Goal: Task Accomplishment & Management: Complete application form

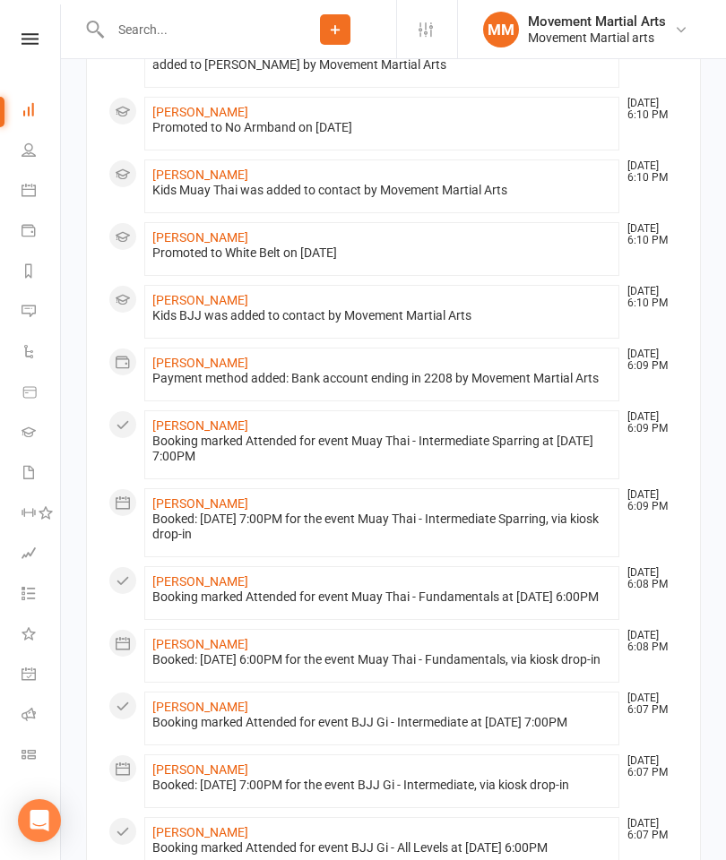
click at [226, 20] on input "text" at bounding box center [189, 29] width 169 height 25
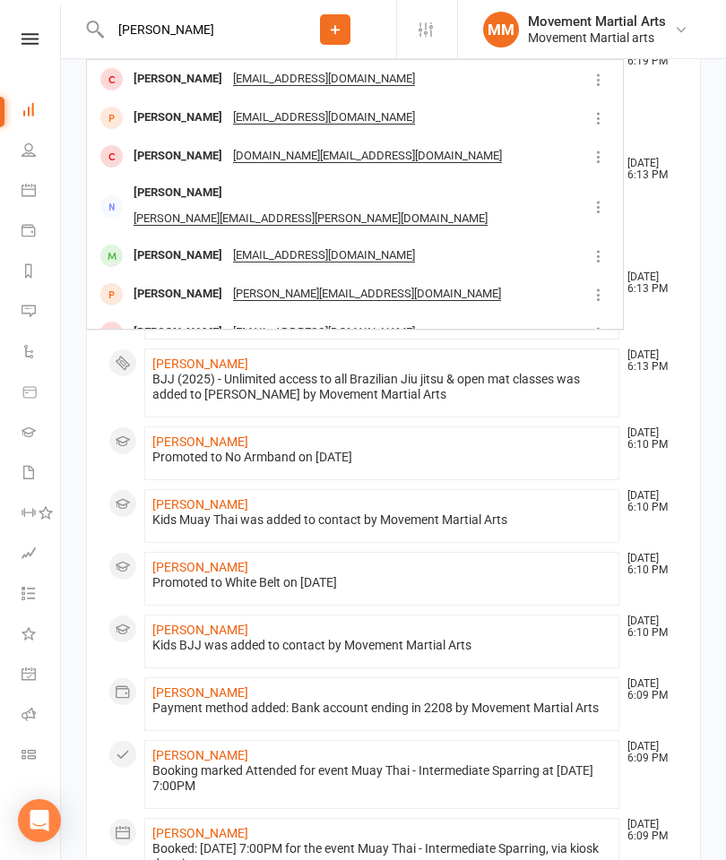
type input "[PERSON_NAME]"
click at [165, 116] on div "[PERSON_NAME]" at bounding box center [177, 118] width 99 height 26
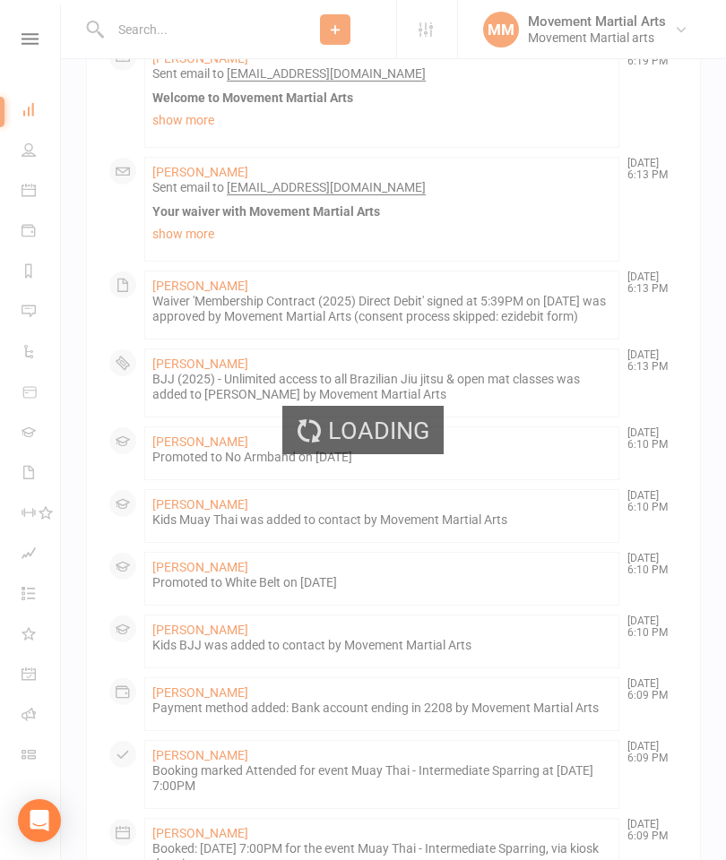
scroll to position [1573, 0]
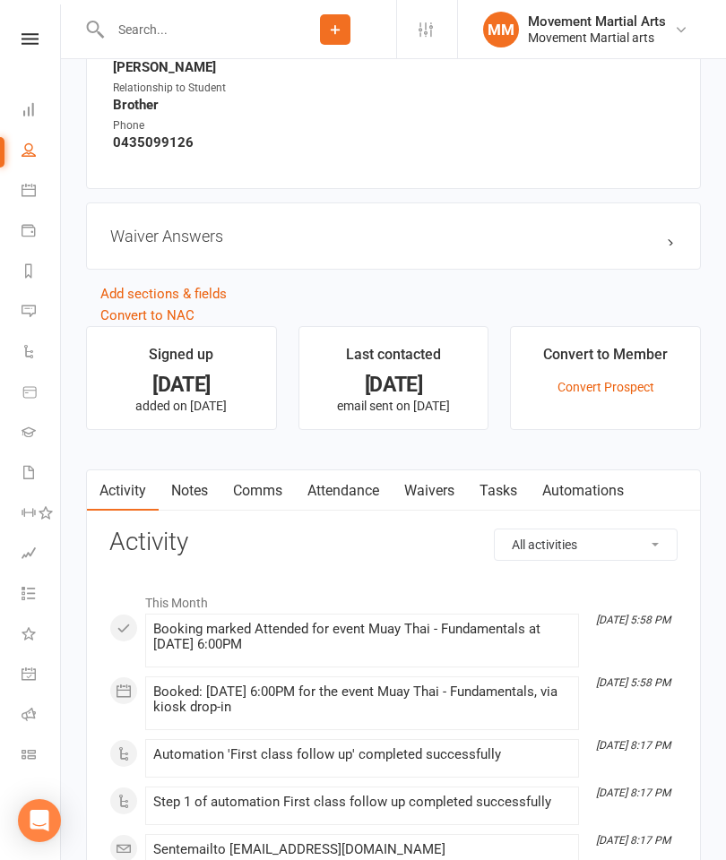
scroll to position [1052, 0]
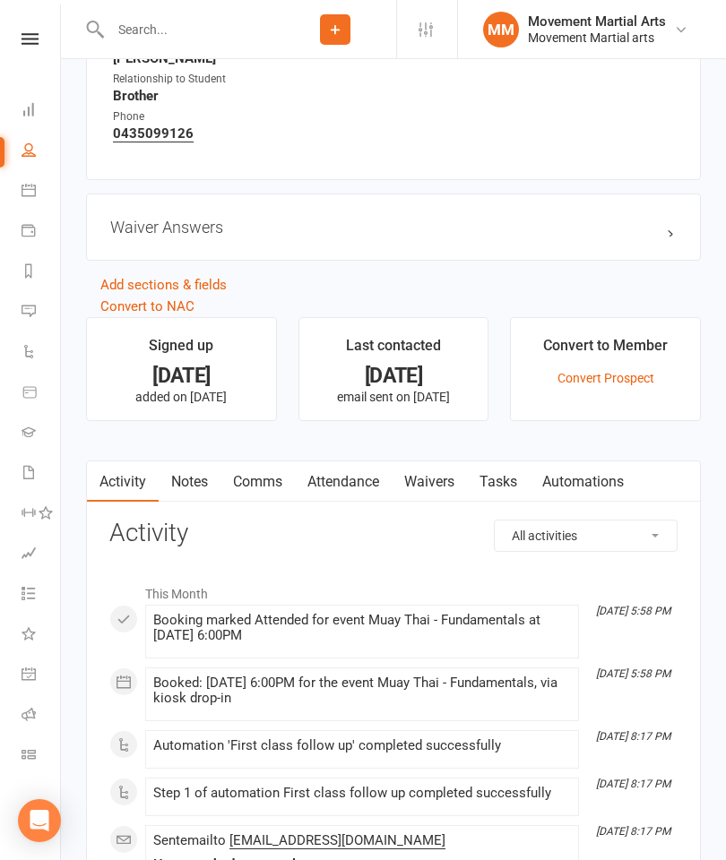
click at [440, 486] on link "Waivers" at bounding box center [429, 481] width 75 height 41
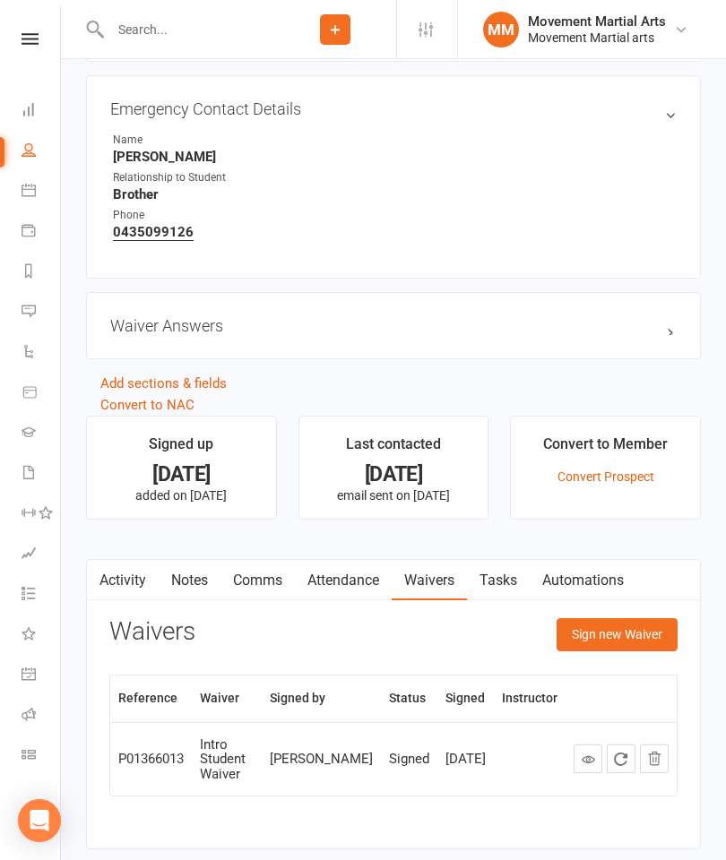
click at [634, 644] on button "Sign new Waiver" at bounding box center [616, 634] width 121 height 32
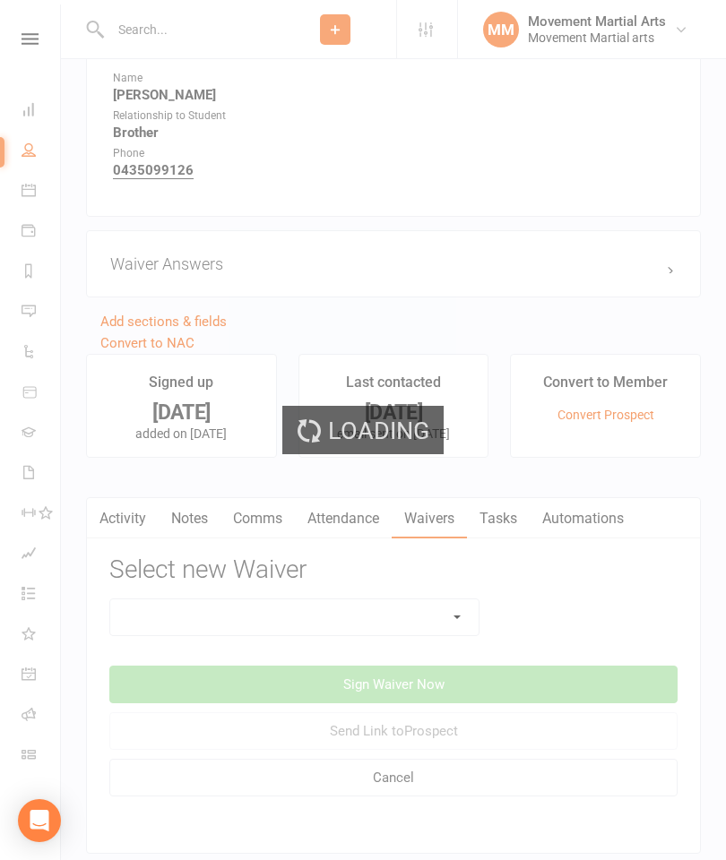
scroll to position [1050, 0]
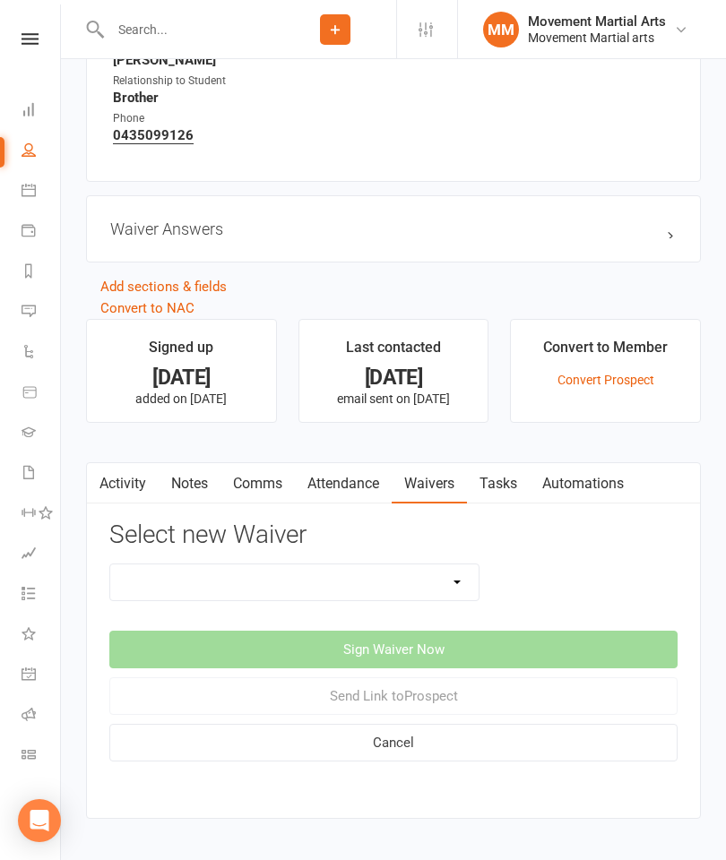
click at [423, 592] on select "Intro Student Waiver Membership Contract Membership Contract (2019) Direct Debi…" at bounding box center [294, 583] width 368 height 36
select select "13358"
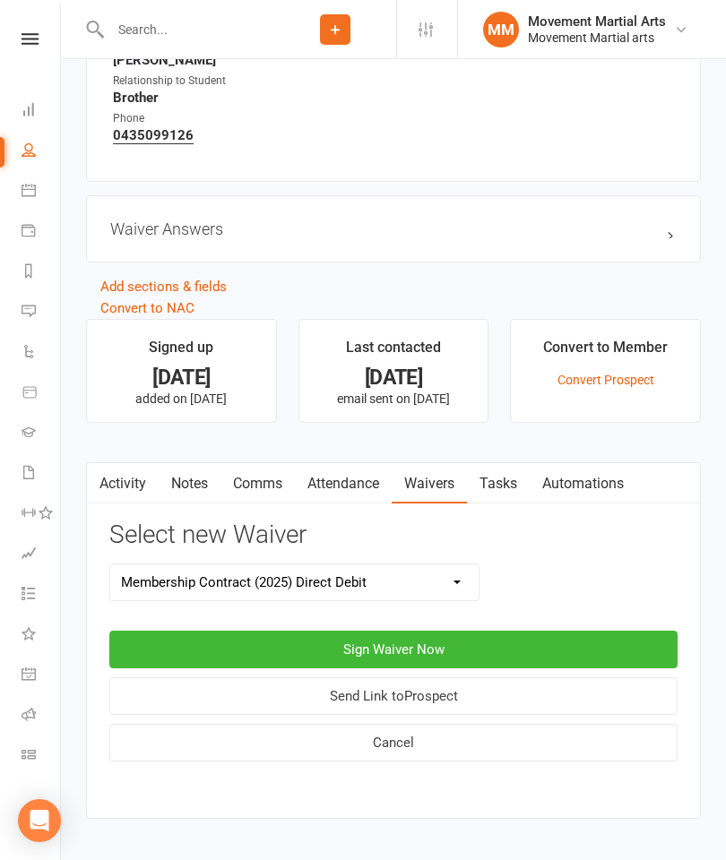
click at [381, 647] on button "Sign Waiver Now" at bounding box center [393, 650] width 568 height 38
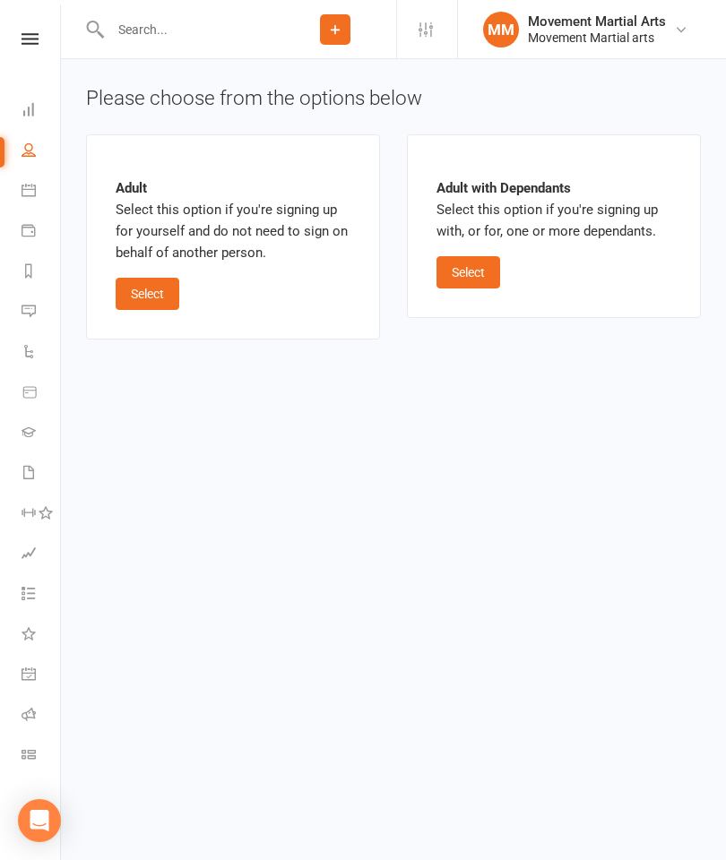
click at [158, 287] on button "Select" at bounding box center [148, 294] width 64 height 32
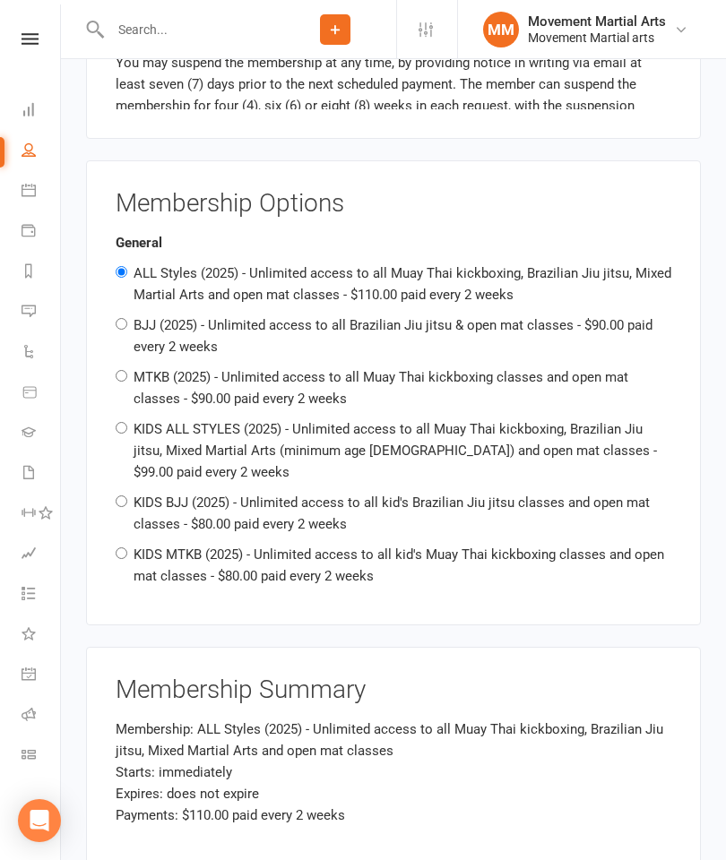
scroll to position [1182, 0]
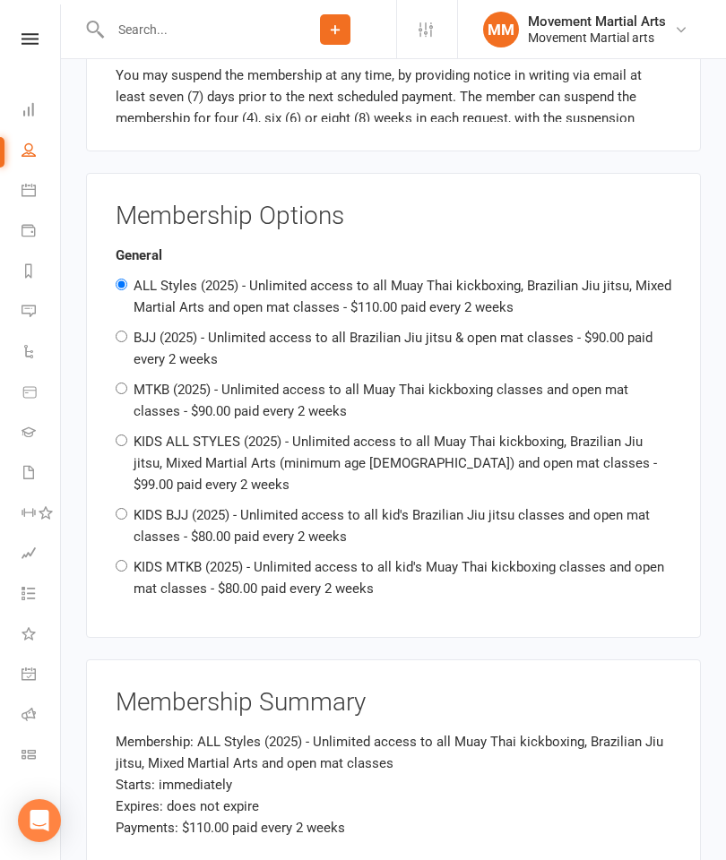
click at [323, 390] on label "MTKB (2025) - Unlimited access to all Muay Thai kickboxing classes and open mat…" at bounding box center [381, 401] width 495 height 38
click at [127, 390] on input "MTKB (2025) - Unlimited access to all Muay Thai kickboxing classes and open mat…" at bounding box center [122, 389] width 12 height 12
radio input "true"
radio input "false"
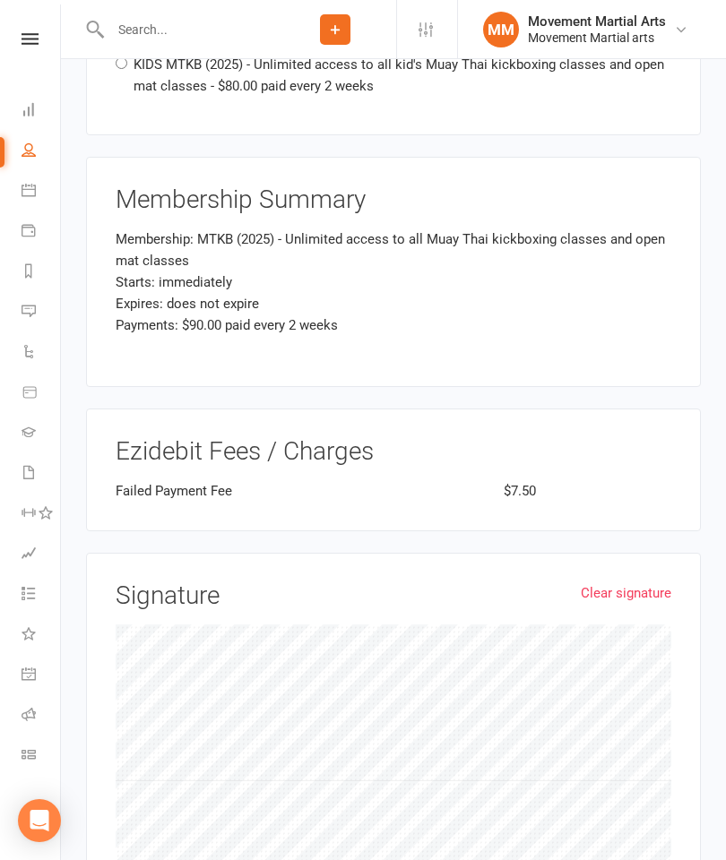
scroll to position [1848, 0]
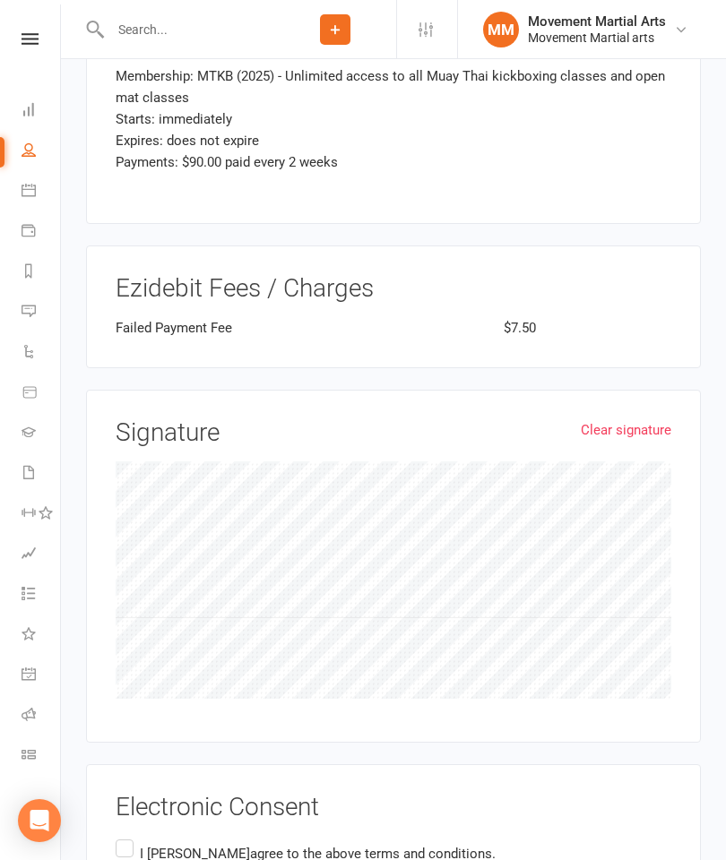
click at [121, 836] on label "I [PERSON_NAME] agree to the above terms and conditions." at bounding box center [306, 853] width 380 height 35
click at [121, 836] on input "I [PERSON_NAME] agree to the above terms and conditions." at bounding box center [122, 836] width 12 height 0
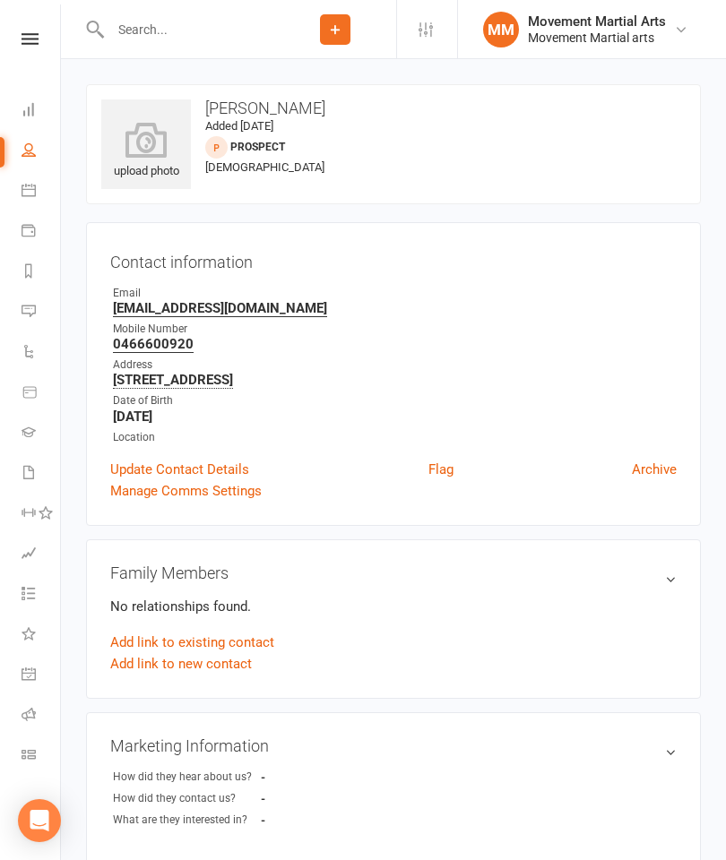
click at [34, 103] on icon at bounding box center [29, 109] width 14 height 14
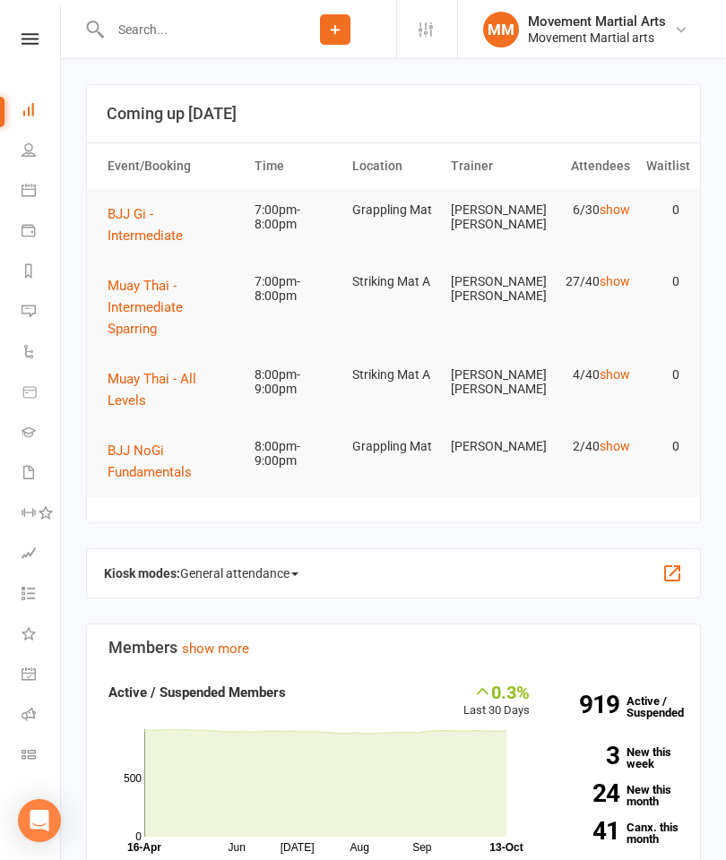
click at [203, 223] on button "BJJ Gi - Intermediate" at bounding box center [173, 224] width 131 height 43
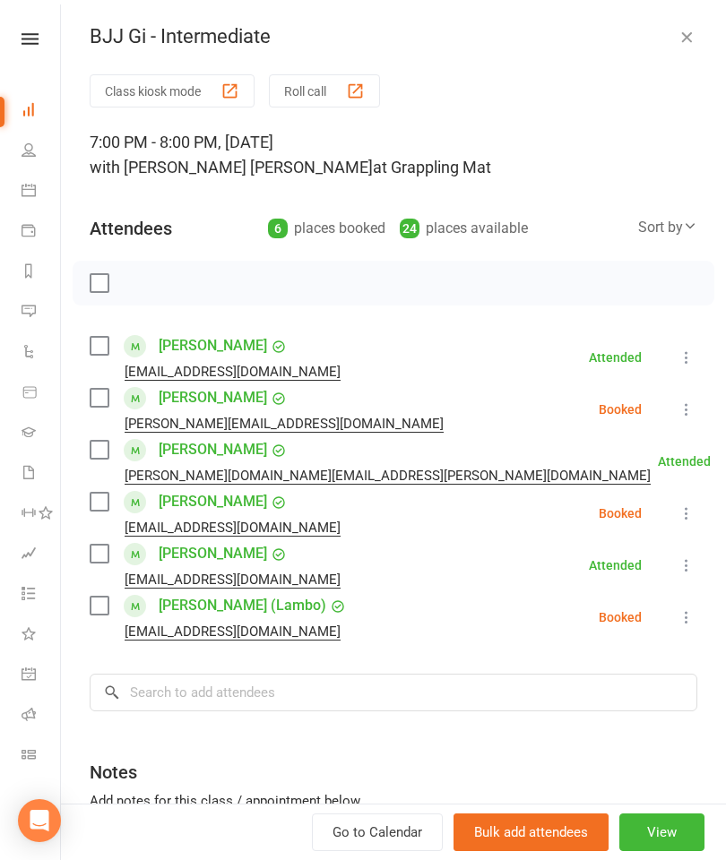
click at [266, 669] on div "Class kiosk mode Roll call 7:00 PM - 8:00 PM, [DATE] with [PERSON_NAME] [PERSON…" at bounding box center [393, 519] width 665 height 891
click at [402, 690] on input "search" at bounding box center [394, 693] width 608 height 38
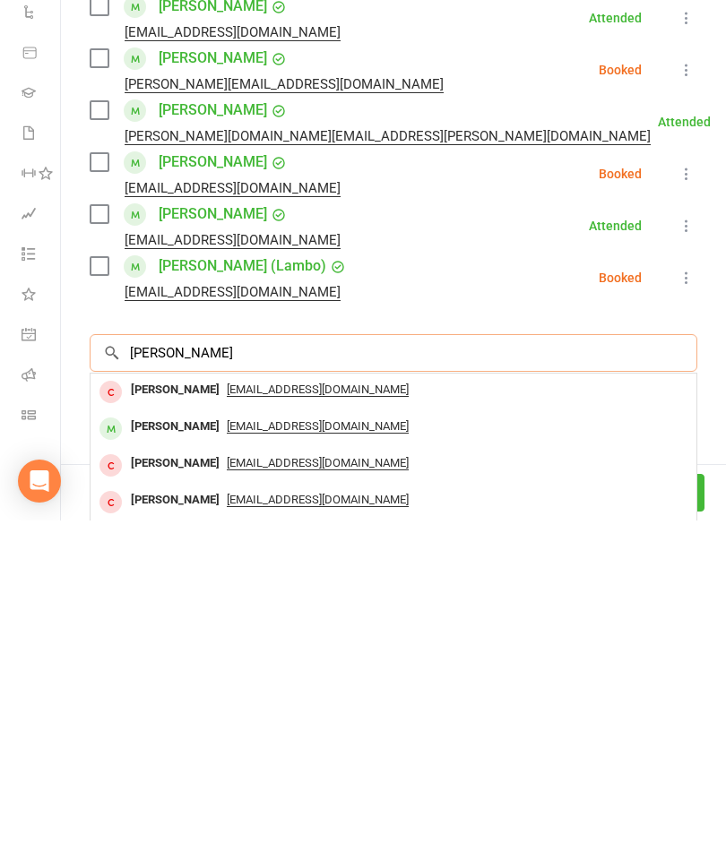
type input "[PERSON_NAME]"
click at [176, 754] on div "[PERSON_NAME]" at bounding box center [175, 767] width 103 height 26
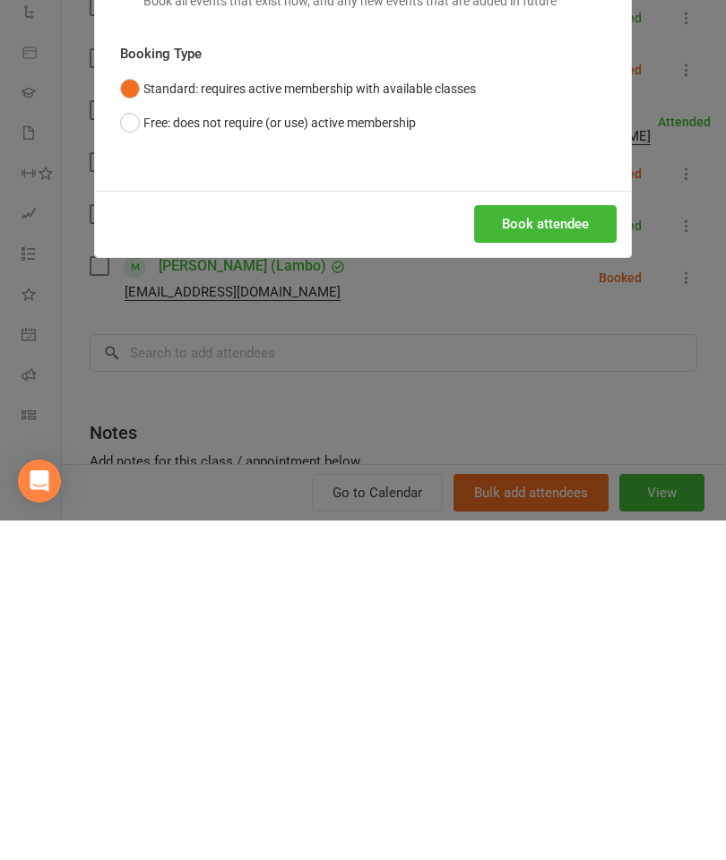
scroll to position [433, 0]
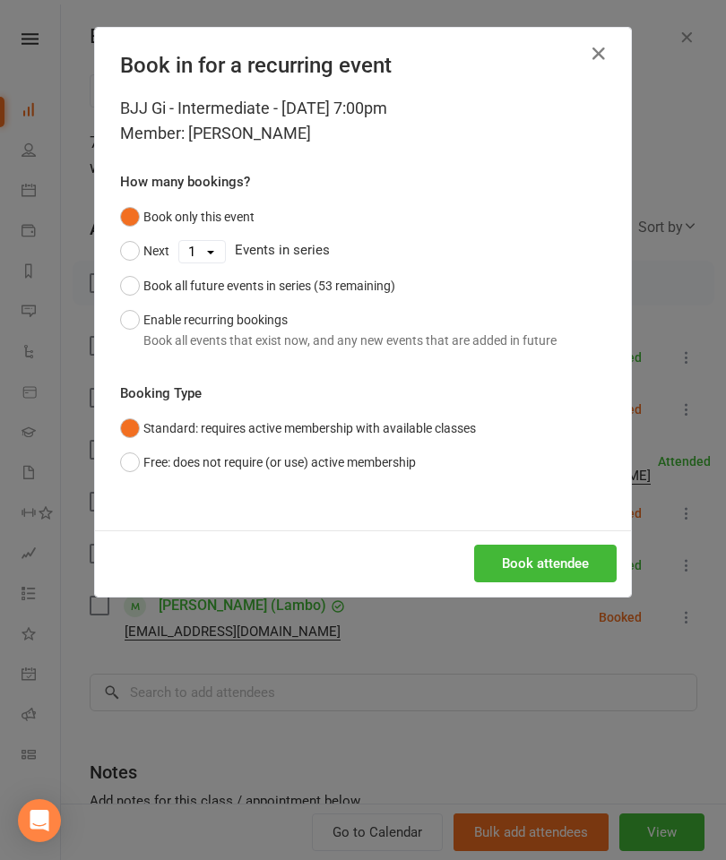
click at [539, 579] on button "Book attendee" at bounding box center [545, 564] width 142 height 38
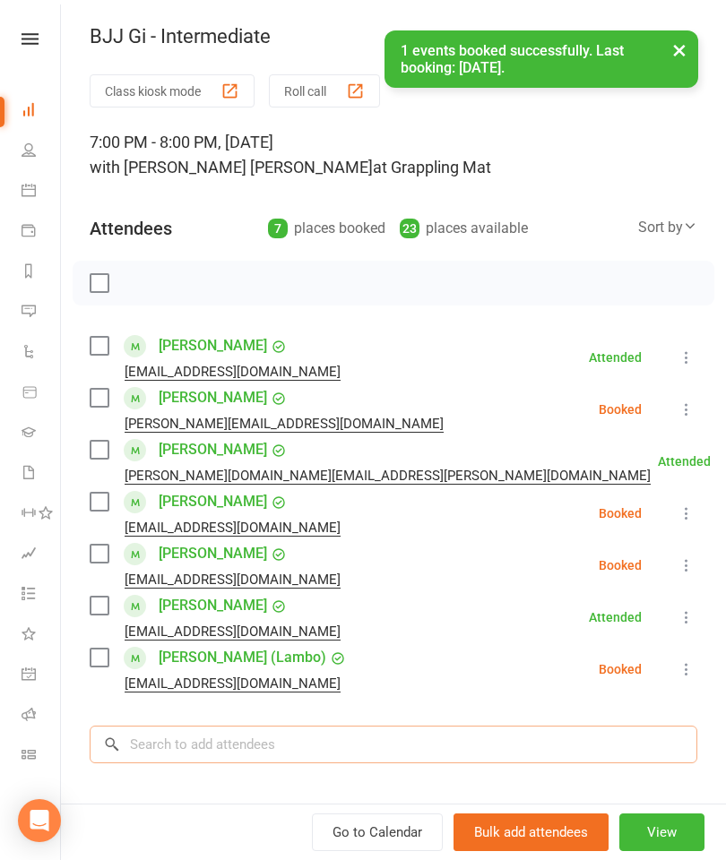
click at [294, 737] on input "search" at bounding box center [394, 745] width 608 height 38
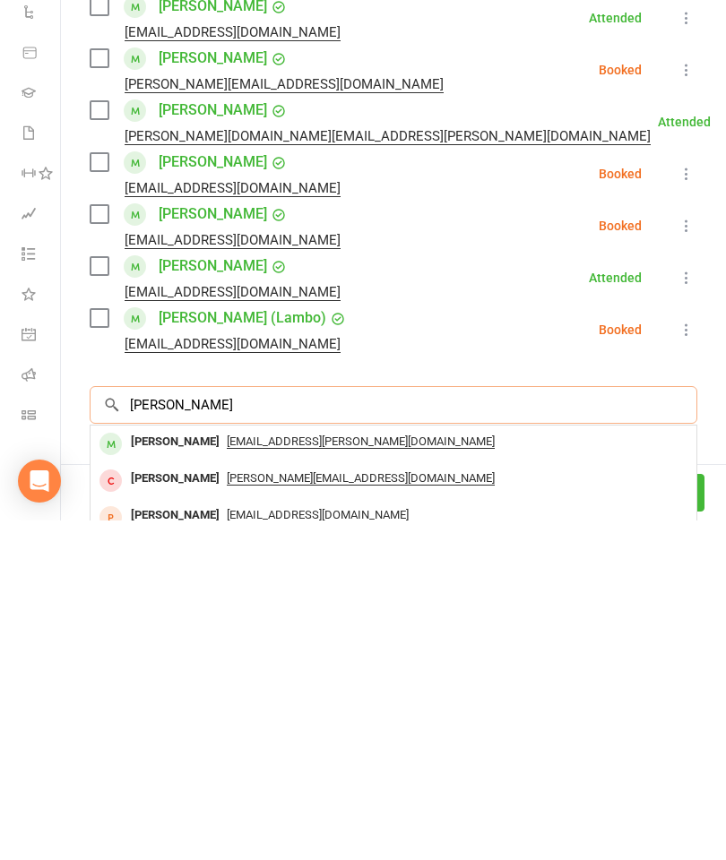
scroll to position [578, 0]
type input "[PERSON_NAME]"
click at [165, 769] on div "[PERSON_NAME]" at bounding box center [175, 782] width 103 height 26
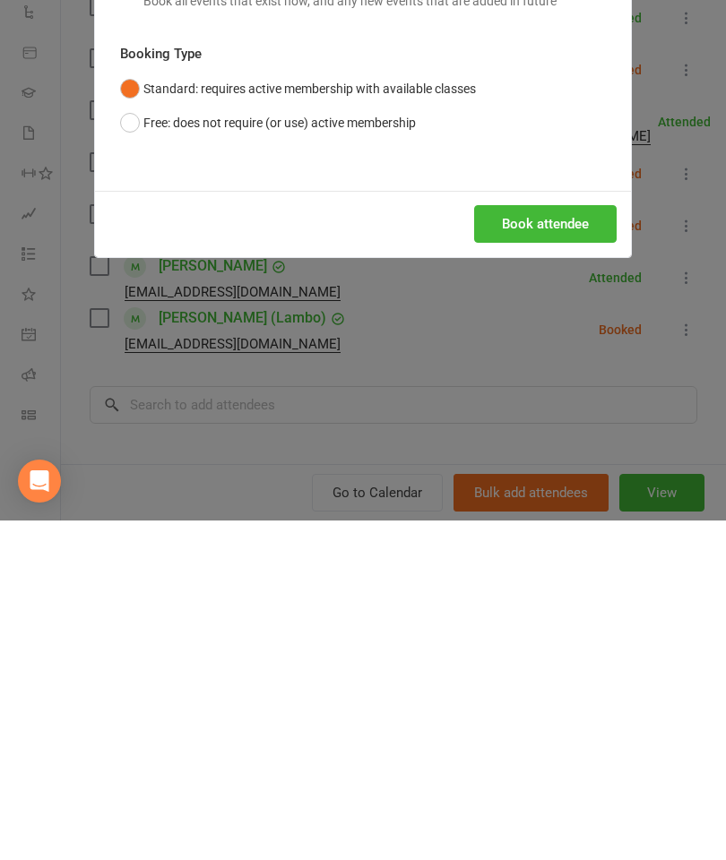
scroll to position [918, 0]
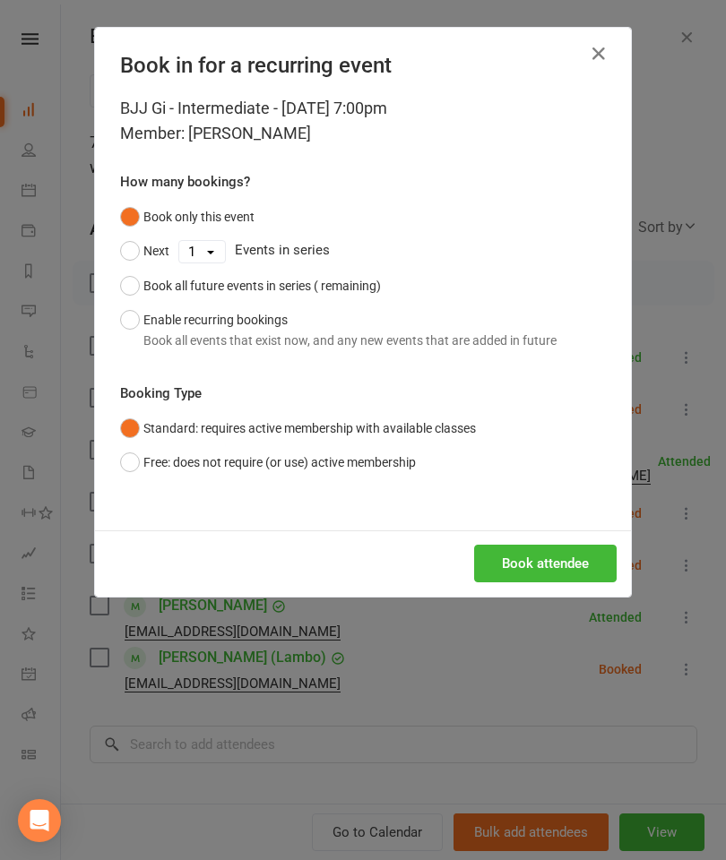
click at [565, 578] on button "Book attendee" at bounding box center [545, 564] width 142 height 38
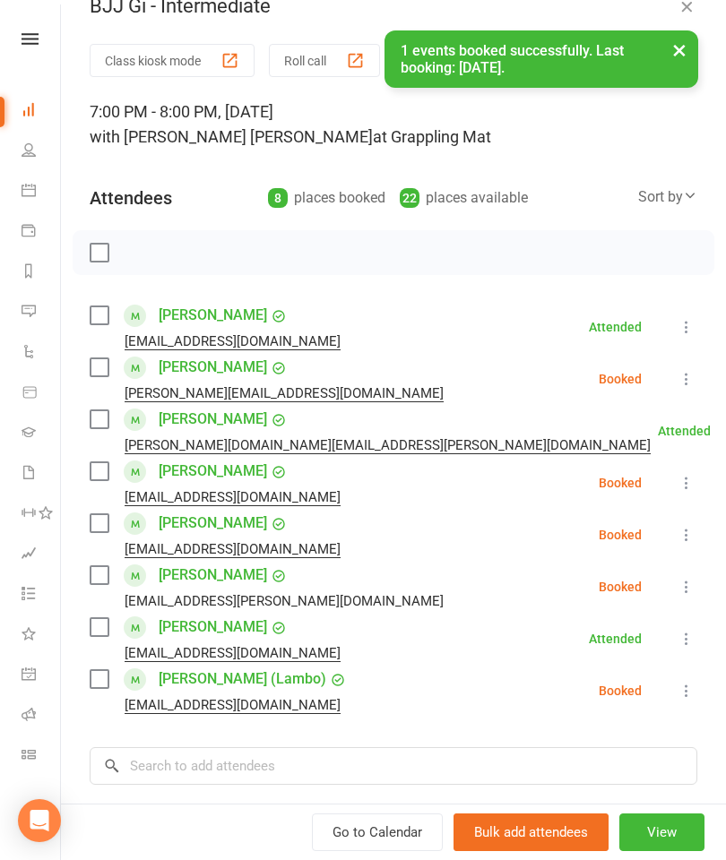
scroll to position [31, 0]
click at [100, 523] on label at bounding box center [99, 522] width 18 height 18
click at [102, 573] on label at bounding box center [99, 574] width 18 height 18
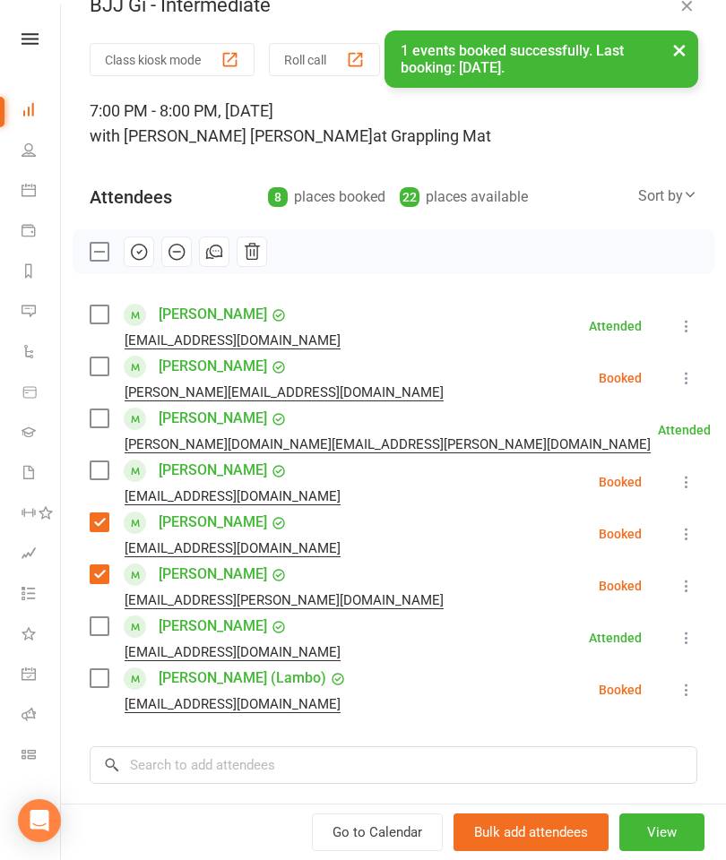
click at [104, 366] on label at bounding box center [99, 367] width 18 height 18
click at [98, 309] on label at bounding box center [99, 315] width 18 height 18
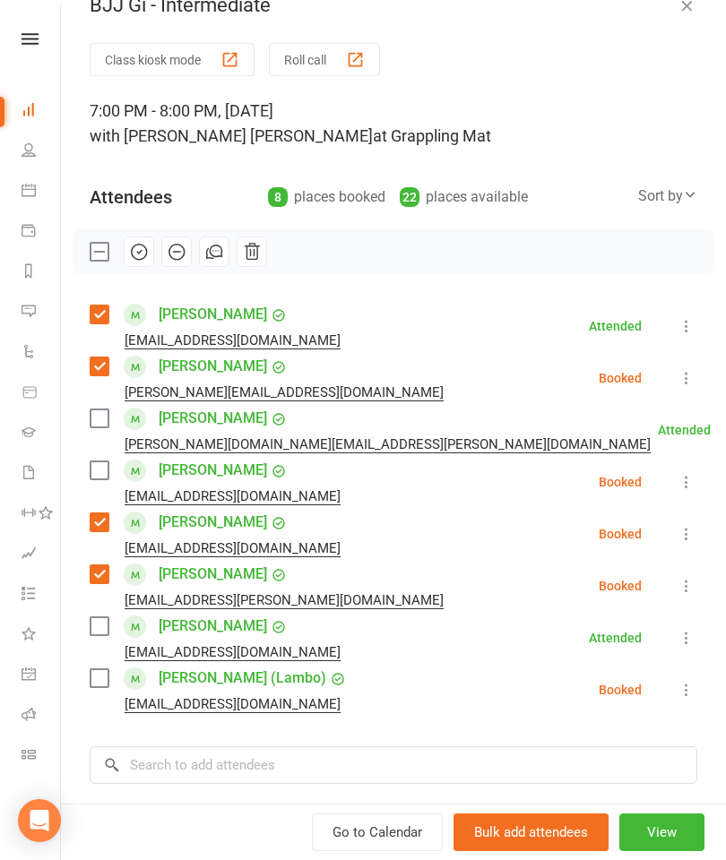
click at [96, 625] on label at bounding box center [99, 626] width 18 height 18
click at [246, 766] on input "search" at bounding box center [394, 765] width 608 height 38
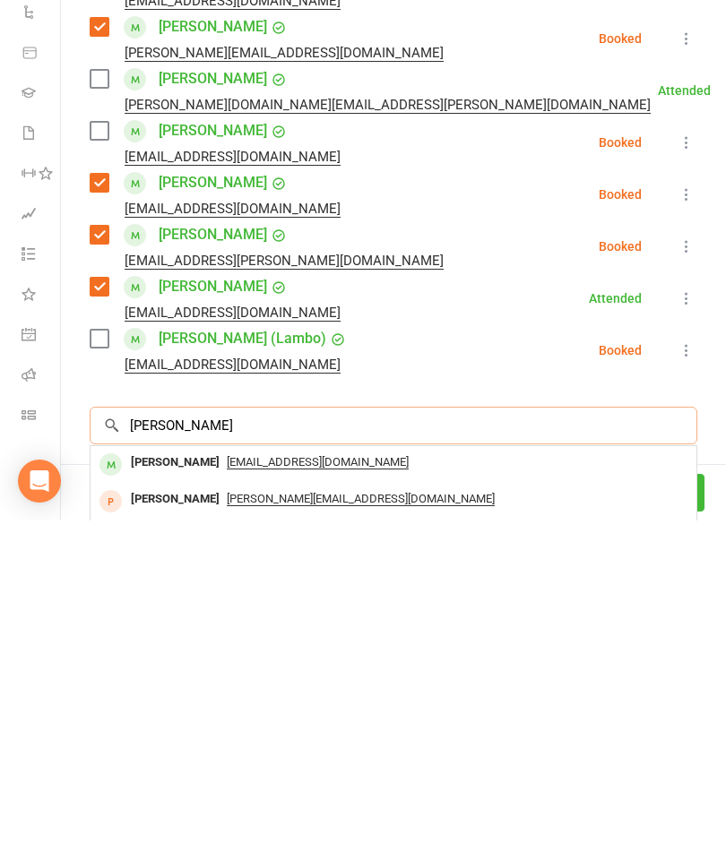
type input "[PERSON_NAME]"
click at [176, 789] on div "[PERSON_NAME]" at bounding box center [175, 802] width 103 height 26
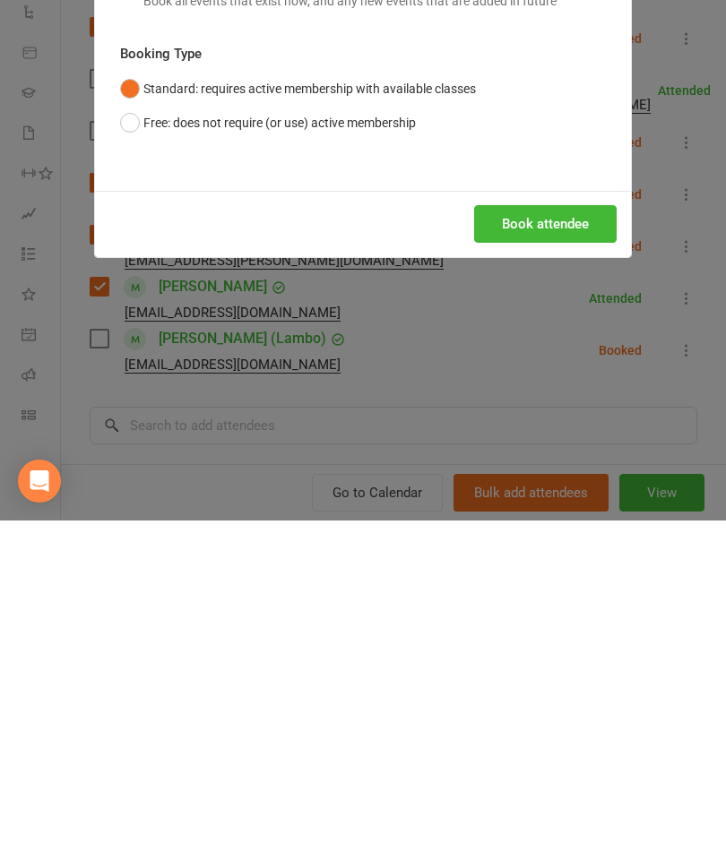
scroll to position [1423, 0]
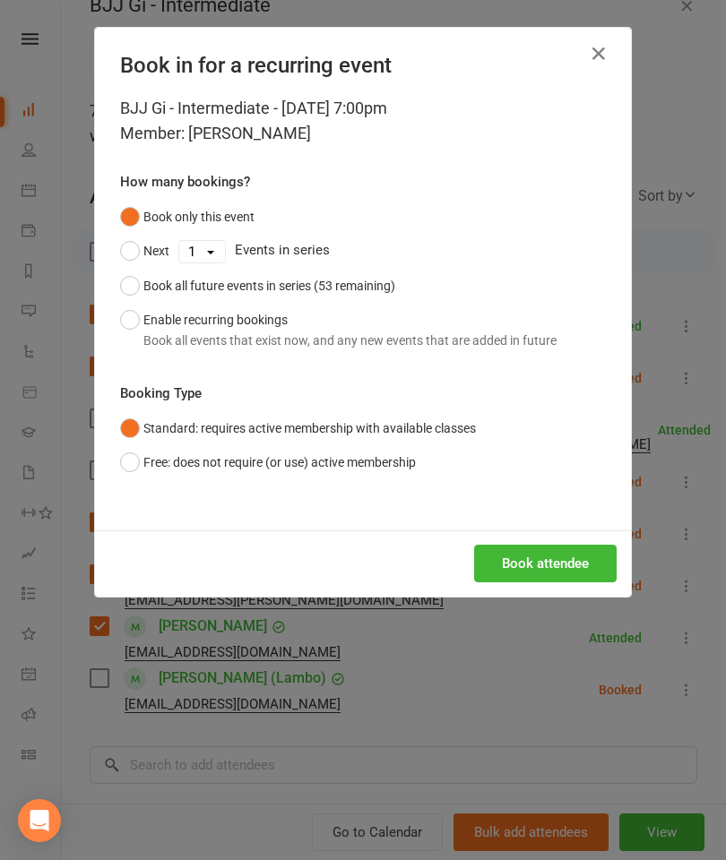
click at [565, 569] on button "Book attendee" at bounding box center [545, 564] width 142 height 38
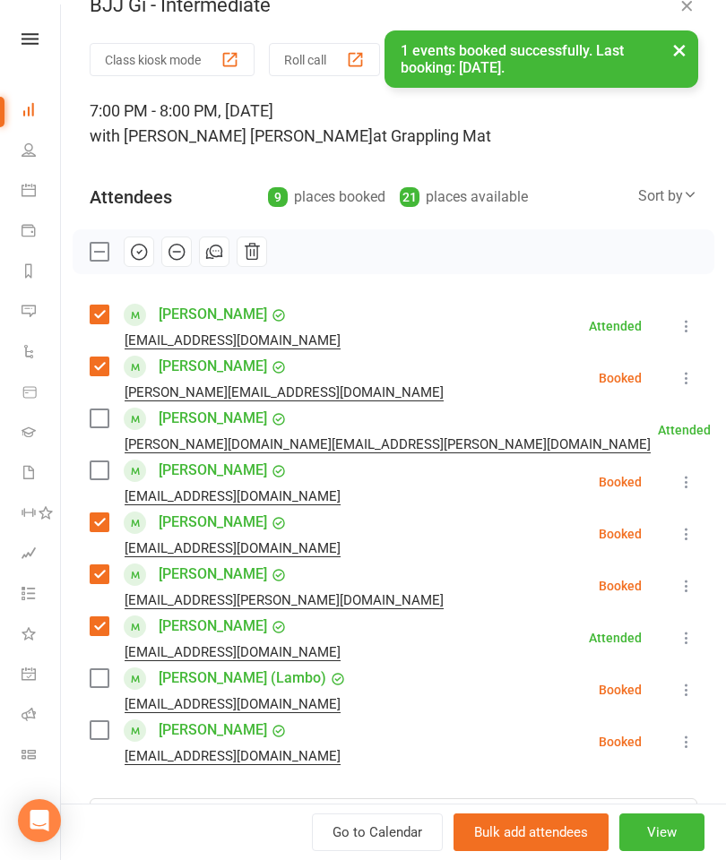
click at [94, 730] on label at bounding box center [99, 730] width 18 height 18
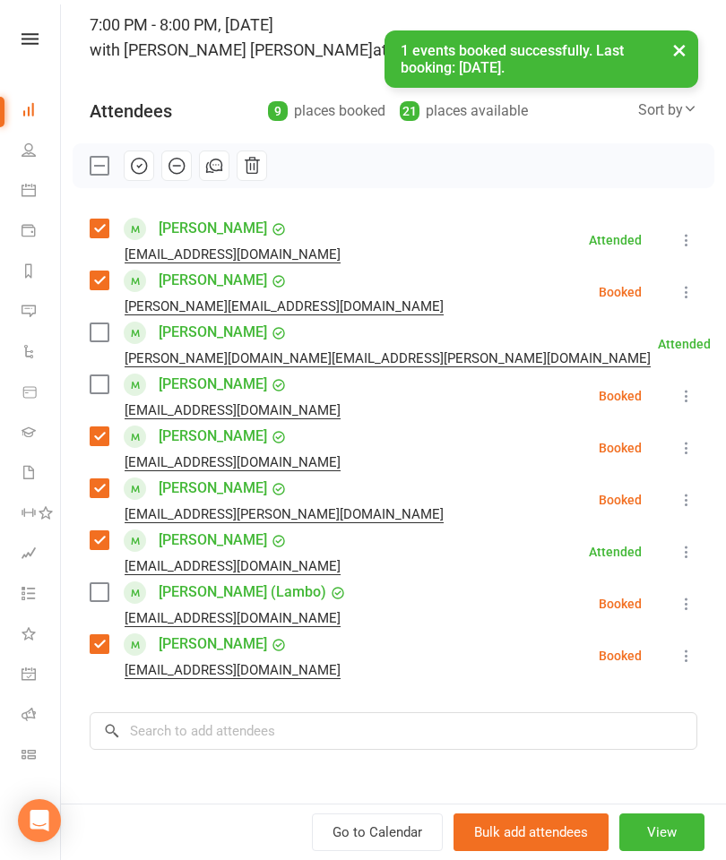
scroll to position [194, 0]
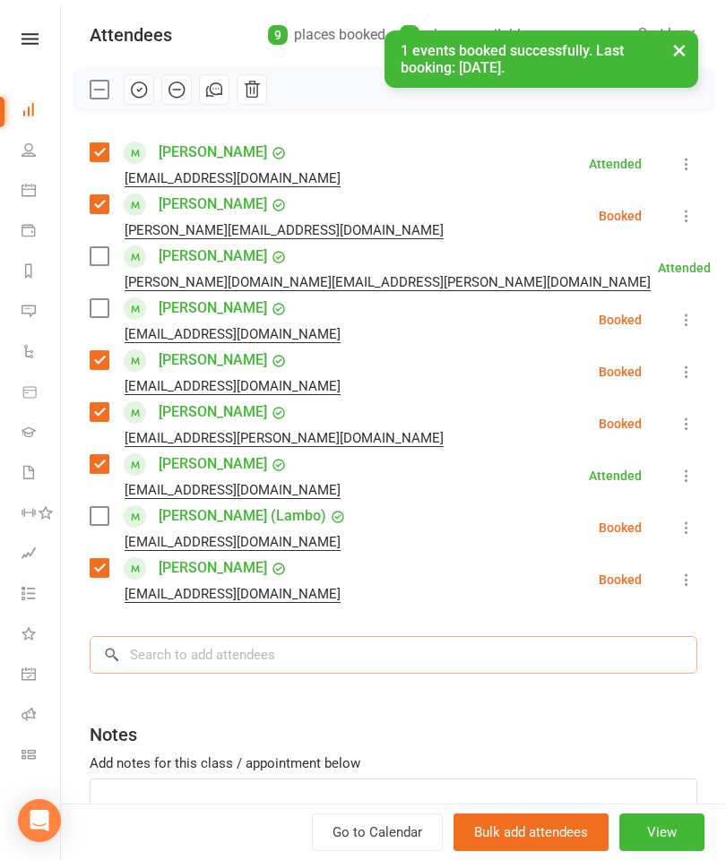
click at [293, 647] on input "search" at bounding box center [394, 655] width 608 height 38
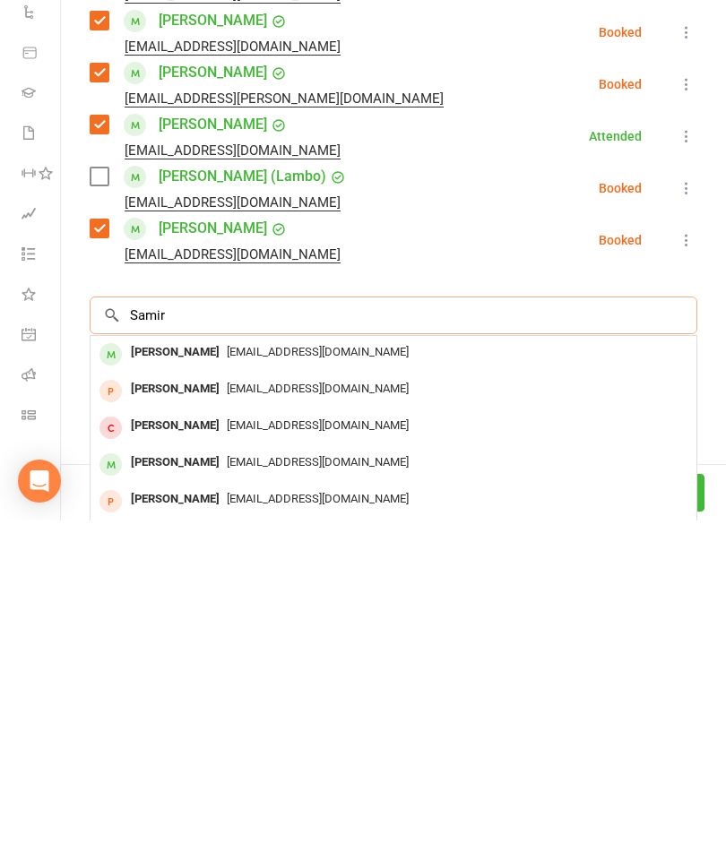
scroll to position [1479, 0]
type input "Samir"
click at [178, 679] on div "[PERSON_NAME]" at bounding box center [175, 692] width 103 height 26
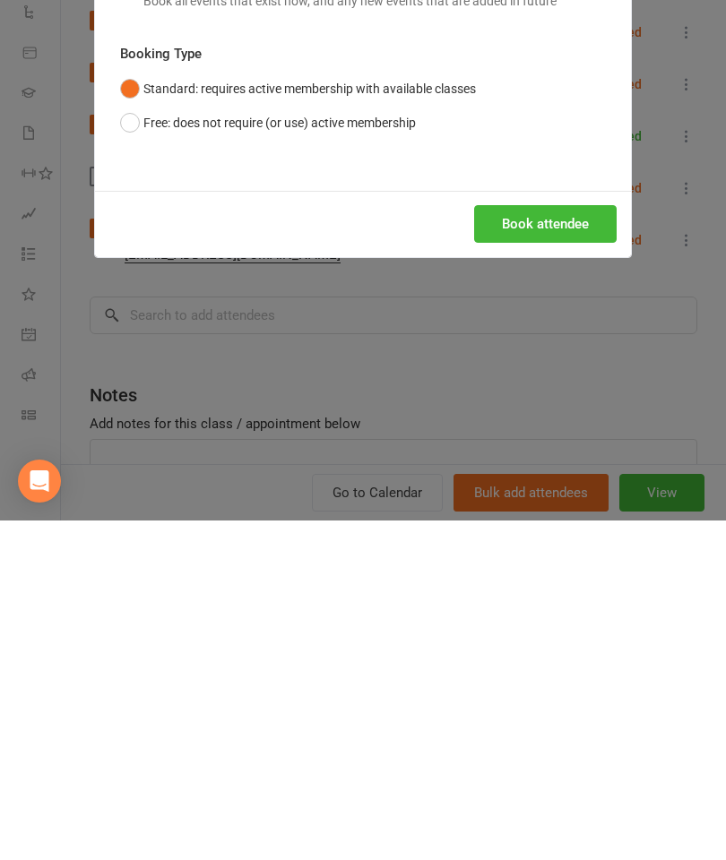
scroll to position [1818, 0]
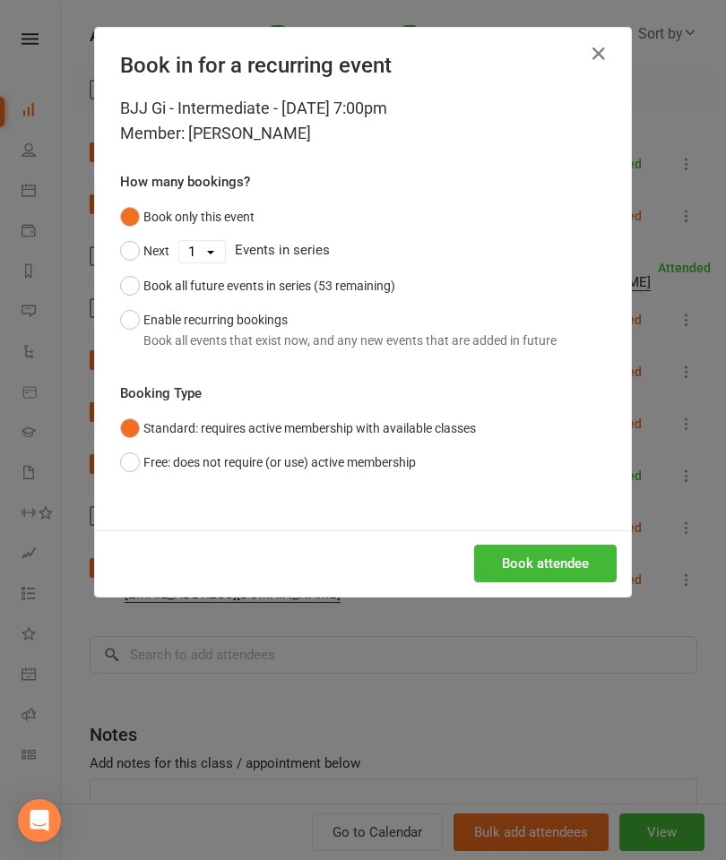
click at [588, 562] on button "Book attendee" at bounding box center [545, 564] width 142 height 38
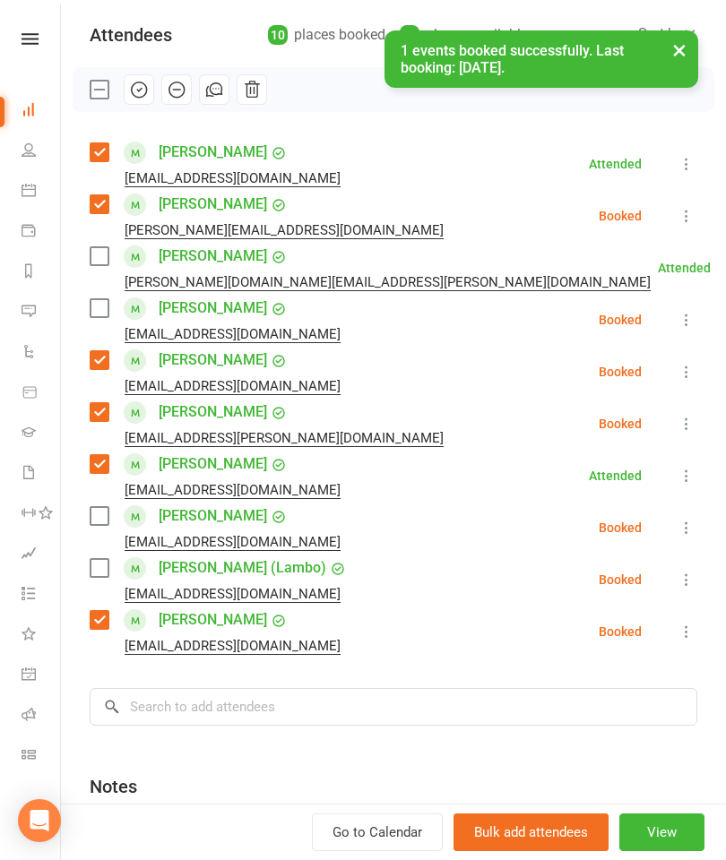
click at [106, 520] on label at bounding box center [99, 516] width 18 height 18
click at [108, 247] on label at bounding box center [99, 256] width 18 height 18
click at [99, 563] on label at bounding box center [99, 568] width 18 height 18
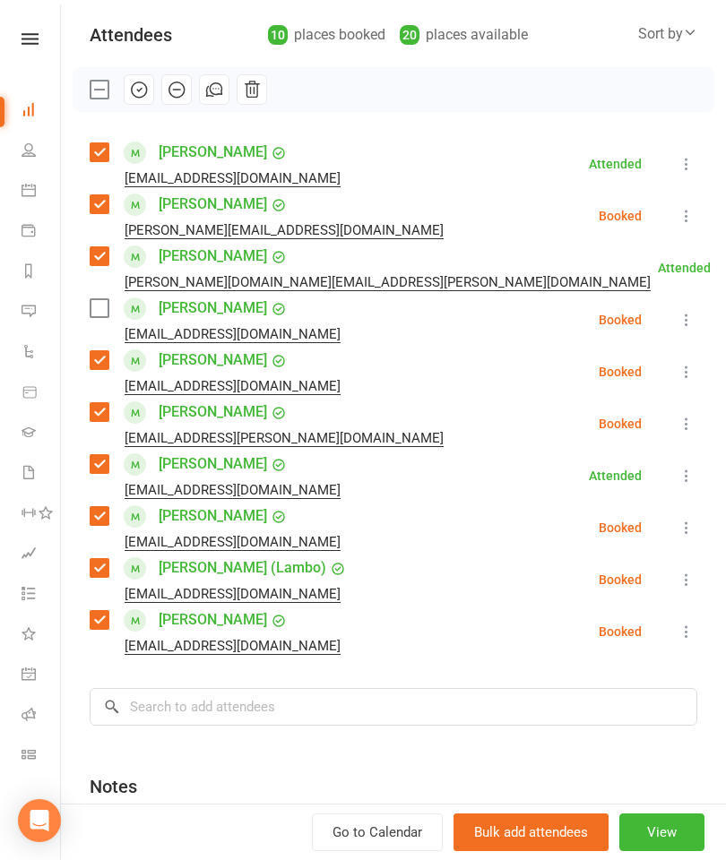
click at [684, 318] on icon at bounding box center [686, 320] width 18 height 18
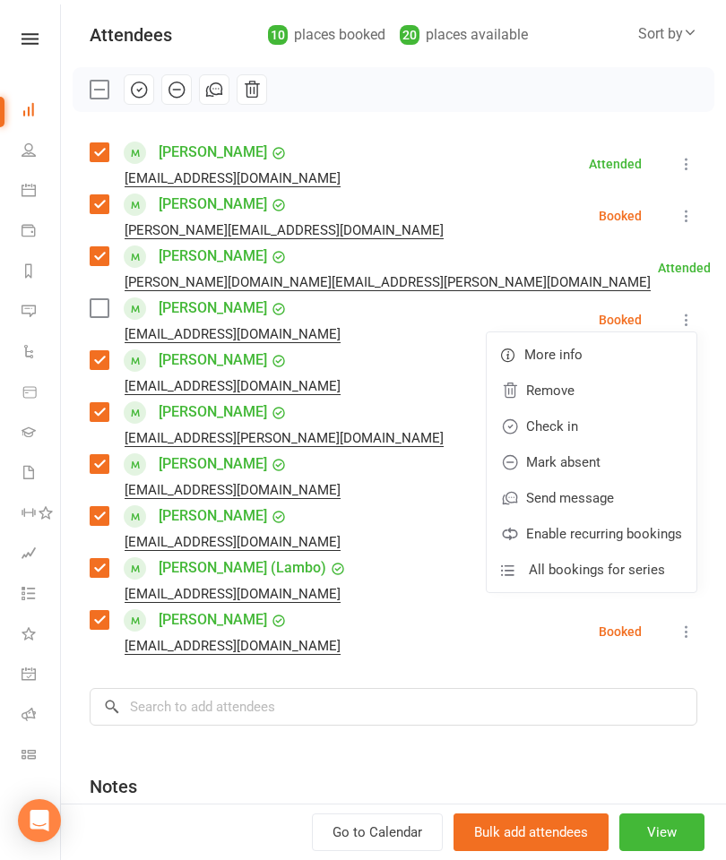
click at [601, 383] on link "Remove" at bounding box center [592, 391] width 210 height 36
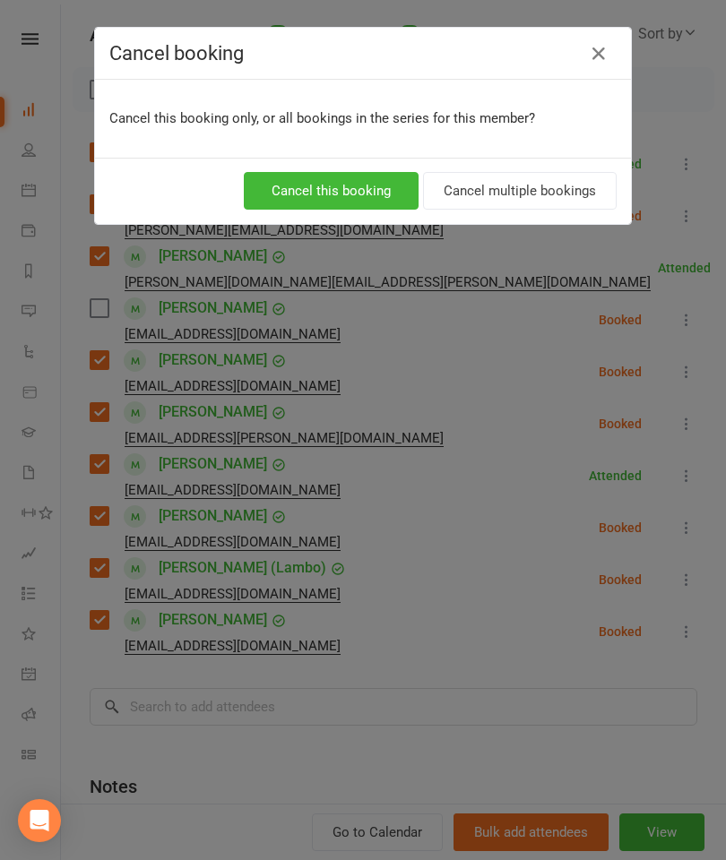
click at [334, 199] on button "Cancel this booking" at bounding box center [331, 191] width 175 height 38
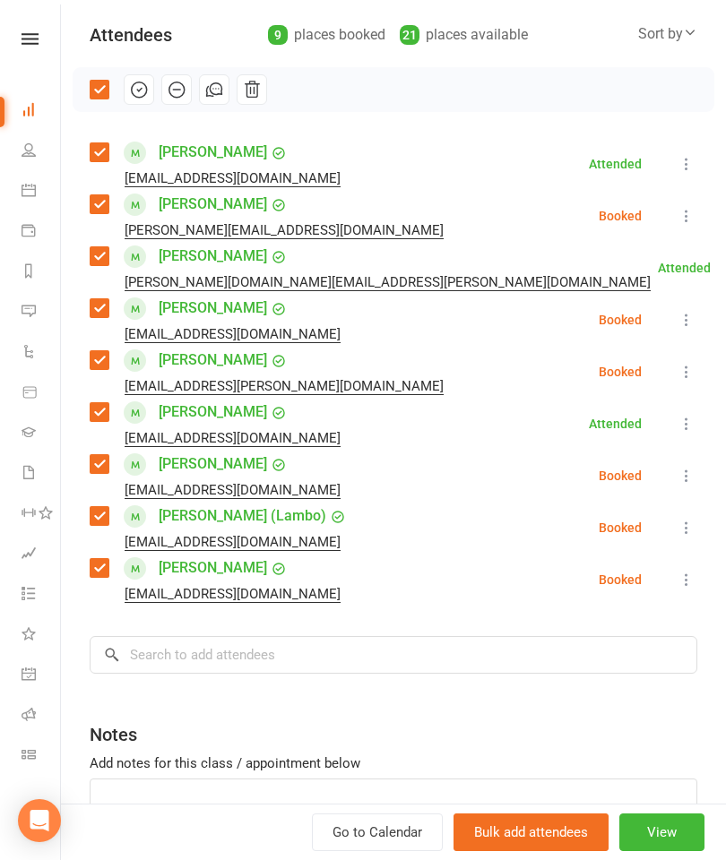
click at [149, 99] on button "button" at bounding box center [139, 89] width 30 height 30
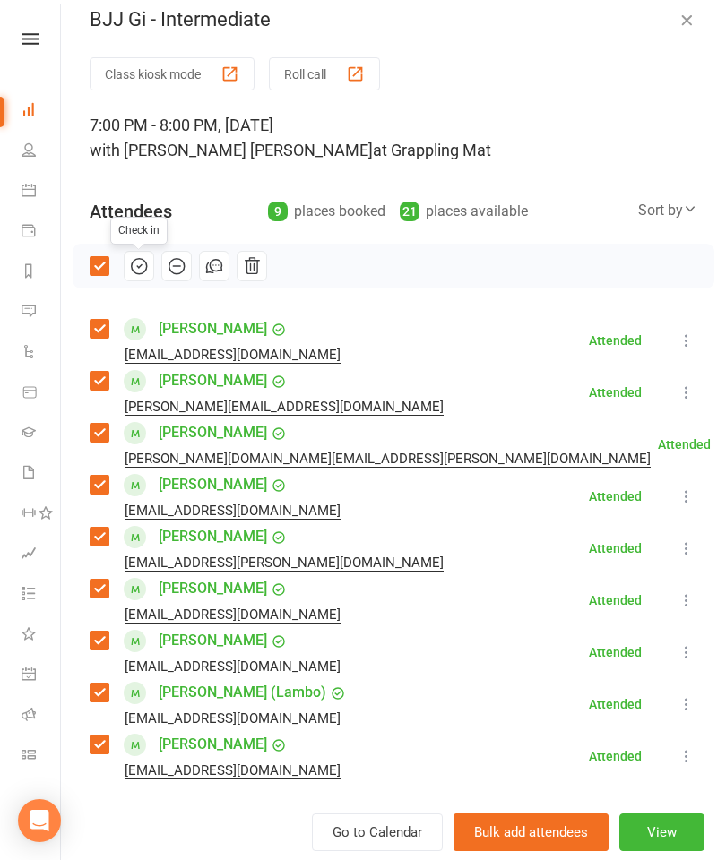
scroll to position [18, 0]
click at [685, 20] on icon "button" at bounding box center [686, 19] width 18 height 18
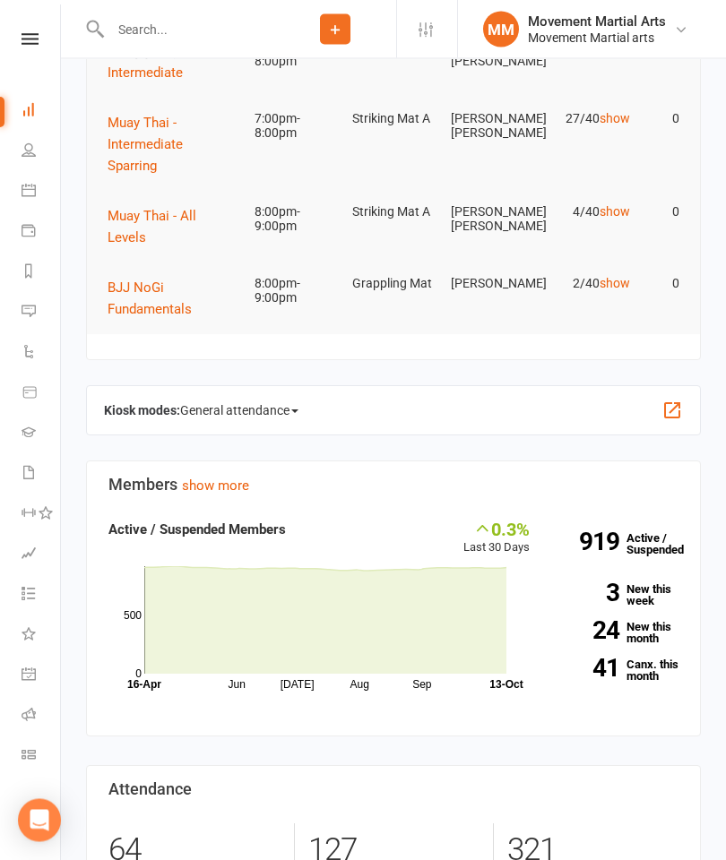
scroll to position [0, 0]
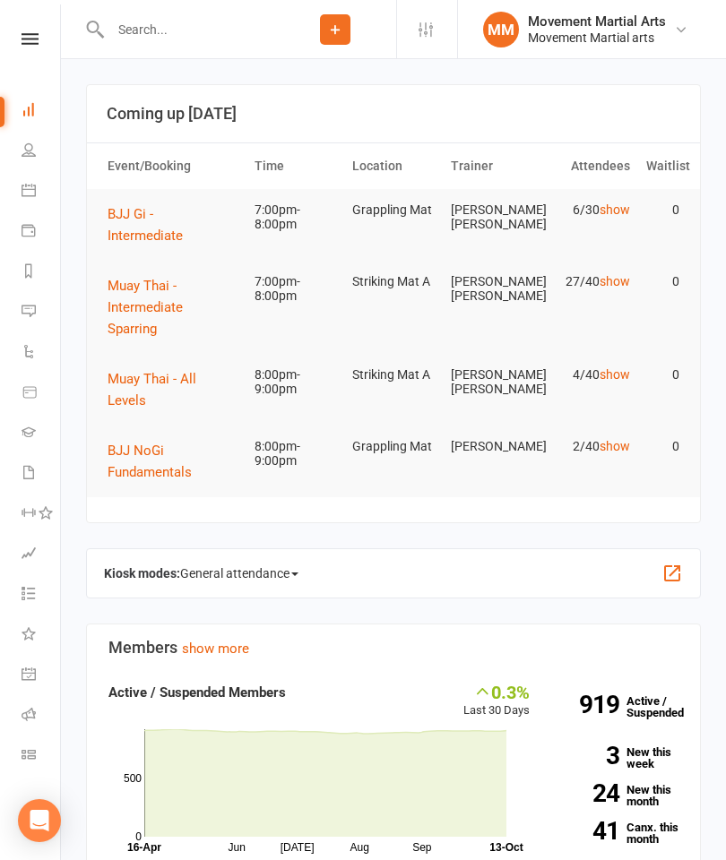
click at [182, 299] on button "Muay Thai - Intermediate Sparring" at bounding box center [173, 307] width 131 height 65
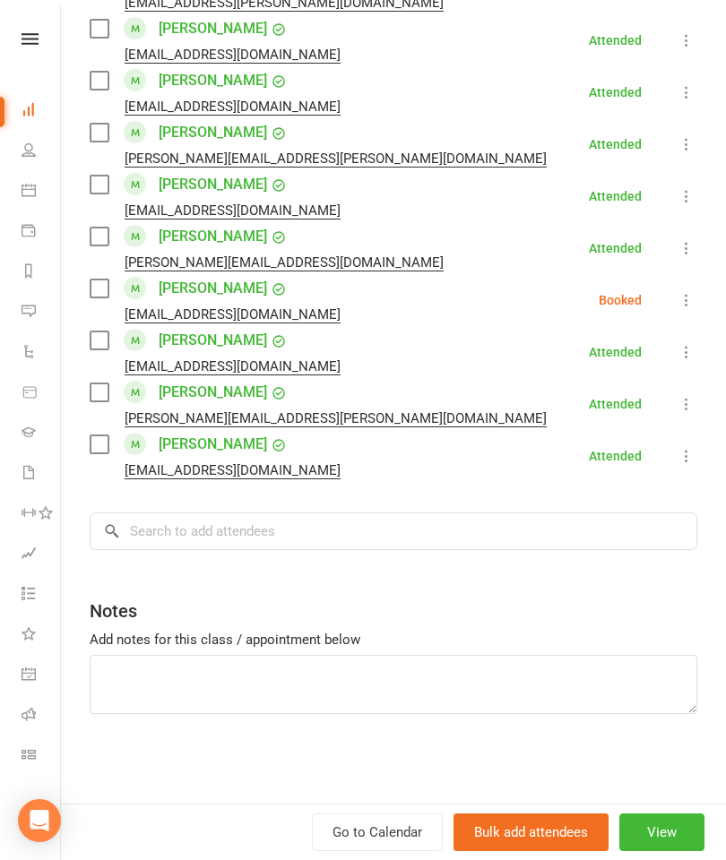
scroll to position [1254, 0]
click at [361, 528] on input "search" at bounding box center [394, 532] width 608 height 38
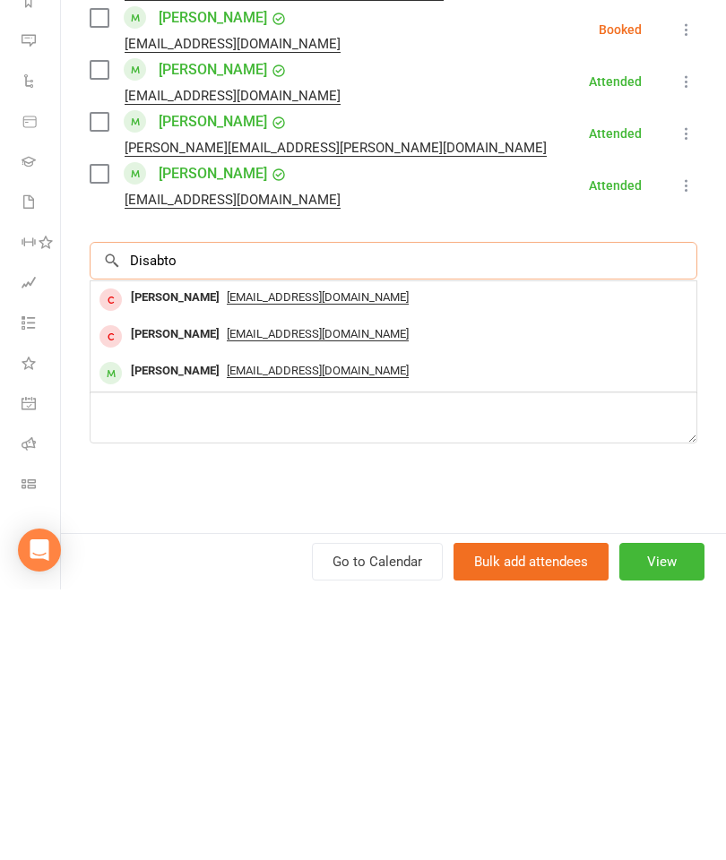
type input "Disabto"
click at [170, 629] on div "[PERSON_NAME]" at bounding box center [175, 642] width 103 height 26
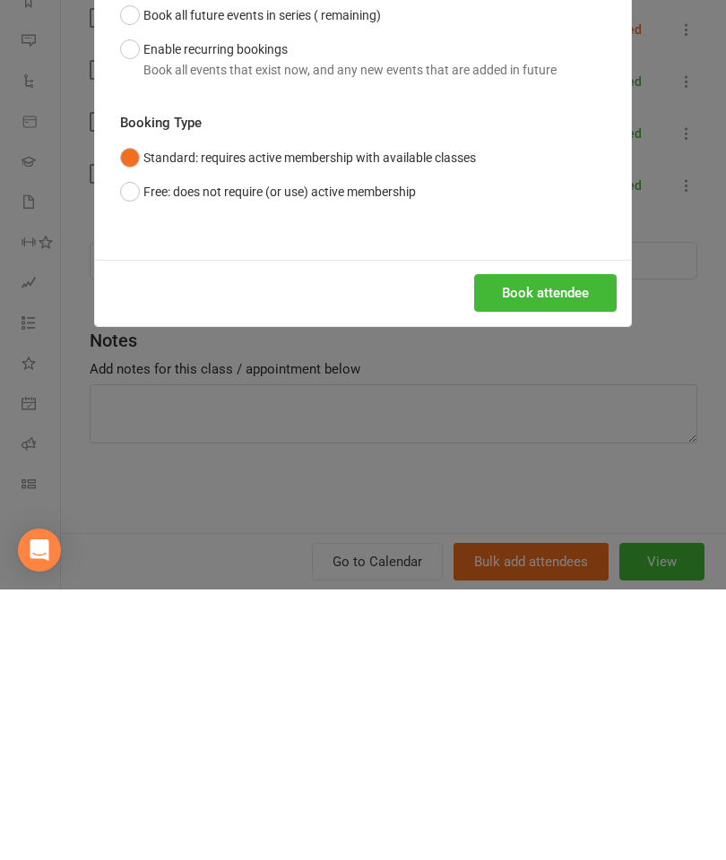
scroll to position [271, 0]
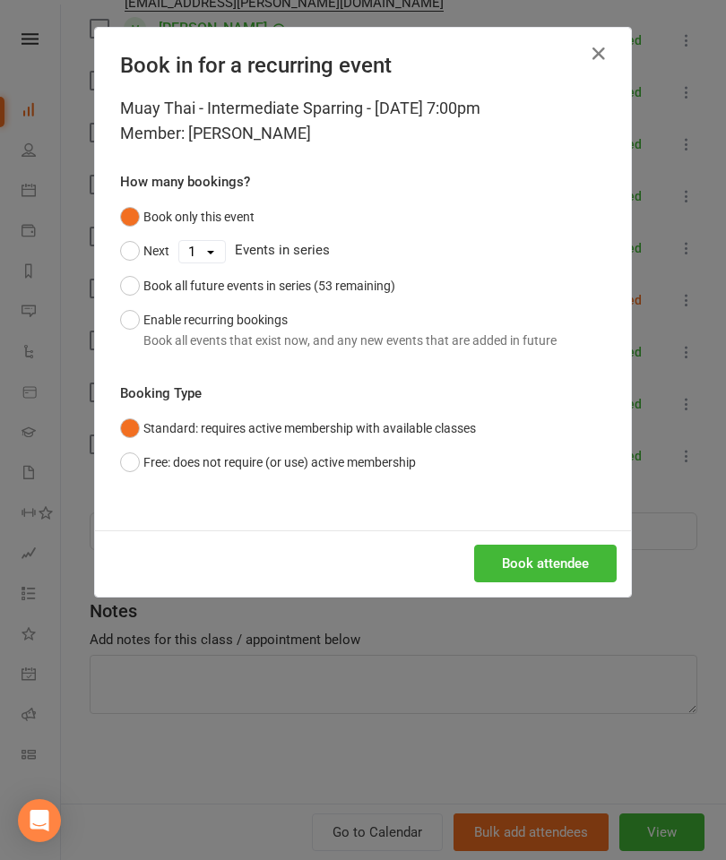
click at [578, 551] on button "Book attendee" at bounding box center [545, 564] width 142 height 38
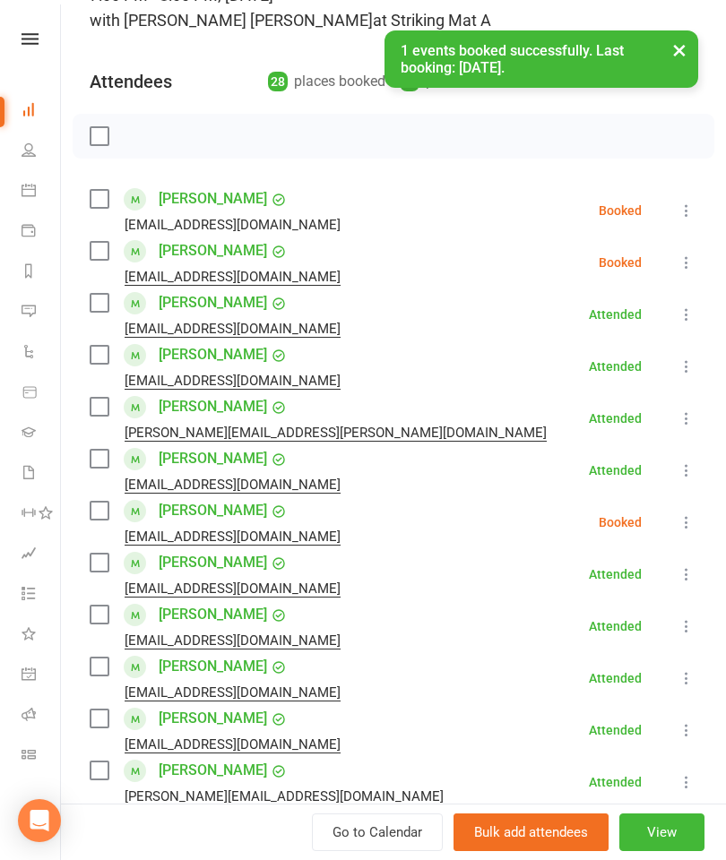
scroll to position [123, 0]
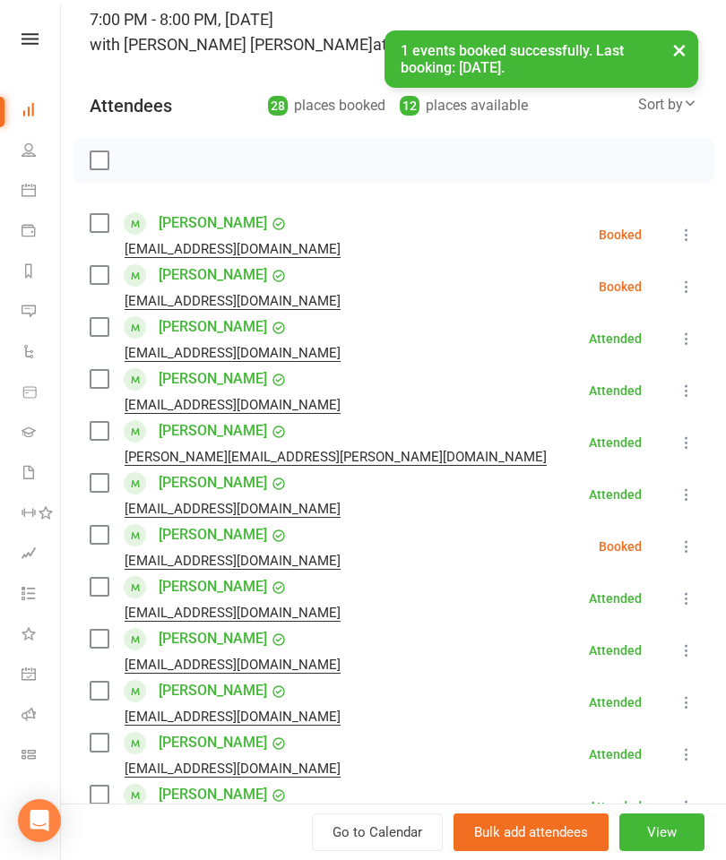
click at [95, 226] on label at bounding box center [99, 223] width 18 height 18
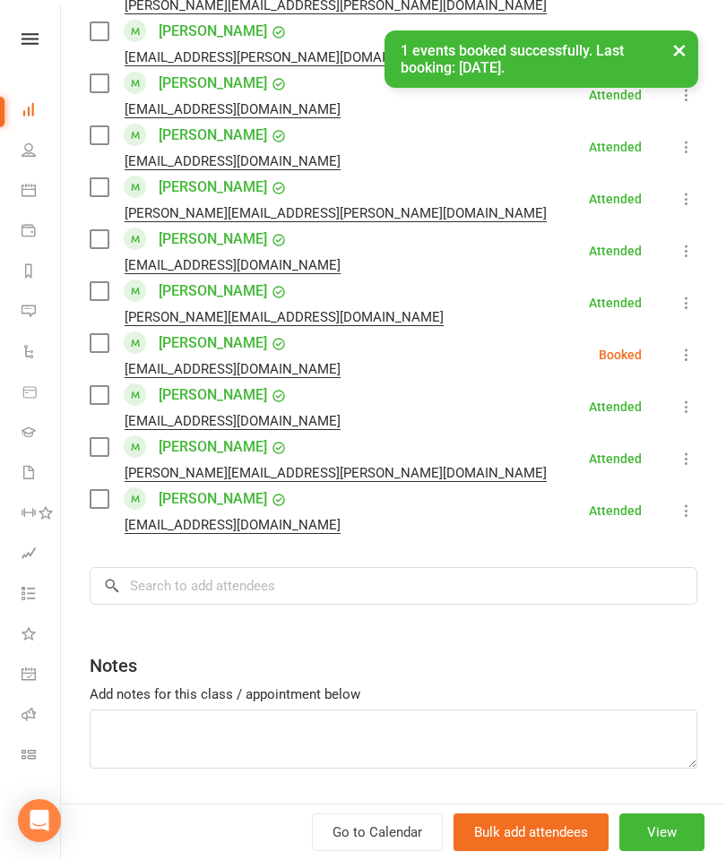
scroll to position [1274, 0]
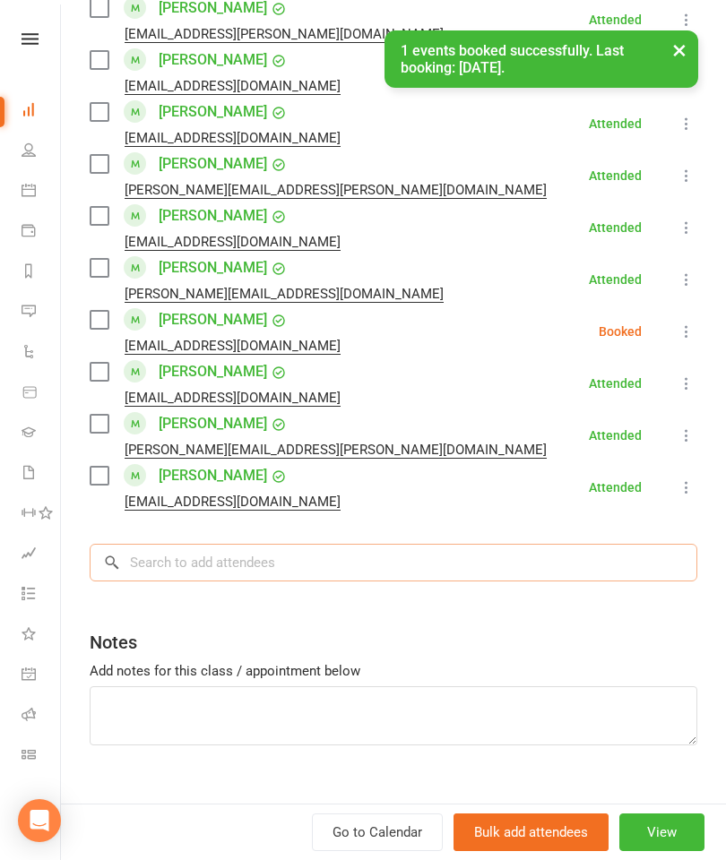
click at [350, 581] on input "search" at bounding box center [394, 563] width 608 height 38
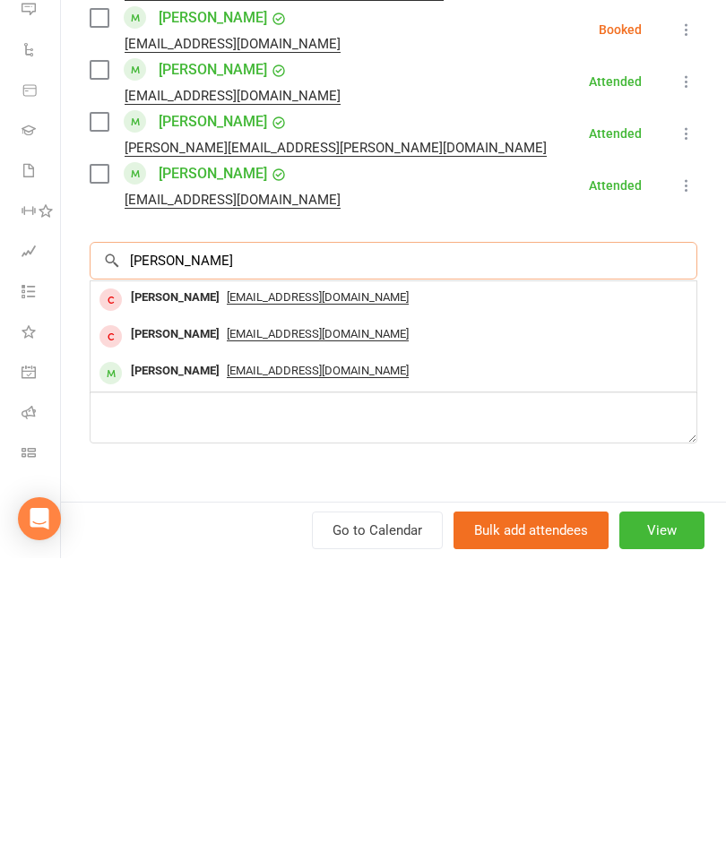
scroll to position [271, 0]
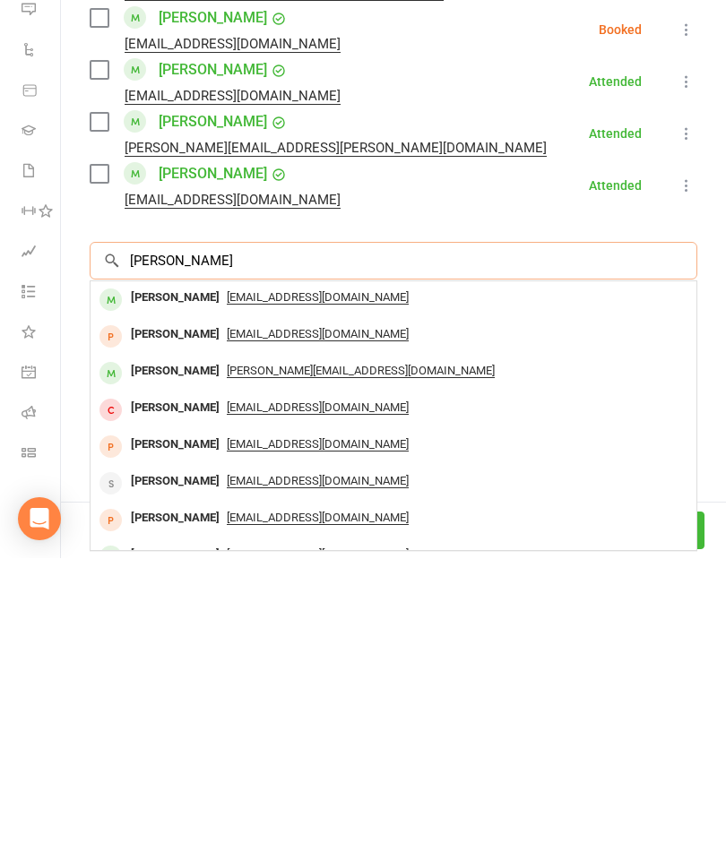
type input "[PERSON_NAME]"
click at [170, 587] on div "[PERSON_NAME]" at bounding box center [175, 600] width 103 height 26
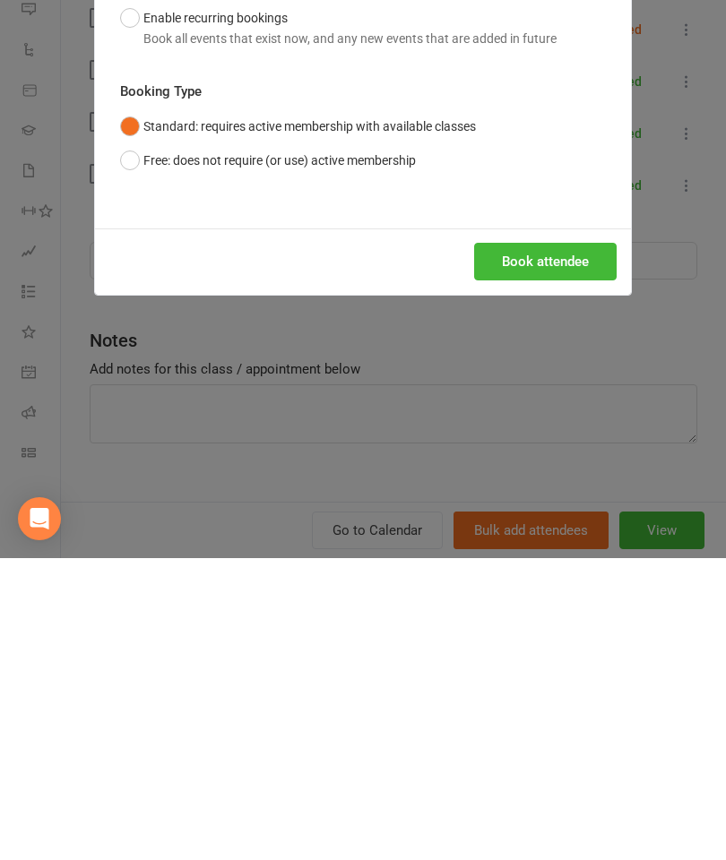
scroll to position [573, 0]
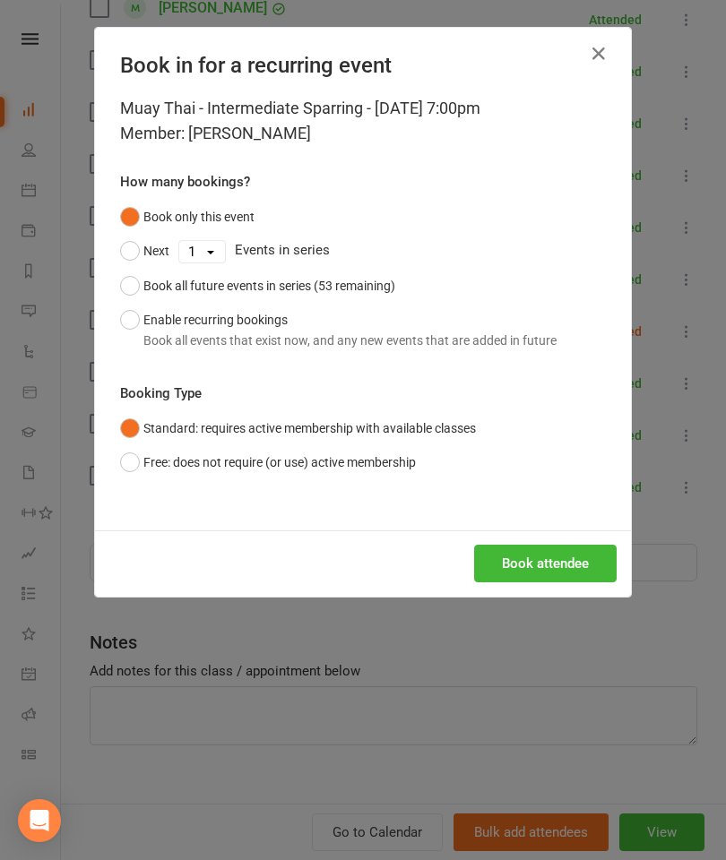
click at [580, 578] on button "Book attendee" at bounding box center [545, 564] width 142 height 38
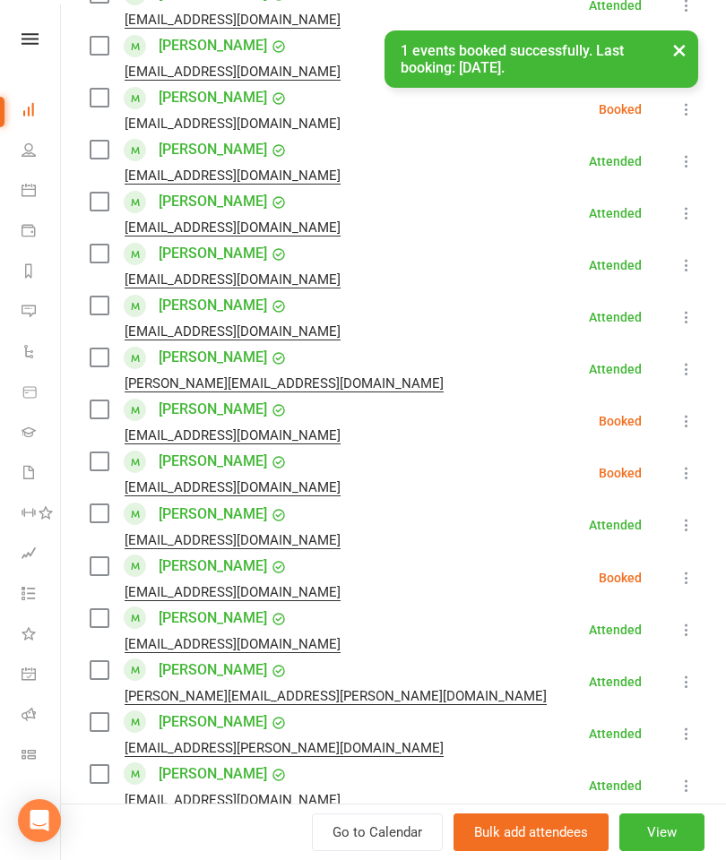
scroll to position [492, 0]
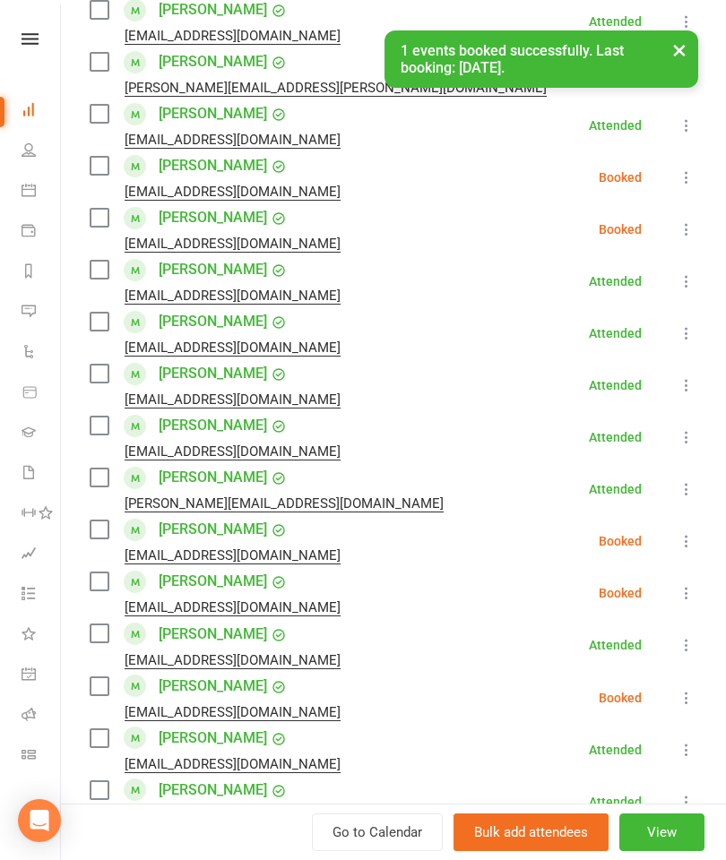
click at [96, 222] on label at bounding box center [99, 218] width 18 height 18
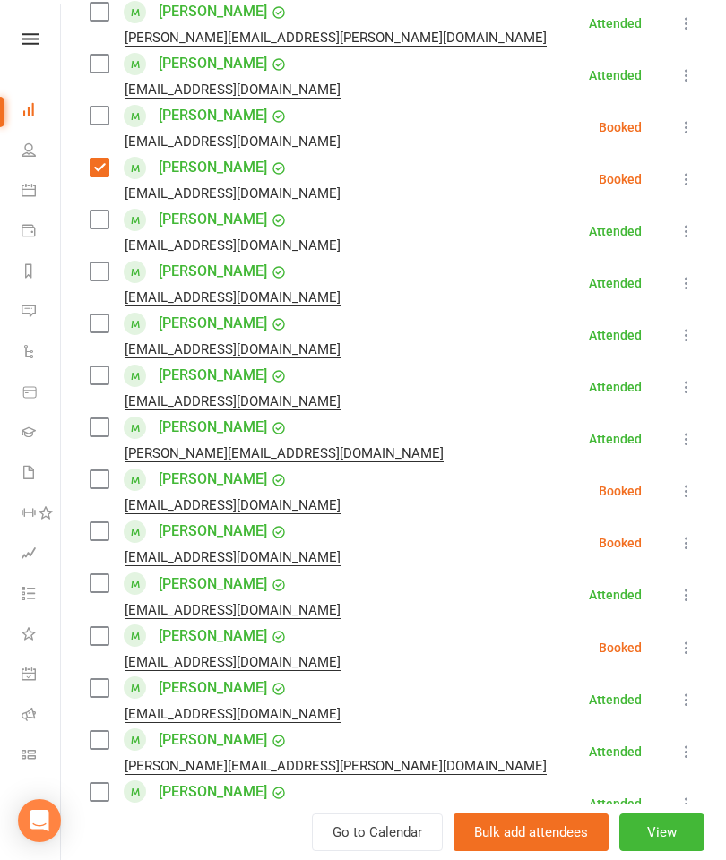
click at [98, 375] on label at bounding box center [99, 375] width 18 height 18
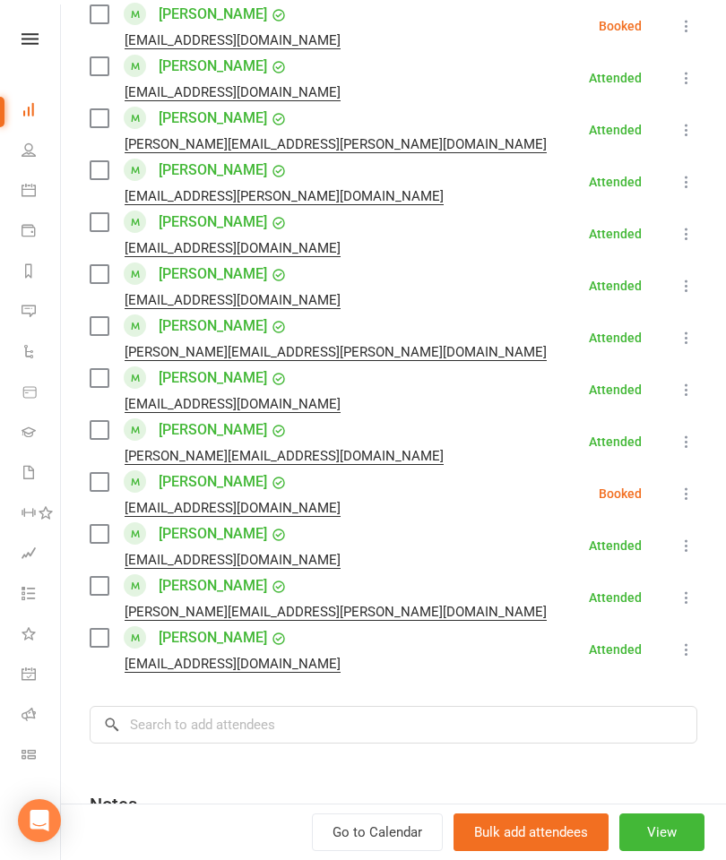
scroll to position [1195, 0]
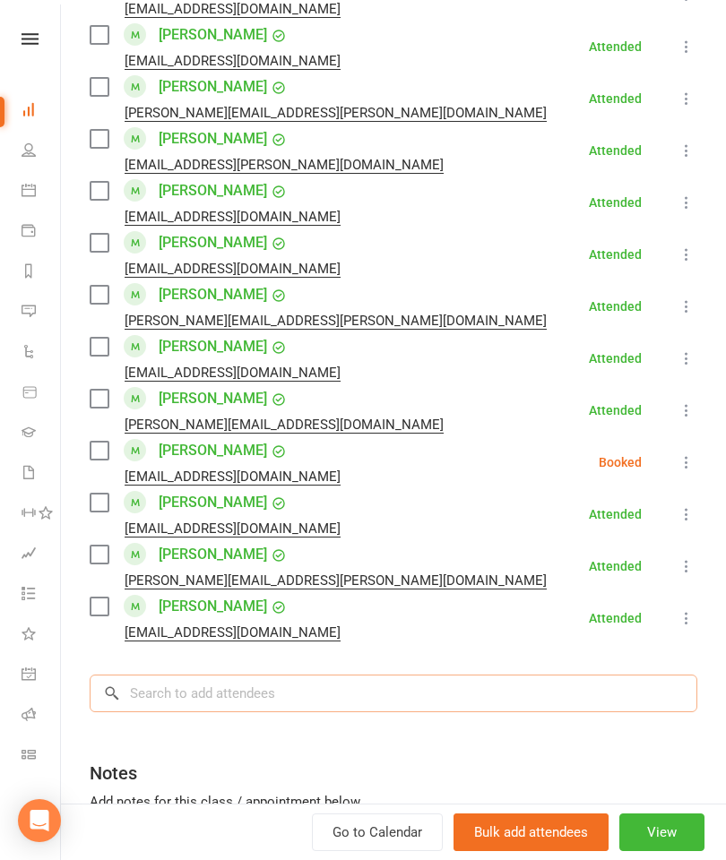
click at [277, 684] on input "search" at bounding box center [394, 694] width 608 height 38
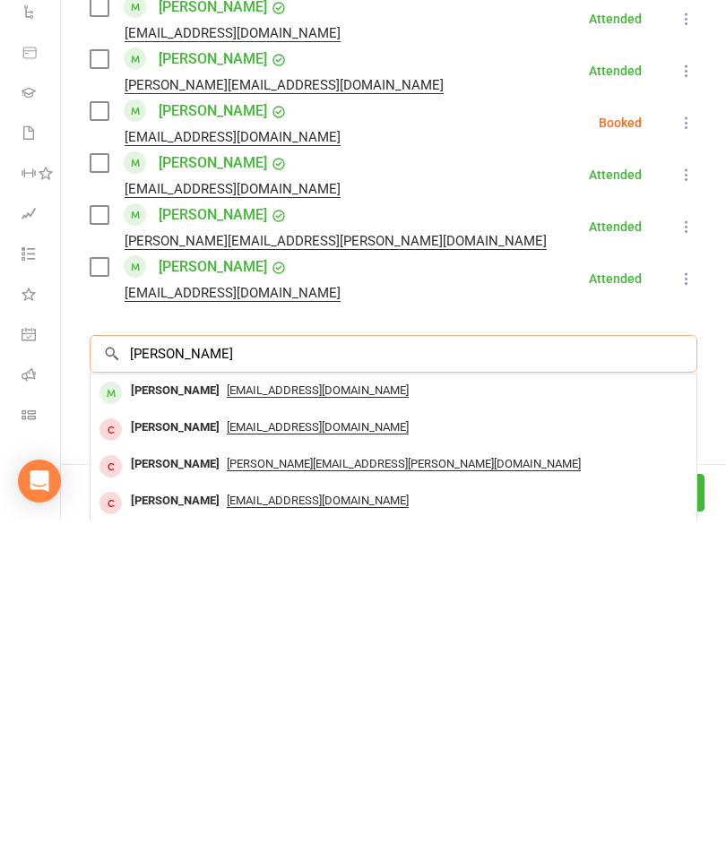
type input "[PERSON_NAME]"
click at [179, 718] on div "[PERSON_NAME]" at bounding box center [175, 731] width 103 height 26
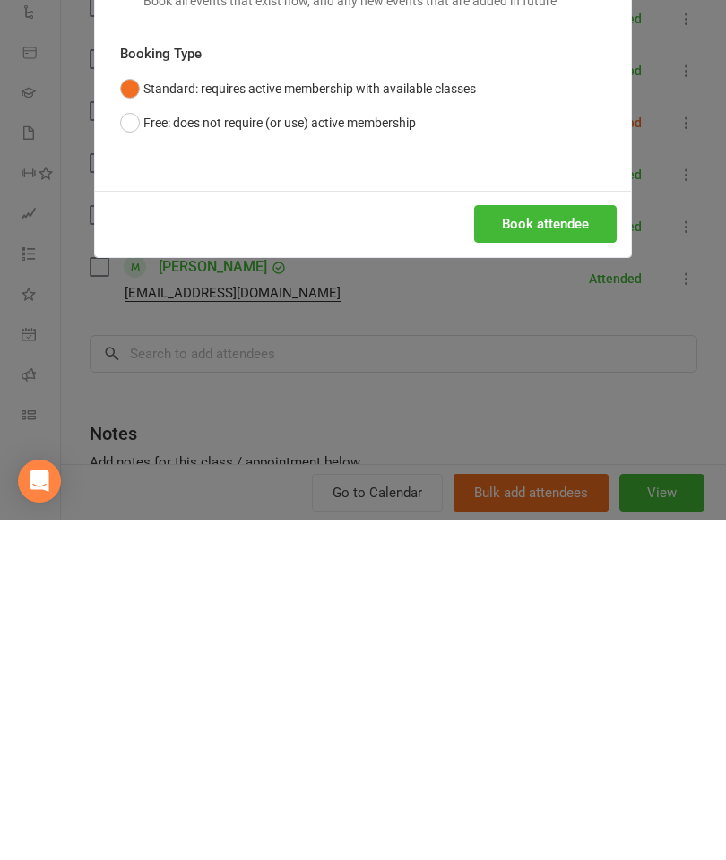
scroll to position [1005, 0]
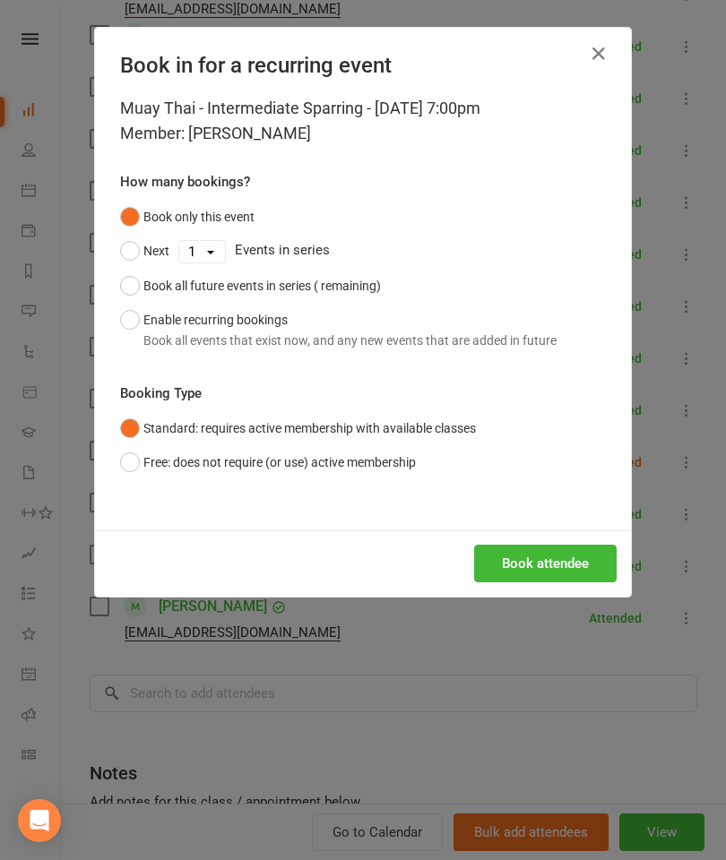
click at [550, 573] on button "Book attendee" at bounding box center [545, 564] width 142 height 38
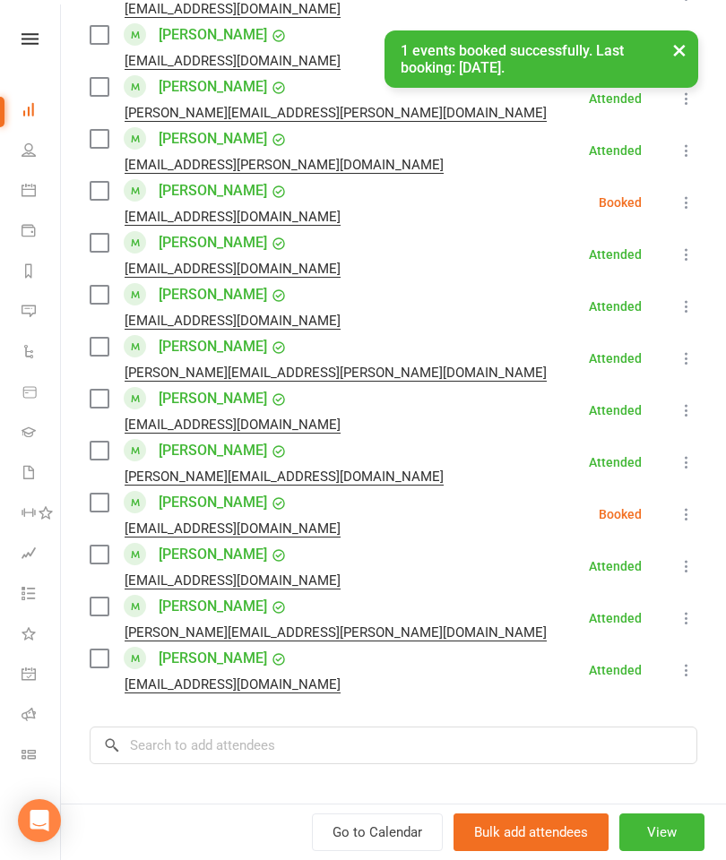
click at [96, 193] on label at bounding box center [99, 191] width 18 height 18
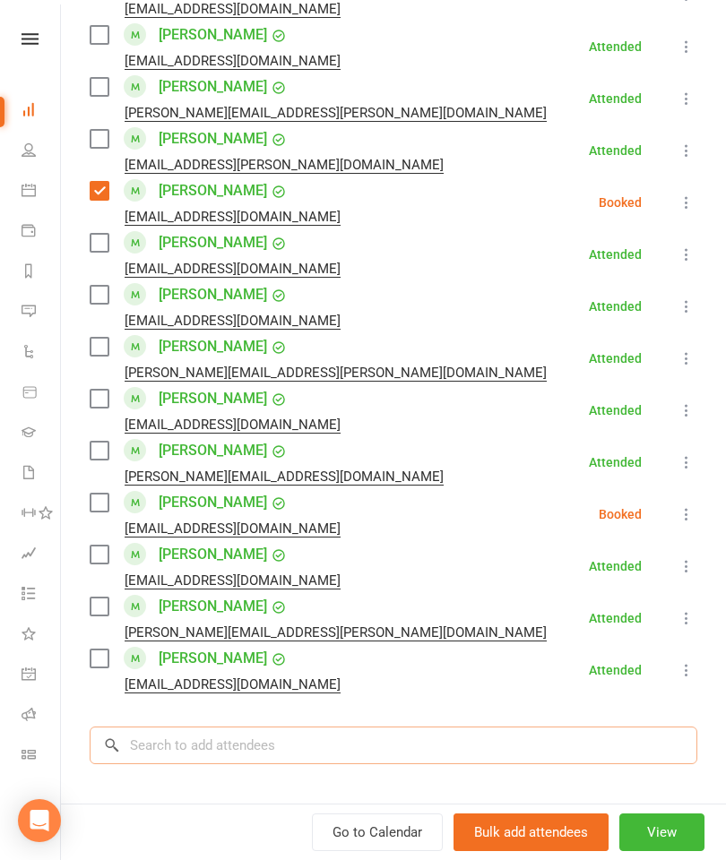
click at [272, 756] on input "search" at bounding box center [394, 746] width 608 height 38
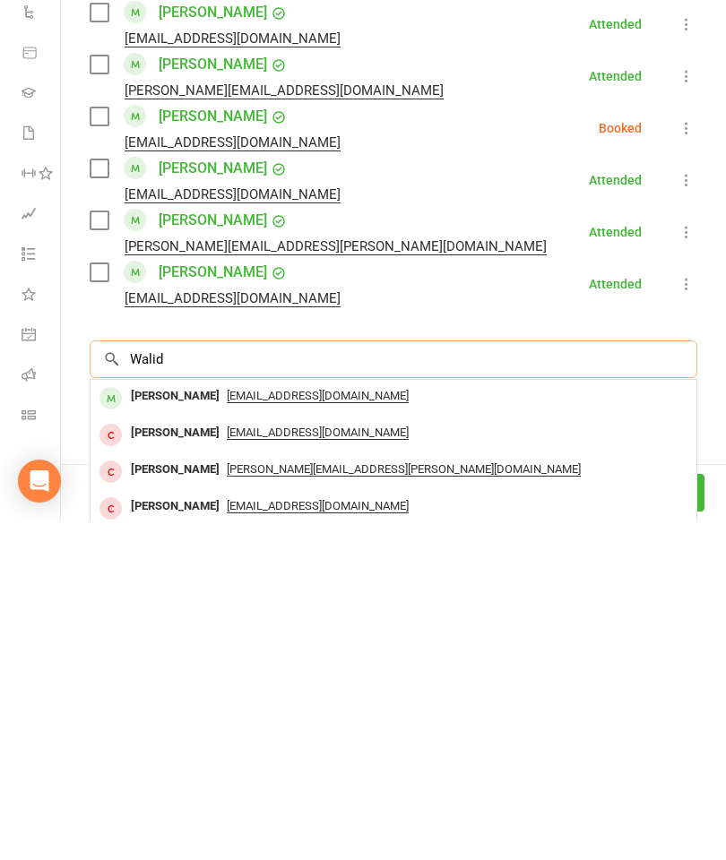
scroll to position [1254, 0]
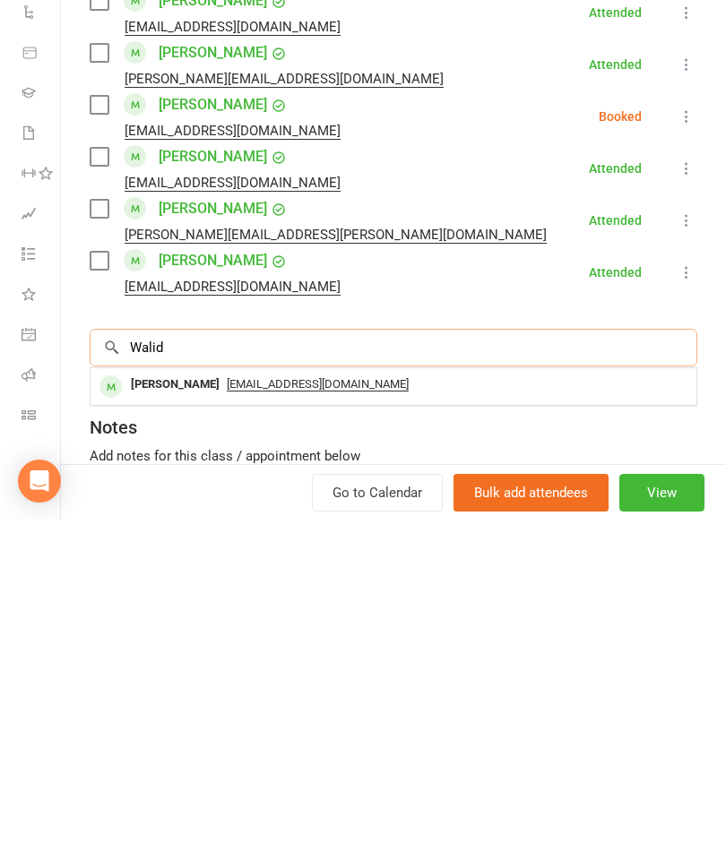
type input "Walid"
click at [184, 711] on div "[PERSON_NAME]" at bounding box center [175, 724] width 103 height 26
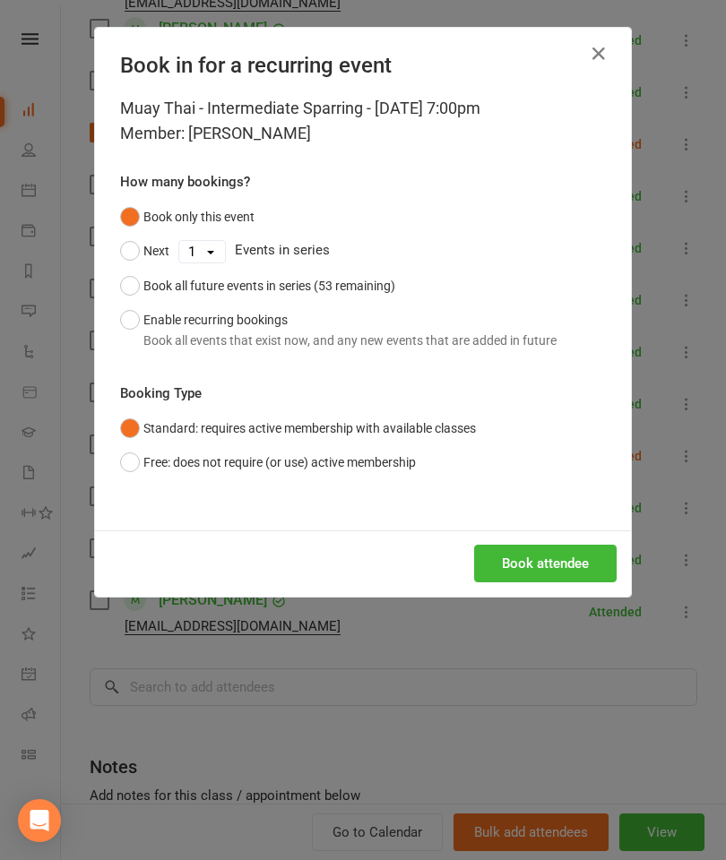
click at [556, 570] on button "Book attendee" at bounding box center [545, 564] width 142 height 38
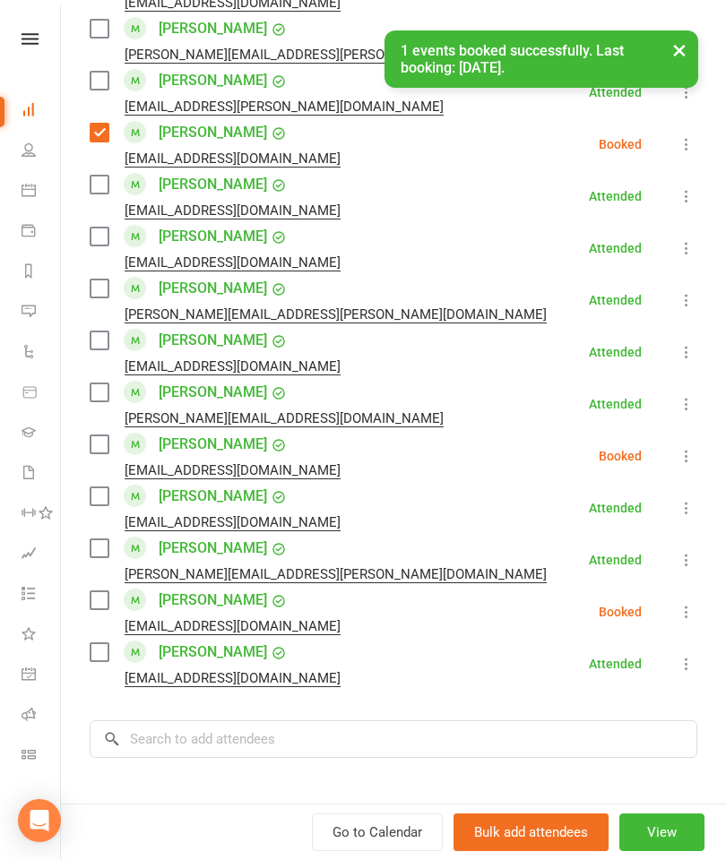
click at [103, 596] on label at bounding box center [99, 600] width 18 height 18
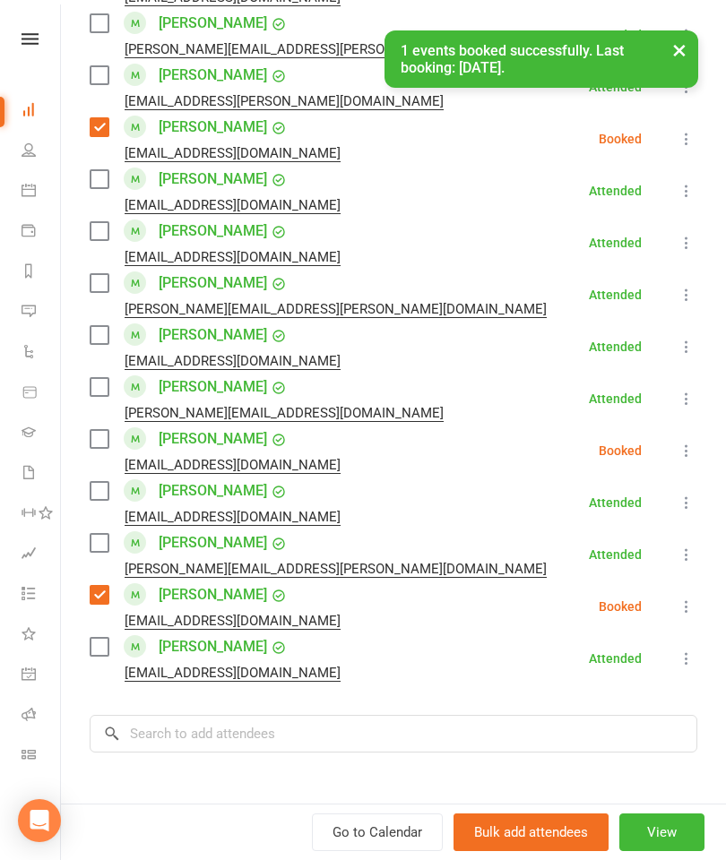
scroll to position [1274, 0]
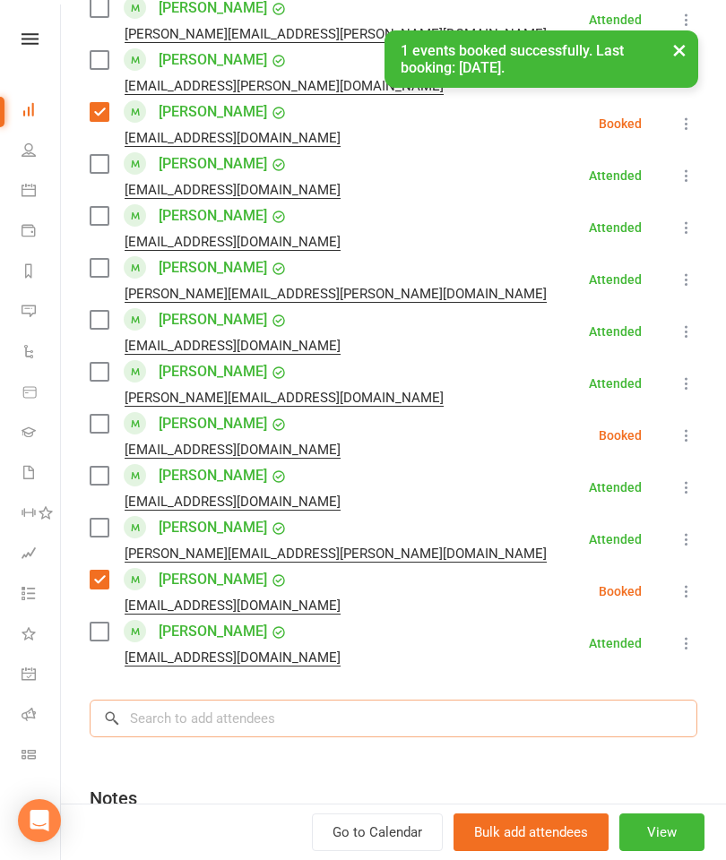
click at [261, 714] on input "search" at bounding box center [394, 719] width 608 height 38
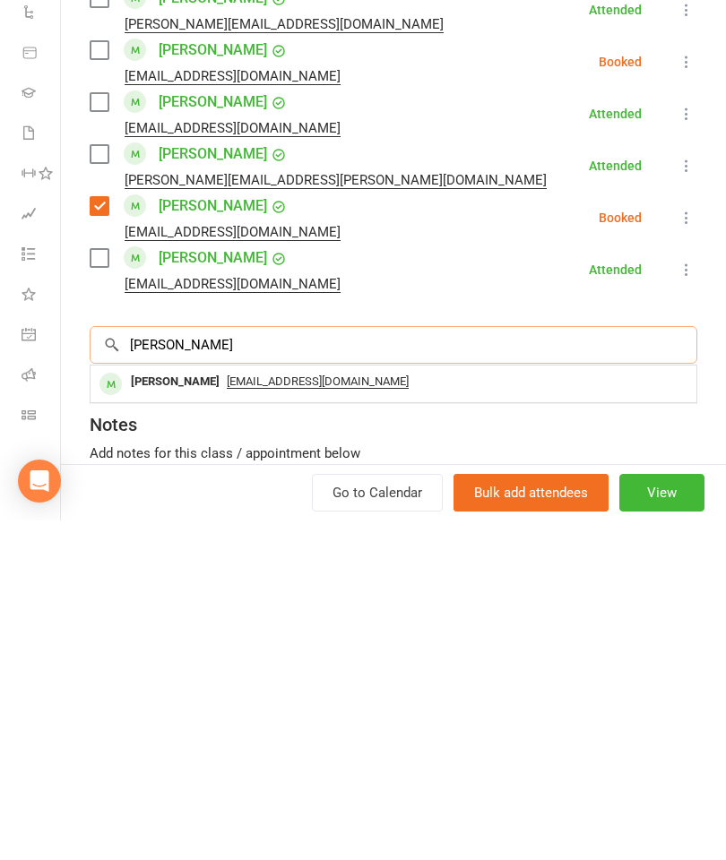
scroll to position [1311, 0]
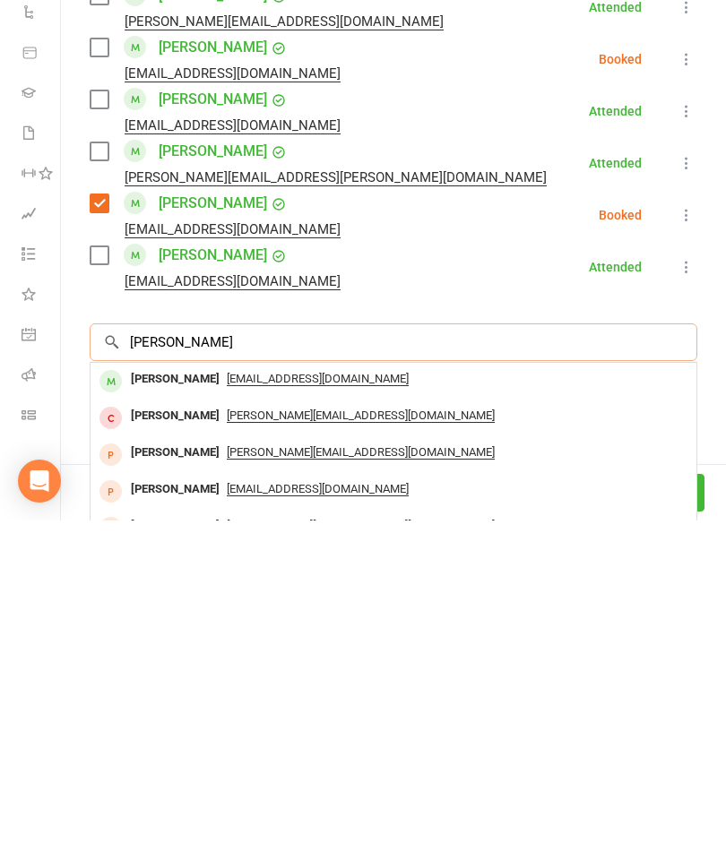
type input "[PERSON_NAME]"
click at [174, 706] on div "[PERSON_NAME]" at bounding box center [175, 719] width 103 height 26
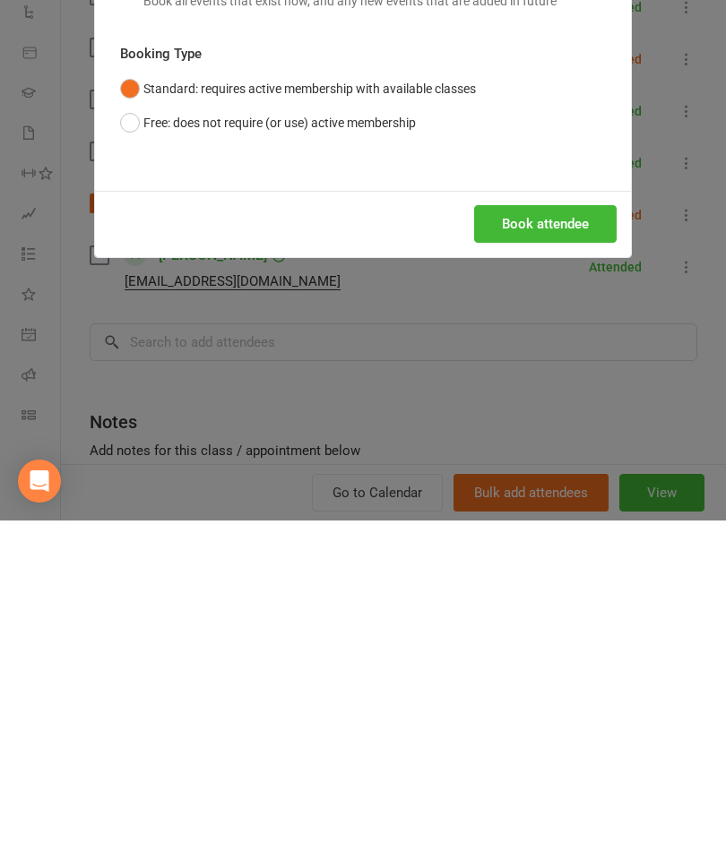
scroll to position [1948, 0]
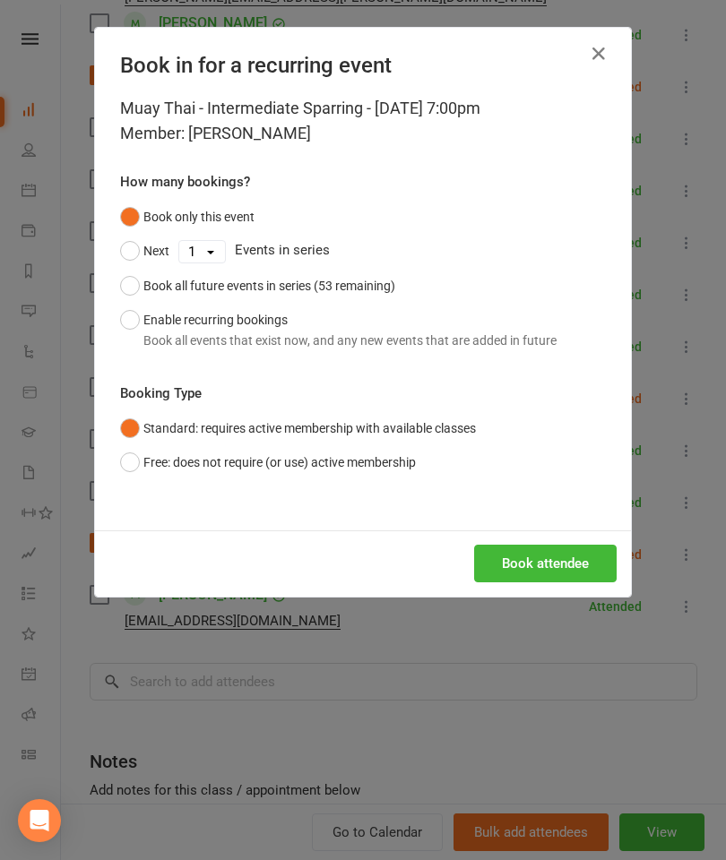
click at [559, 568] on button "Book attendee" at bounding box center [545, 564] width 142 height 38
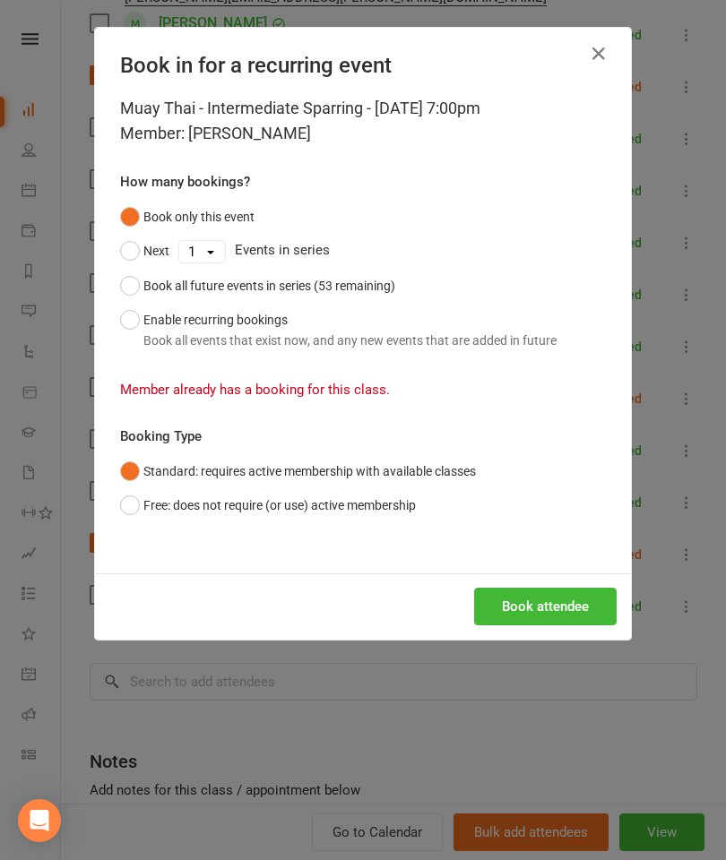
click at [588, 59] on icon "button" at bounding box center [599, 54] width 22 height 22
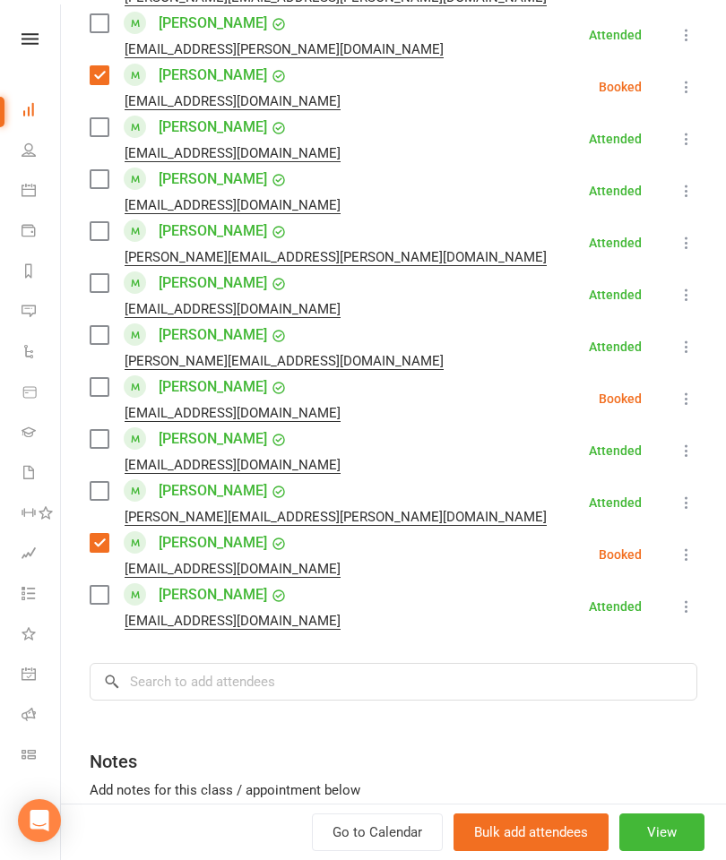
click at [102, 130] on label at bounding box center [99, 127] width 18 height 18
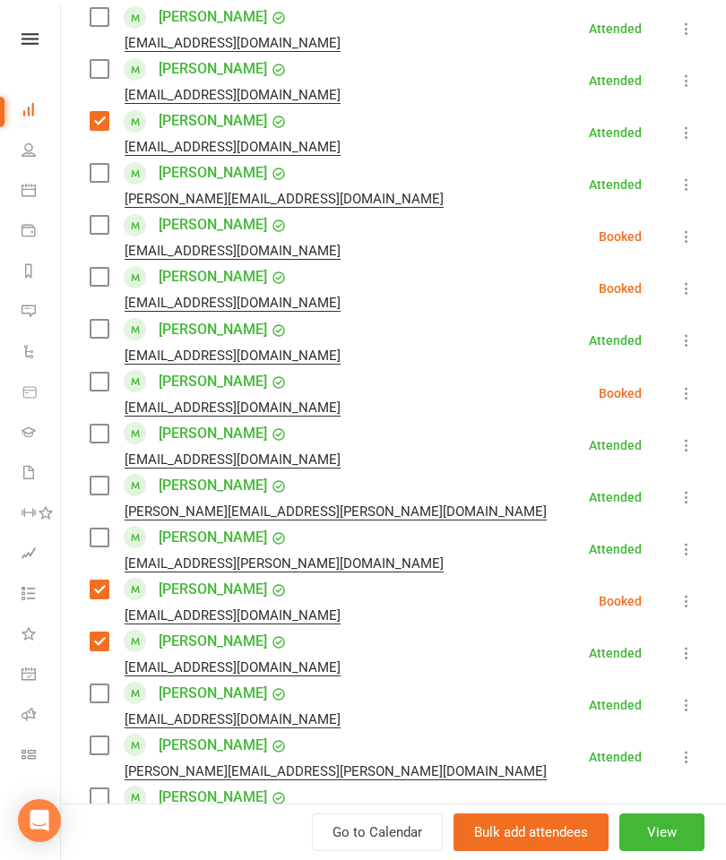
scroll to position [781, 0]
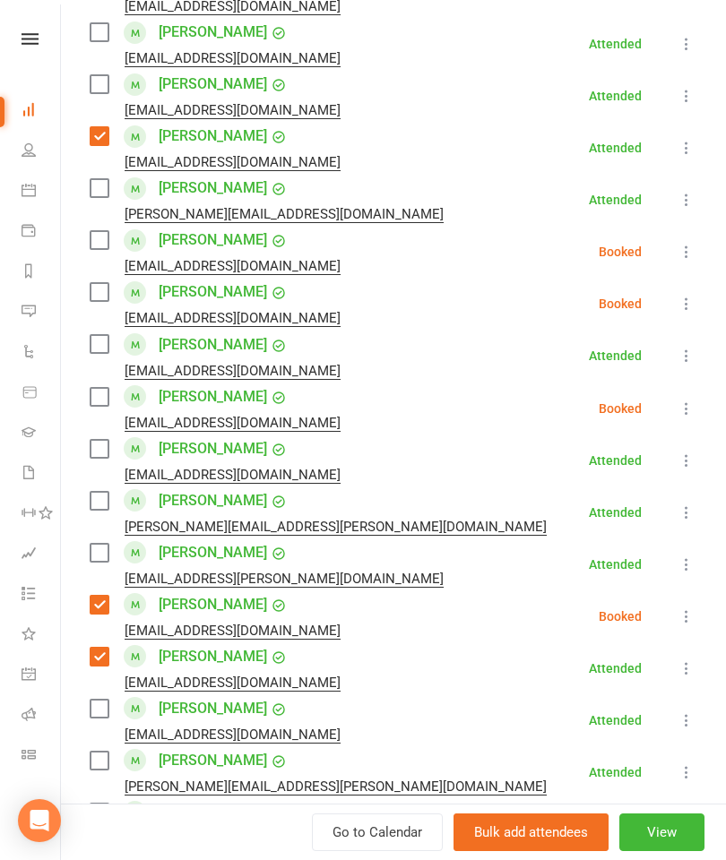
click at [103, 285] on label at bounding box center [99, 292] width 18 height 18
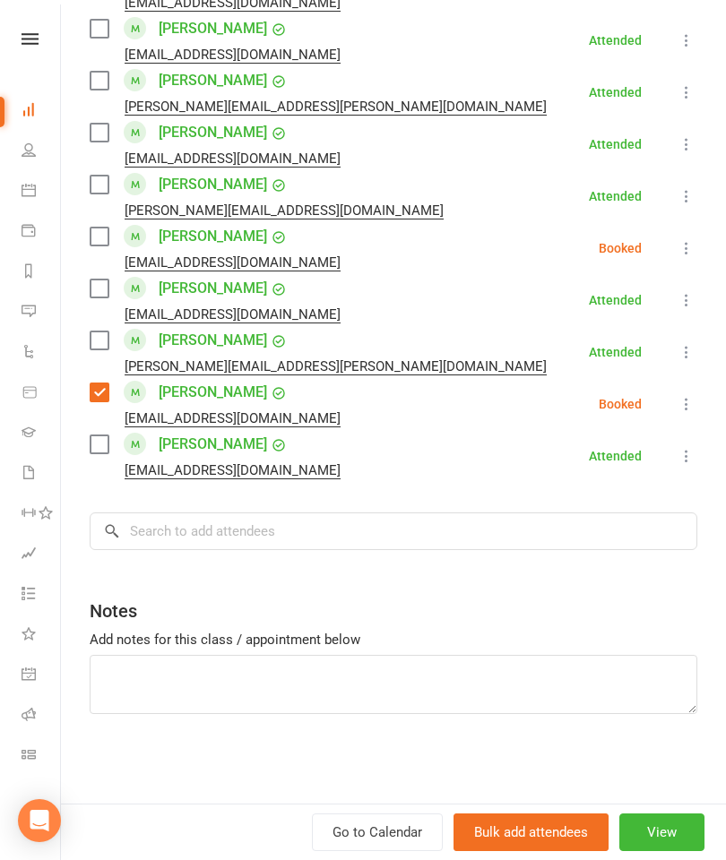
scroll to position [1461, 0]
click at [388, 519] on input "search" at bounding box center [394, 532] width 608 height 38
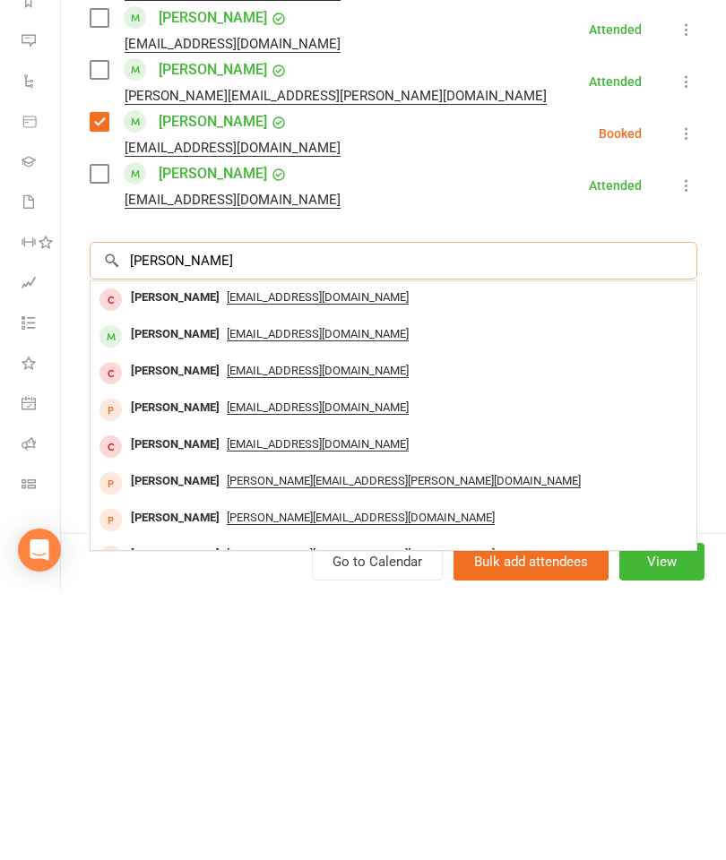
type input "[PERSON_NAME]"
click at [177, 592] on div "[PERSON_NAME]" at bounding box center [175, 605] width 103 height 26
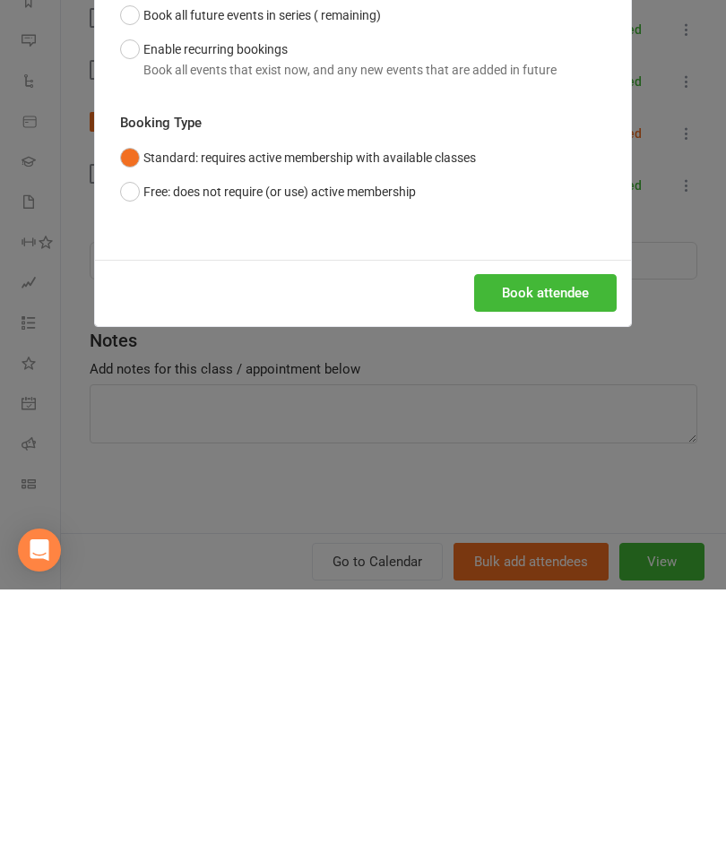
scroll to position [2165, 0]
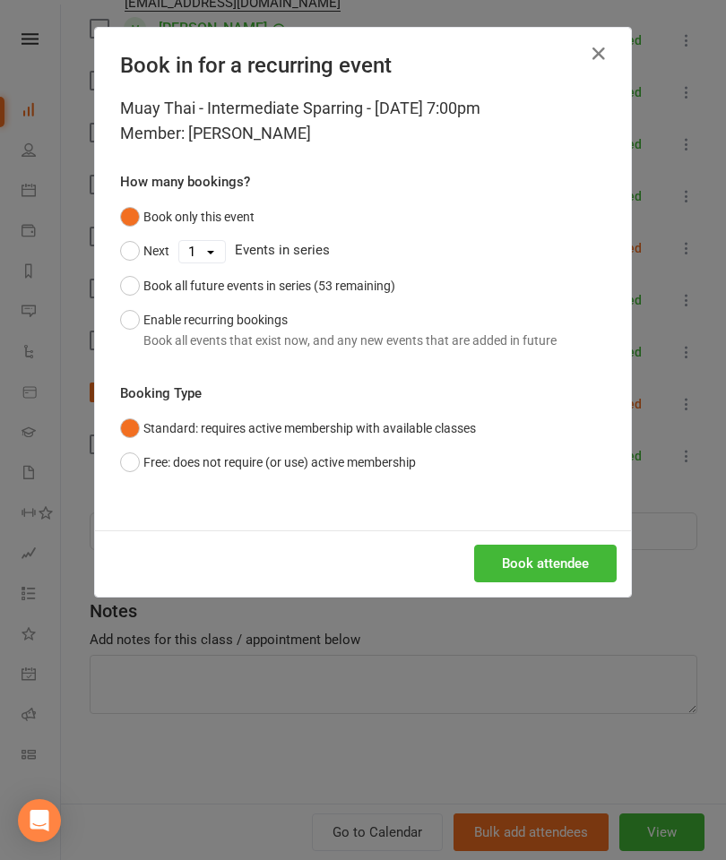
click at [582, 548] on button "Book attendee" at bounding box center [545, 564] width 142 height 38
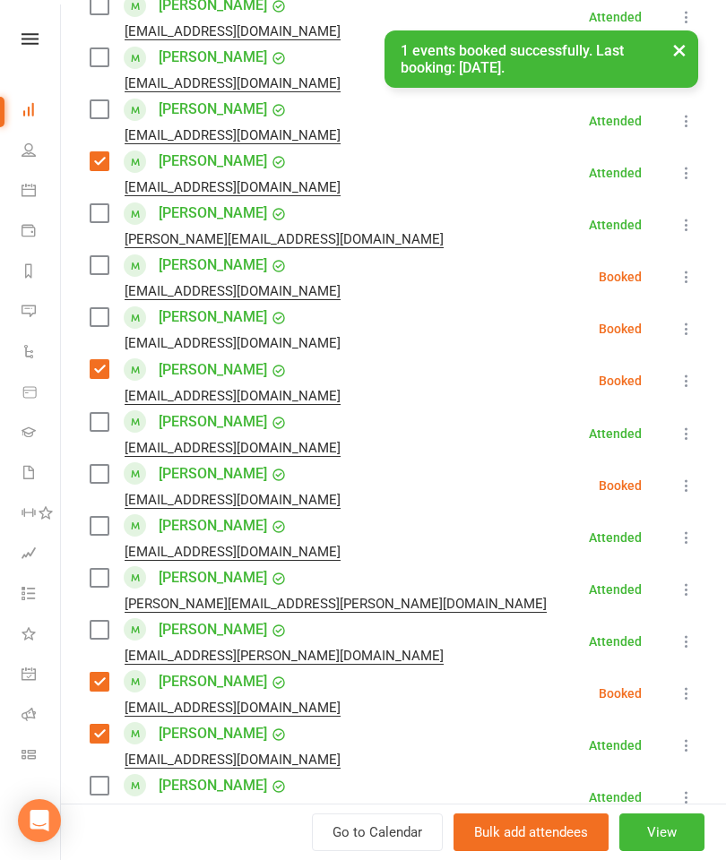
scroll to position [756, 0]
click at [106, 309] on label at bounding box center [99, 317] width 18 height 18
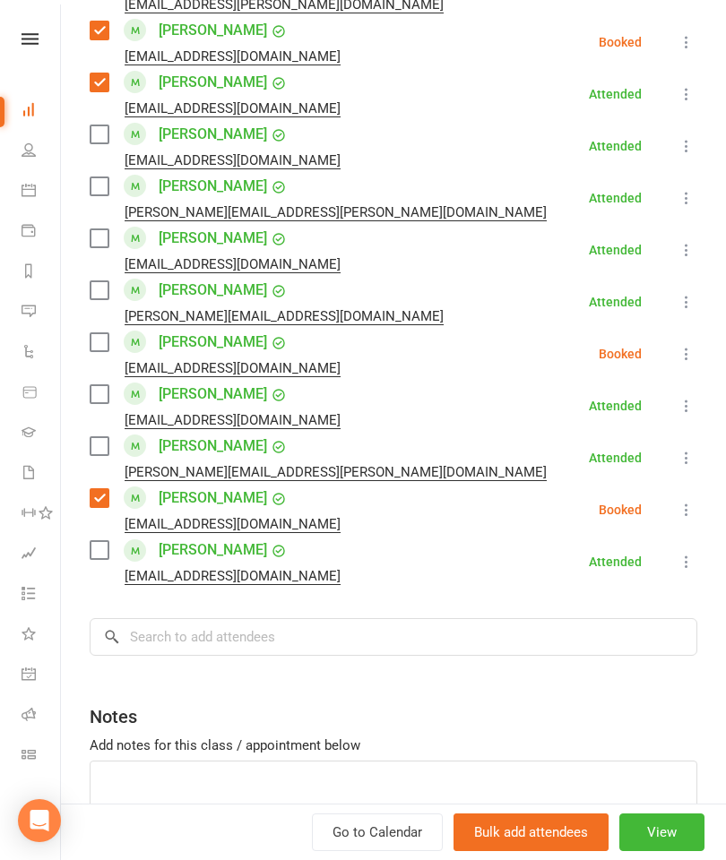
click at [100, 556] on label at bounding box center [99, 550] width 18 height 18
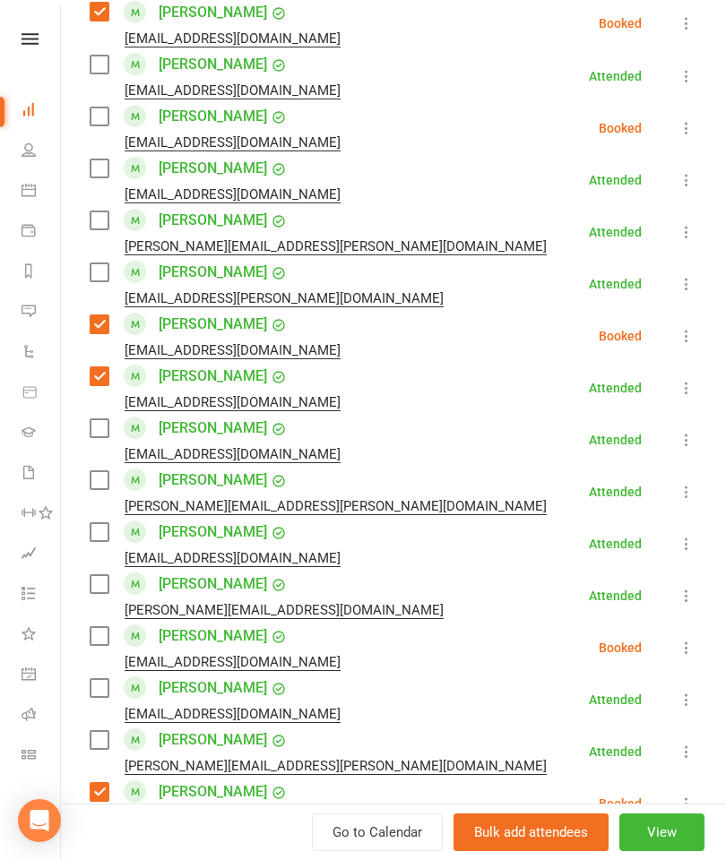
scroll to position [546, 0]
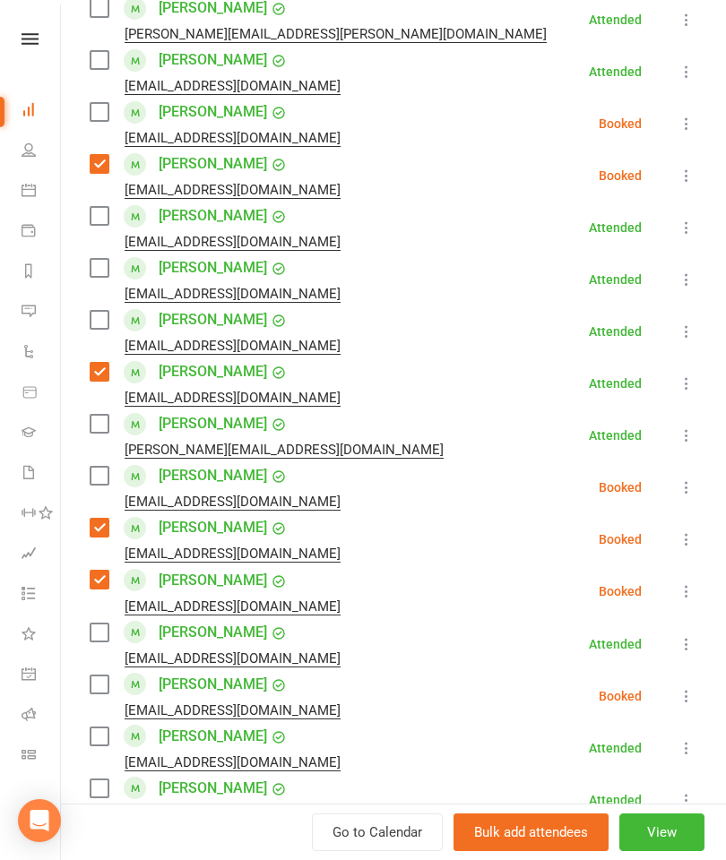
click at [95, 272] on label at bounding box center [99, 268] width 18 height 18
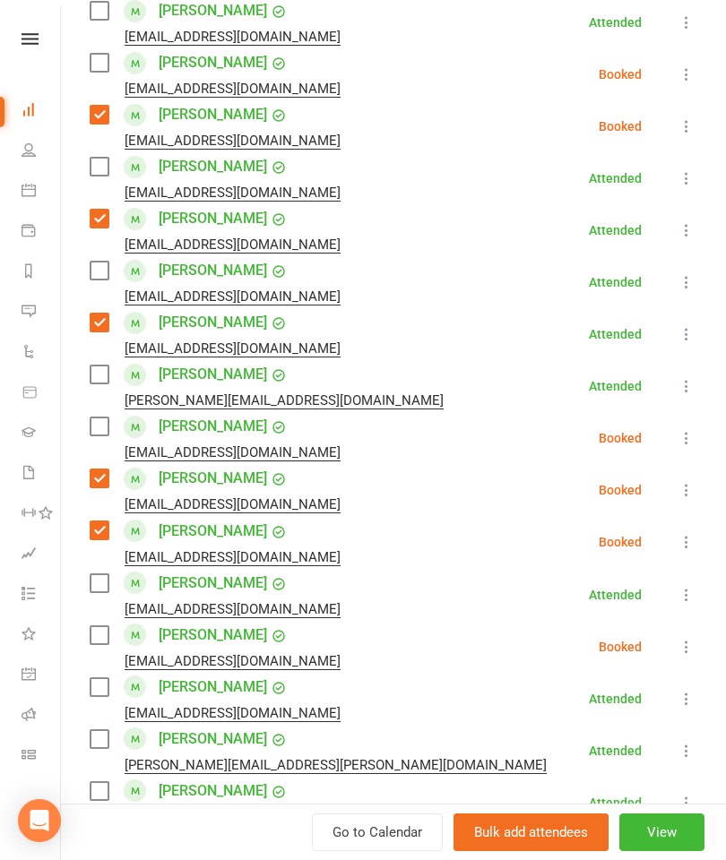
scroll to position [596, 0]
click at [99, 423] on label at bounding box center [99, 426] width 18 height 18
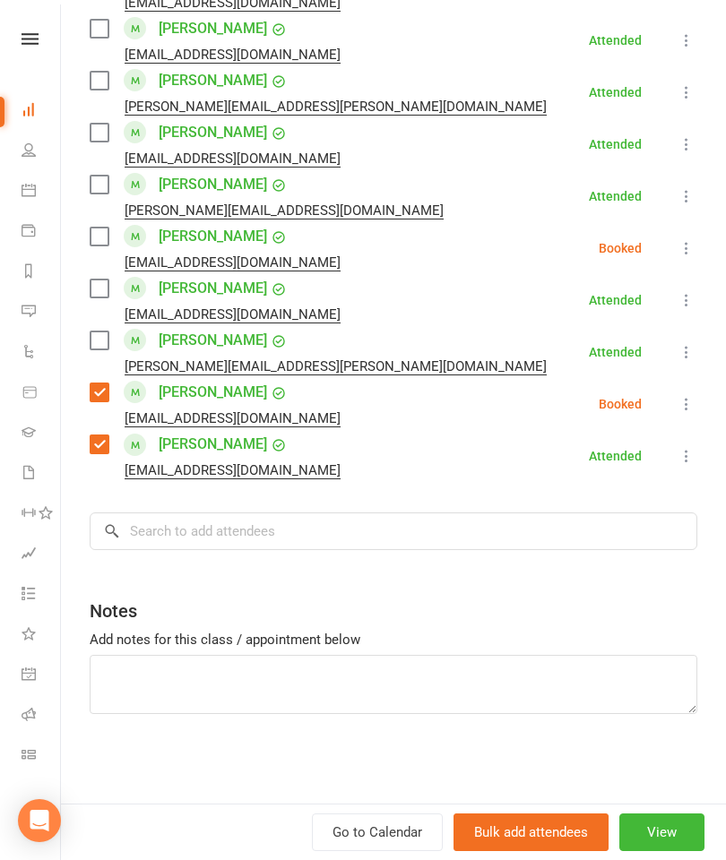
scroll to position [1513, 0]
click at [319, 528] on input "search" at bounding box center [394, 532] width 608 height 38
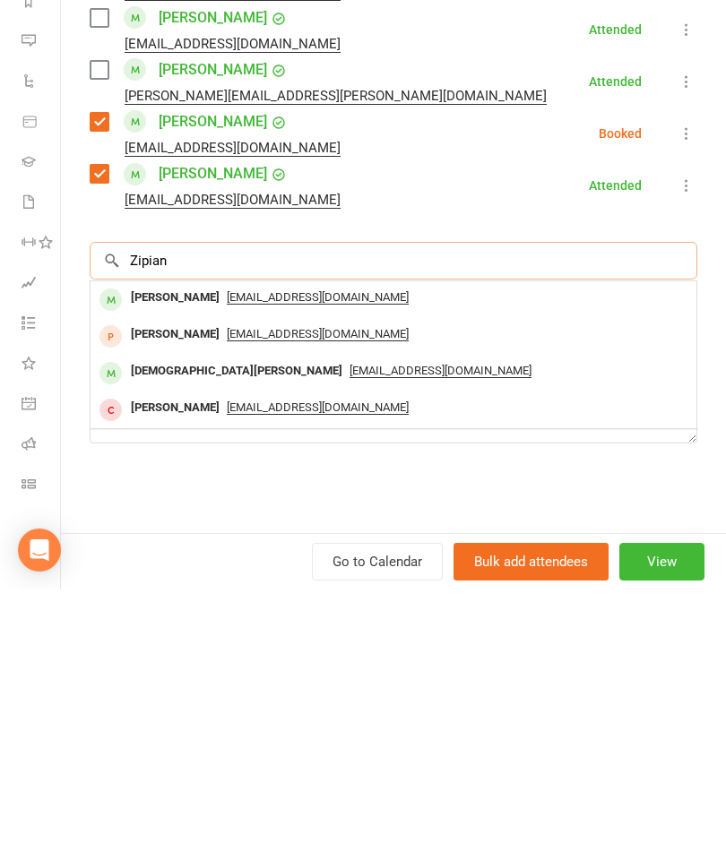
type input "Zipian"
click at [172, 556] on div "[PERSON_NAME]" at bounding box center [175, 569] width 103 height 26
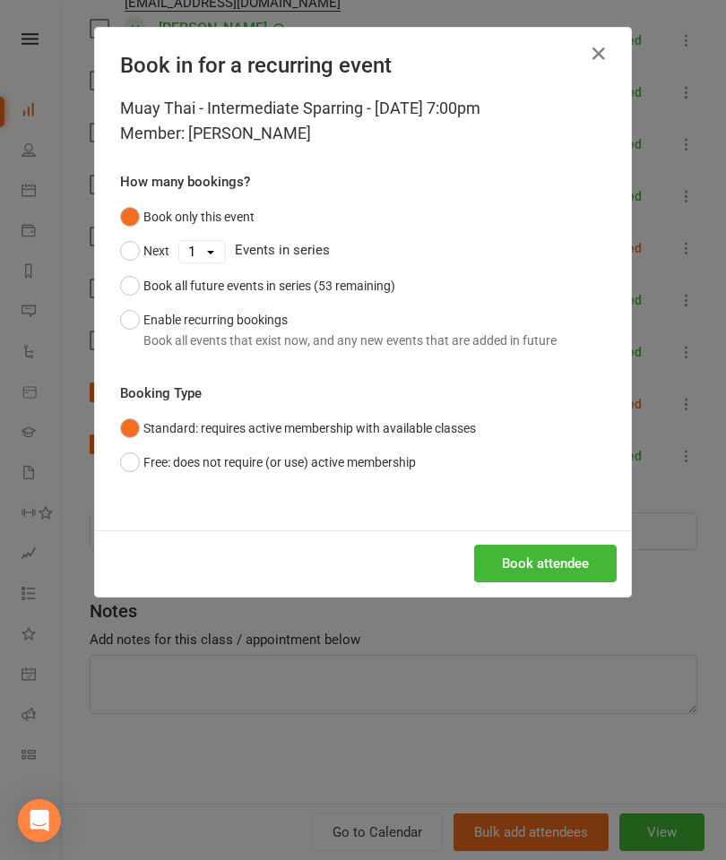
click at [565, 556] on button "Book attendee" at bounding box center [545, 564] width 142 height 38
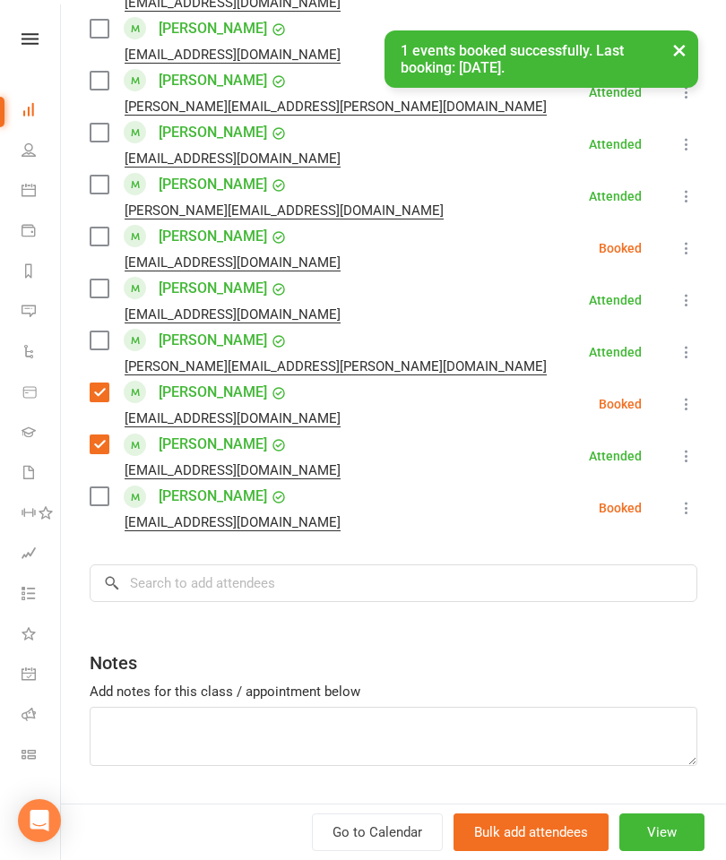
click at [98, 492] on label at bounding box center [99, 496] width 18 height 18
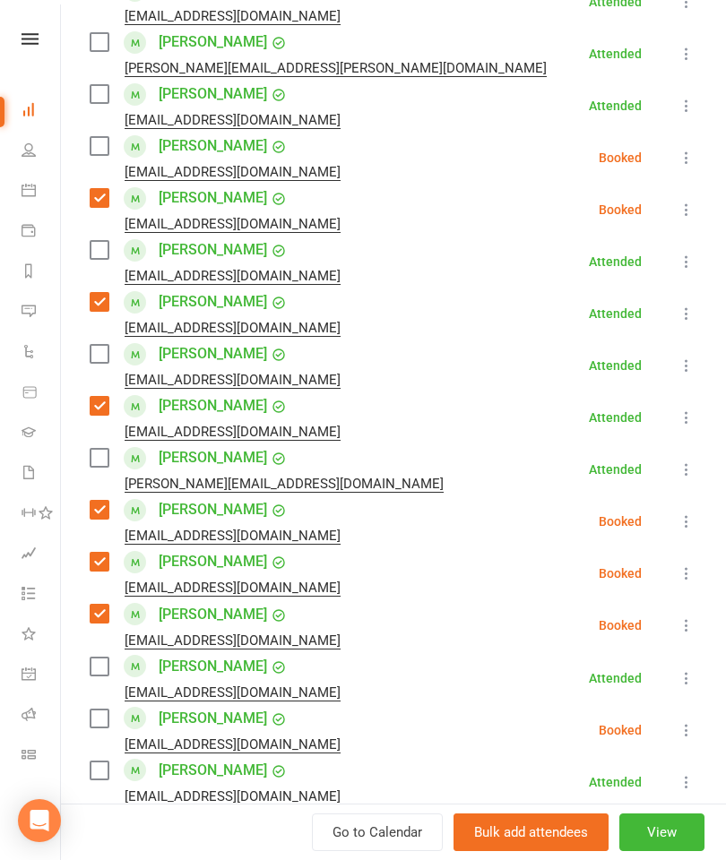
scroll to position [491, 0]
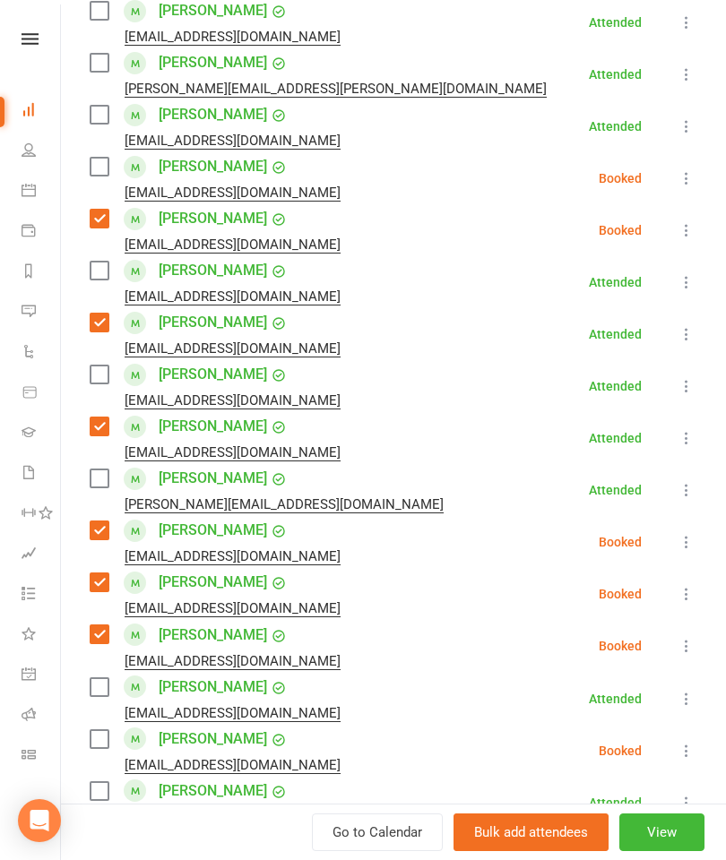
click at [103, 123] on label at bounding box center [99, 115] width 18 height 18
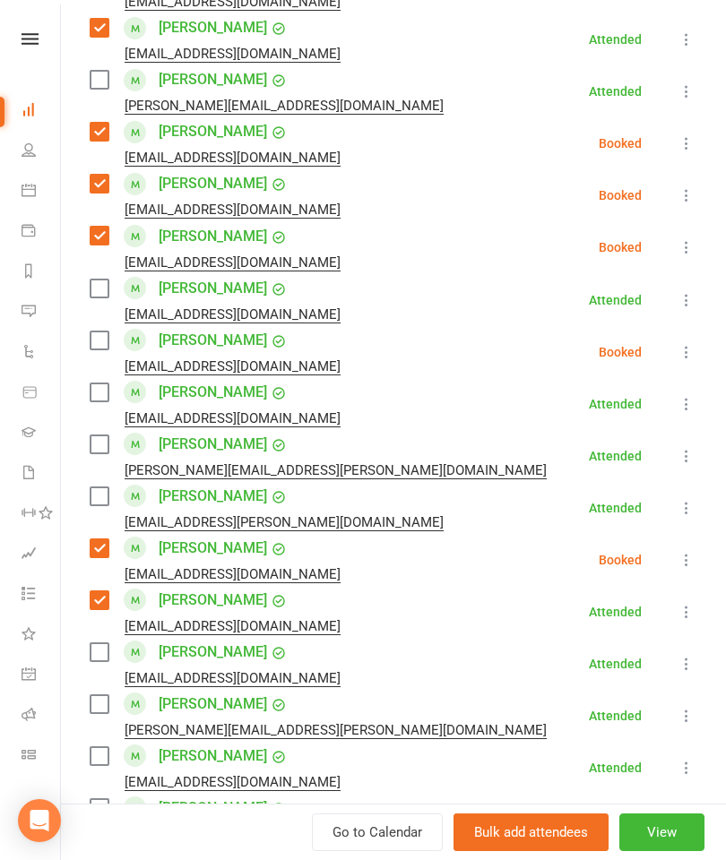
scroll to position [936, 0]
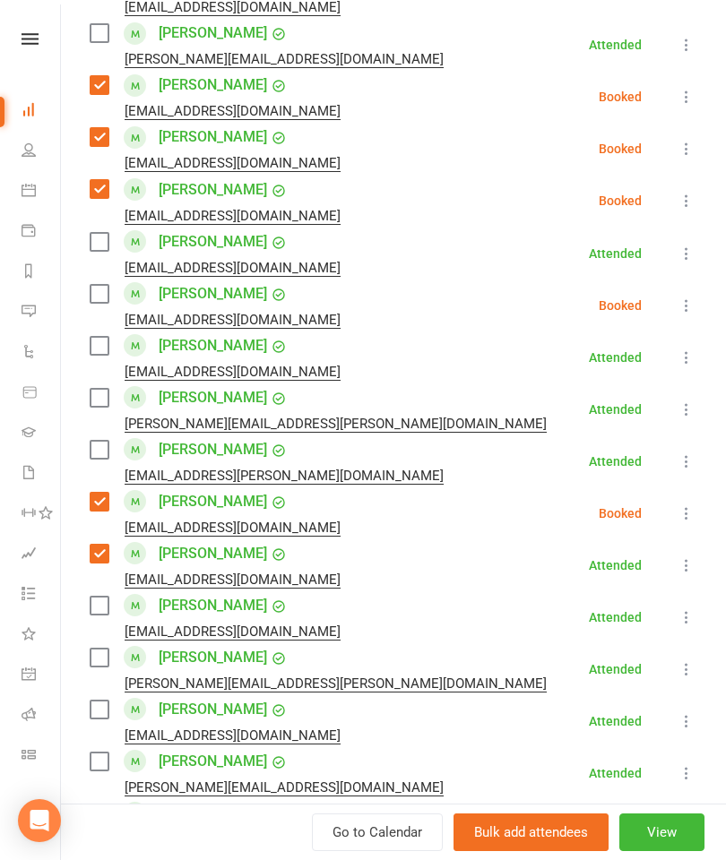
click at [86, 454] on div "Class kiosk mode Roll call 7:00 PM - 8:00 PM, [DATE] with [PERSON_NAME] [PERSON…" at bounding box center [393, 285] width 665 height 2295
click at [103, 459] on label at bounding box center [99, 450] width 18 height 18
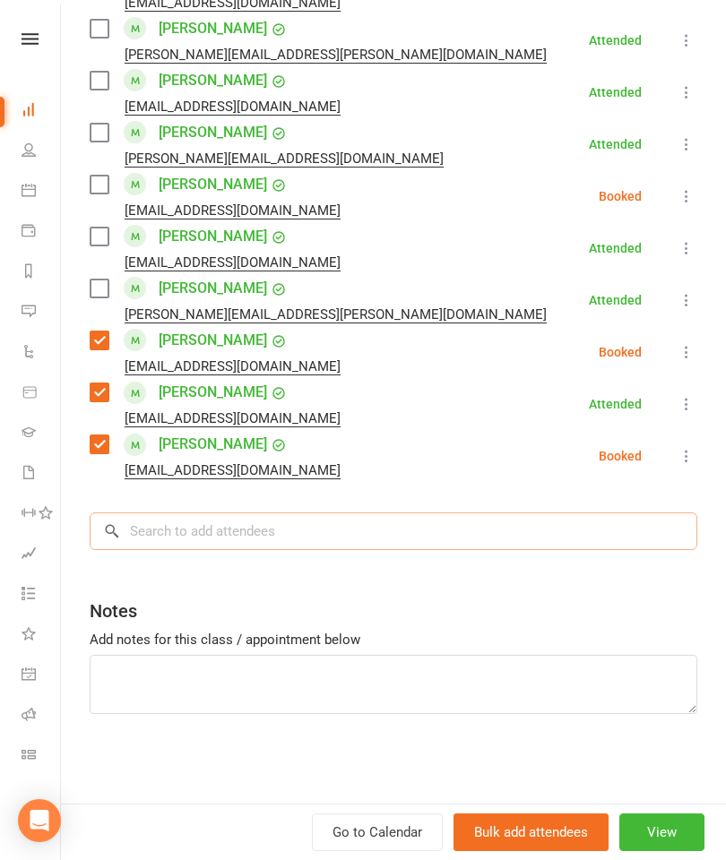
click at [477, 534] on input "search" at bounding box center [394, 532] width 608 height 38
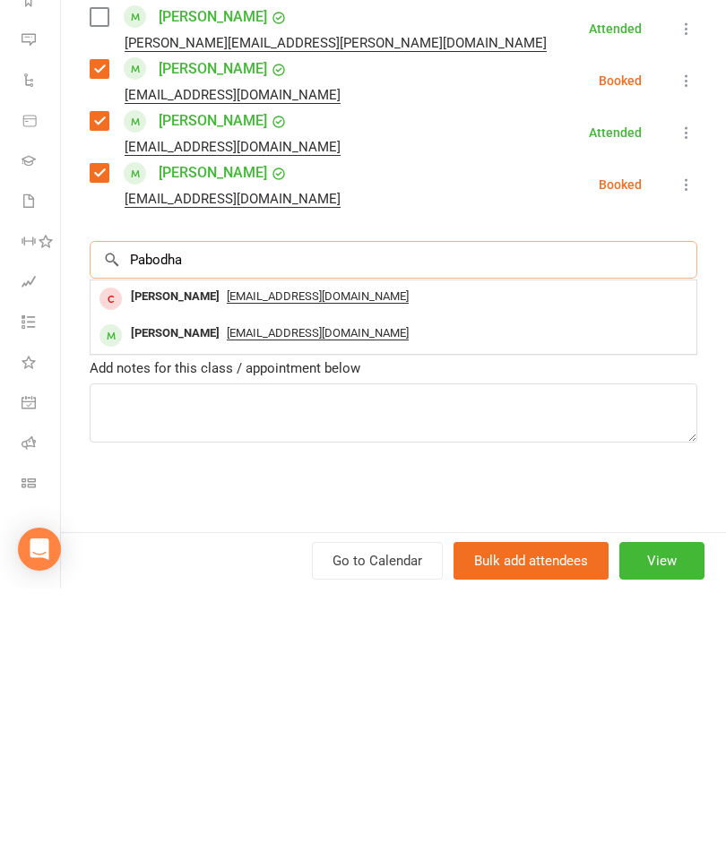
type input "Pabodha"
click at [168, 592] on div "[PERSON_NAME]" at bounding box center [175, 605] width 103 height 26
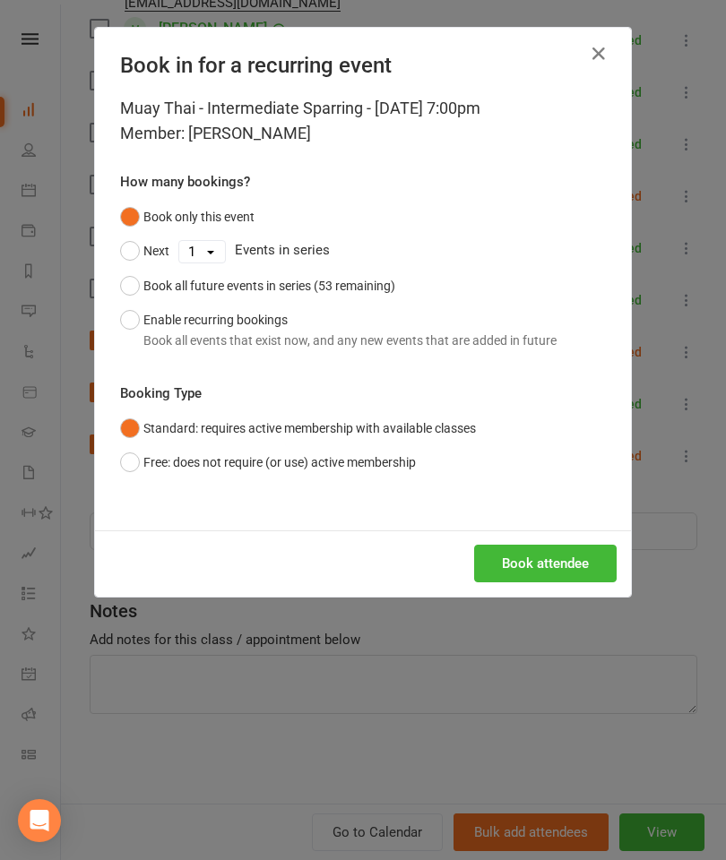
click at [530, 574] on button "Book attendee" at bounding box center [545, 564] width 142 height 38
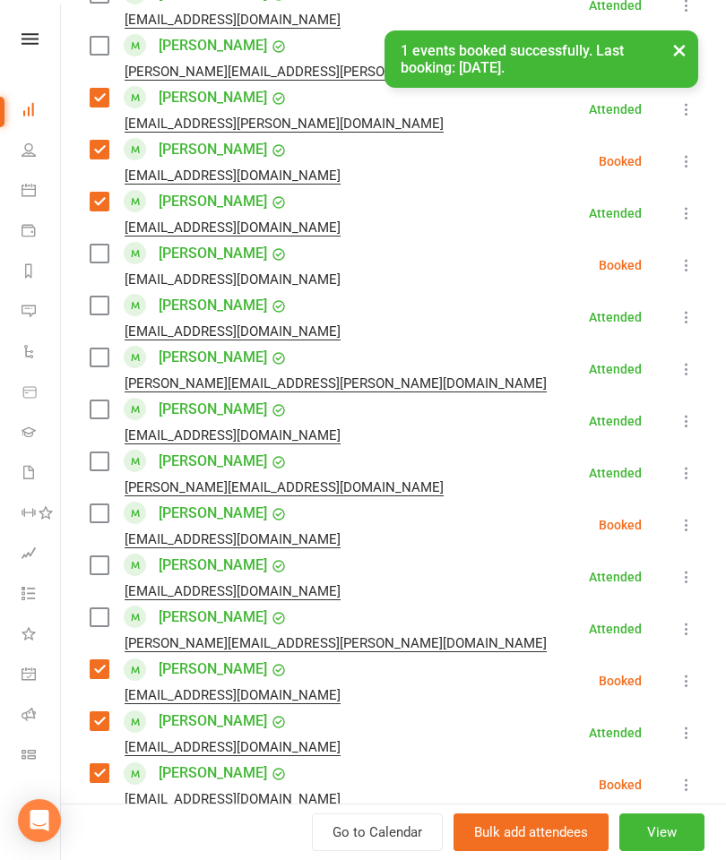
scroll to position [1286, 0]
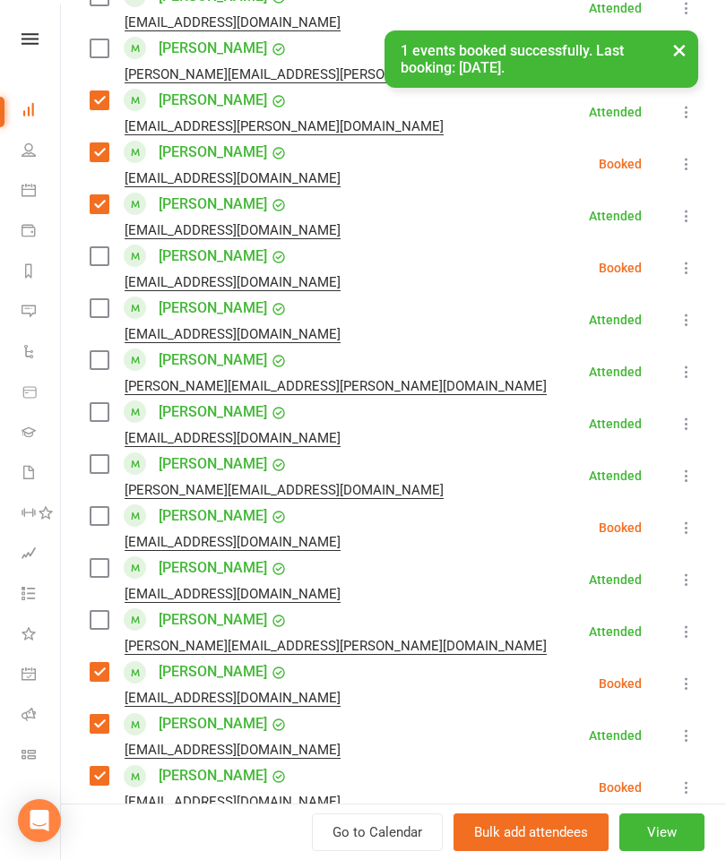
click at [99, 265] on label at bounding box center [99, 256] width 18 height 18
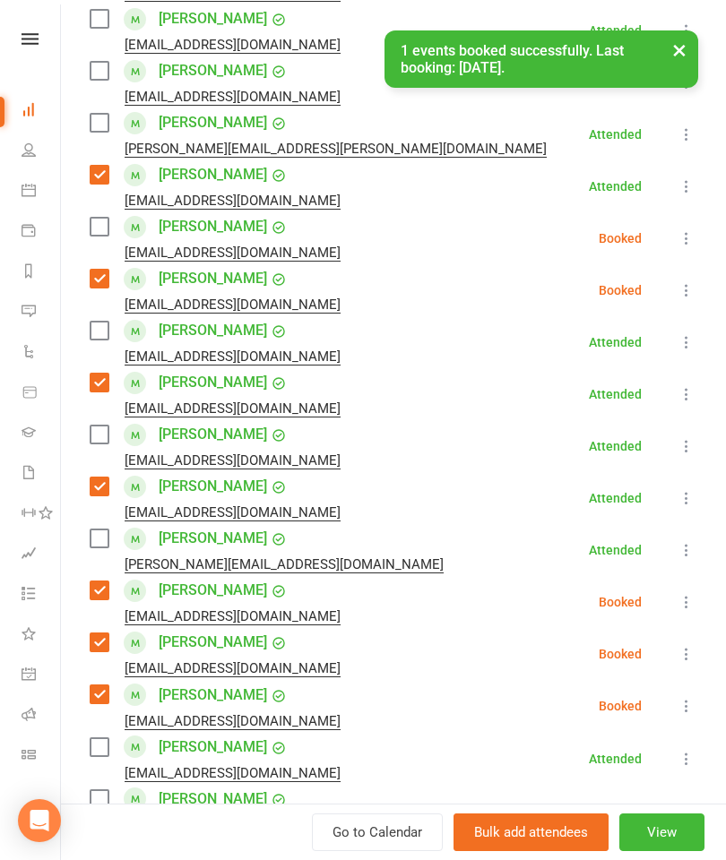
scroll to position [422, 0]
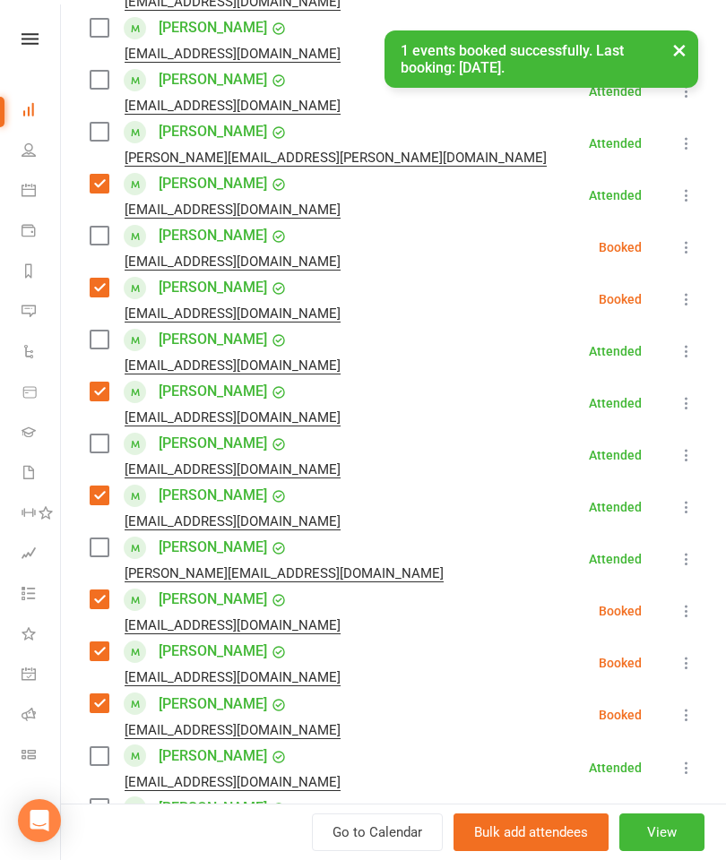
click at [107, 243] on label at bounding box center [99, 236] width 18 height 18
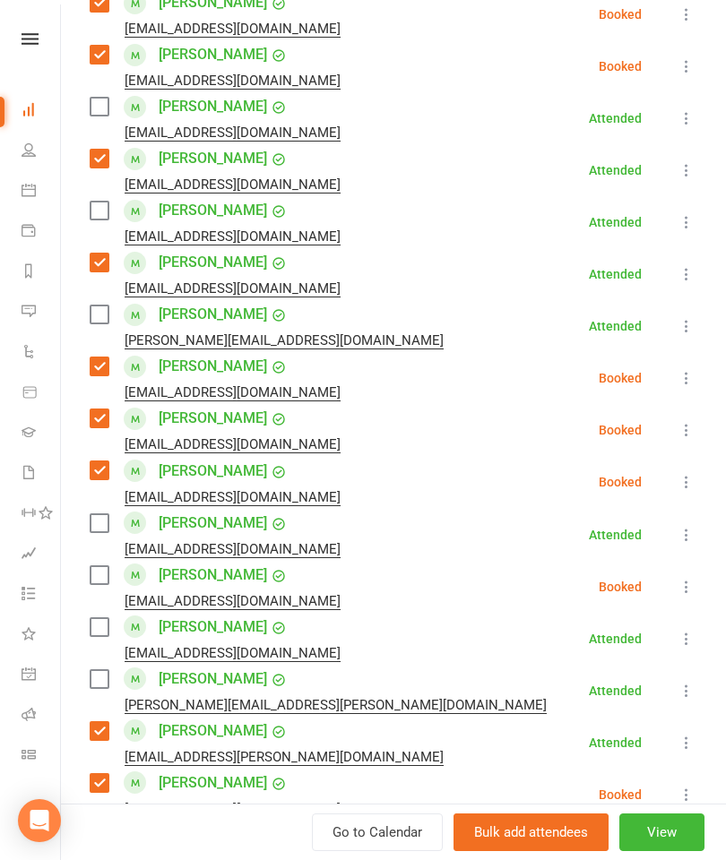
scroll to position [660, 0]
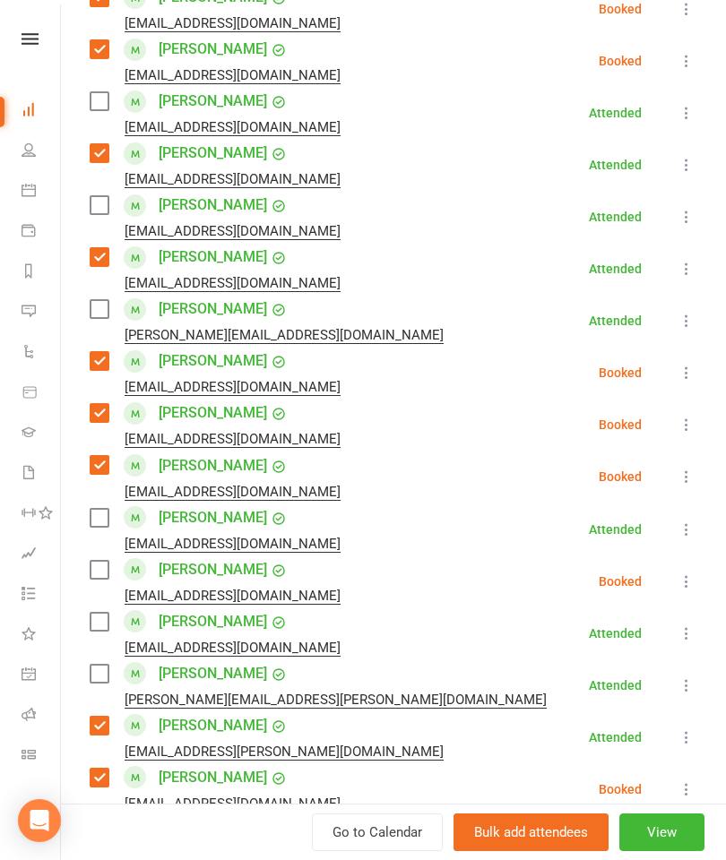
click at [112, 565] on div "[PERSON_NAME] [EMAIL_ADDRESS][DOMAIN_NAME]" at bounding box center [219, 582] width 258 height 52
click at [95, 569] on label at bounding box center [99, 570] width 18 height 18
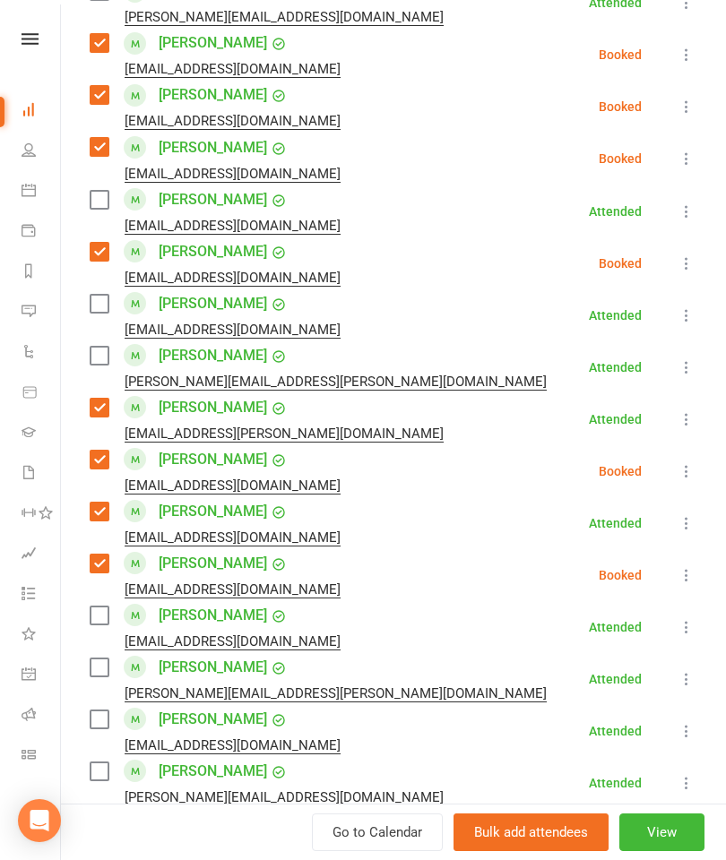
scroll to position [1180, 0]
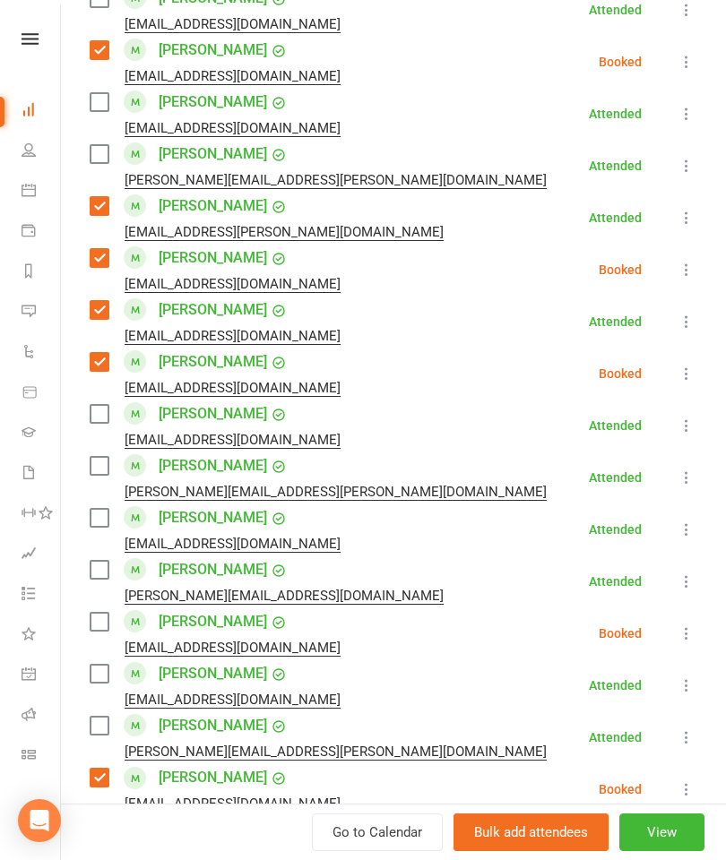
click at [91, 513] on label at bounding box center [99, 518] width 18 height 18
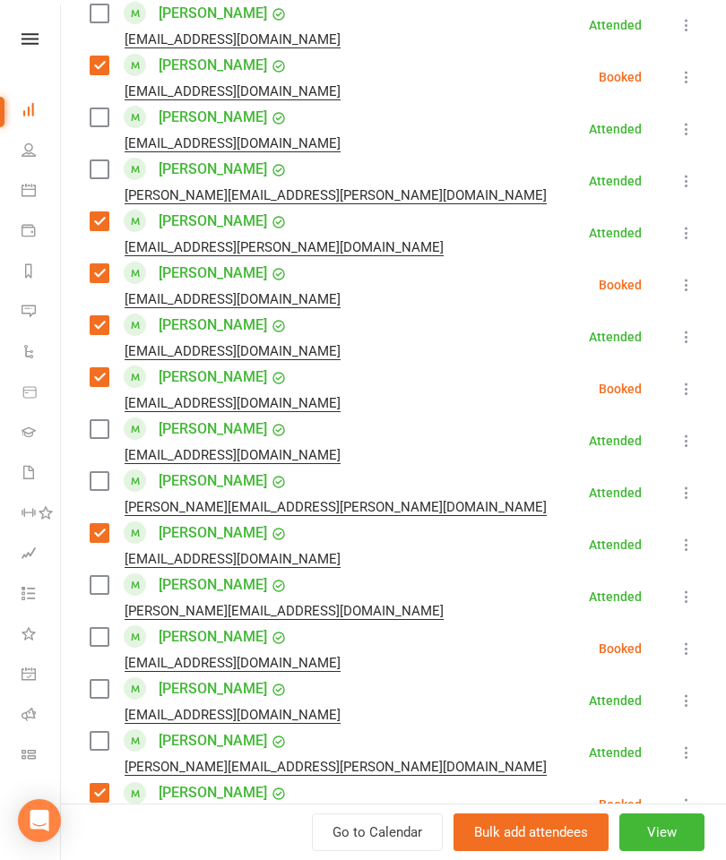
click at [101, 430] on label at bounding box center [99, 429] width 18 height 18
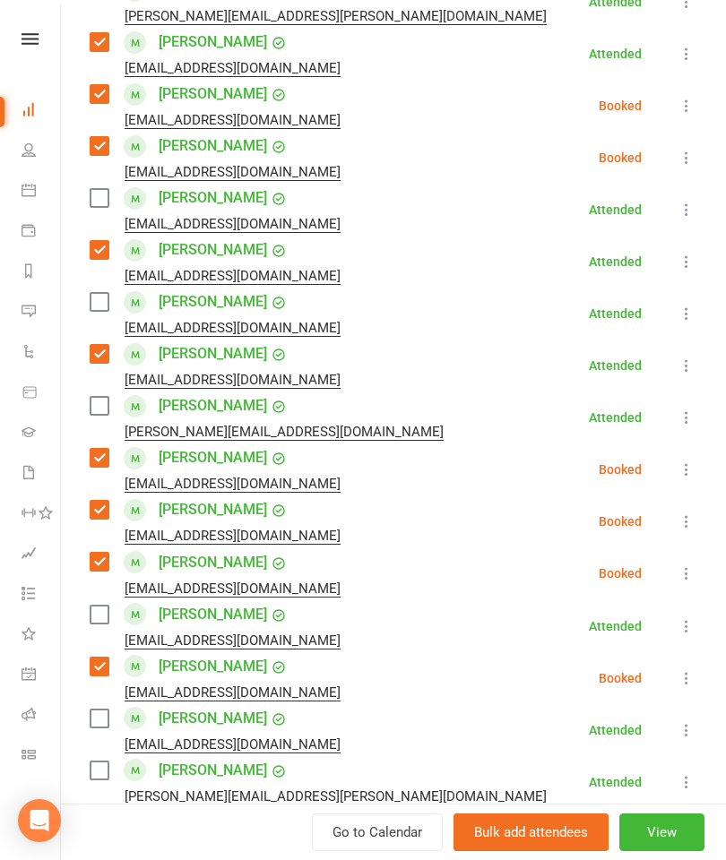
scroll to position [504, 0]
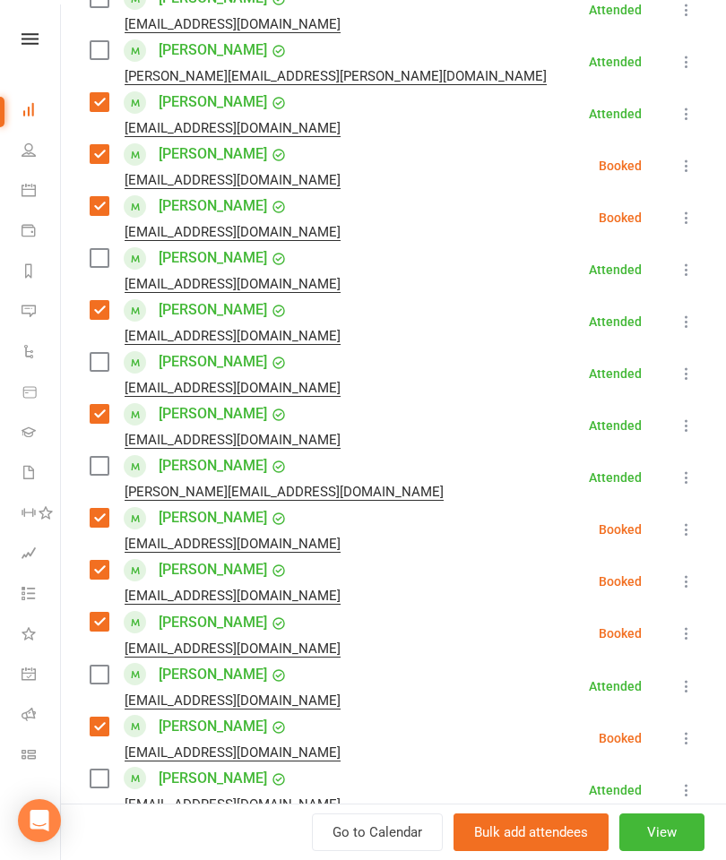
click at [99, 359] on label at bounding box center [99, 362] width 18 height 18
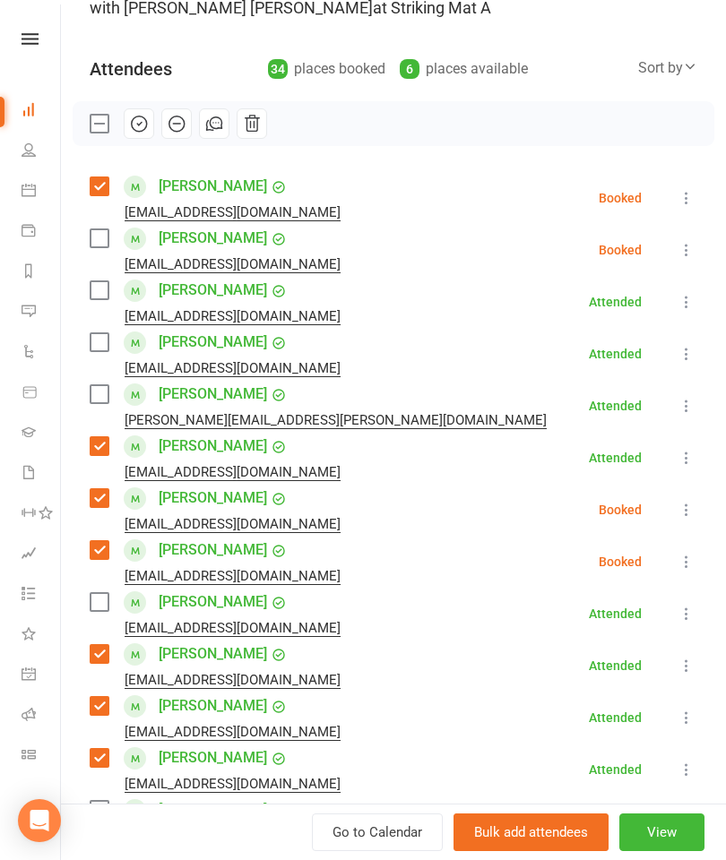
scroll to position [99, 0]
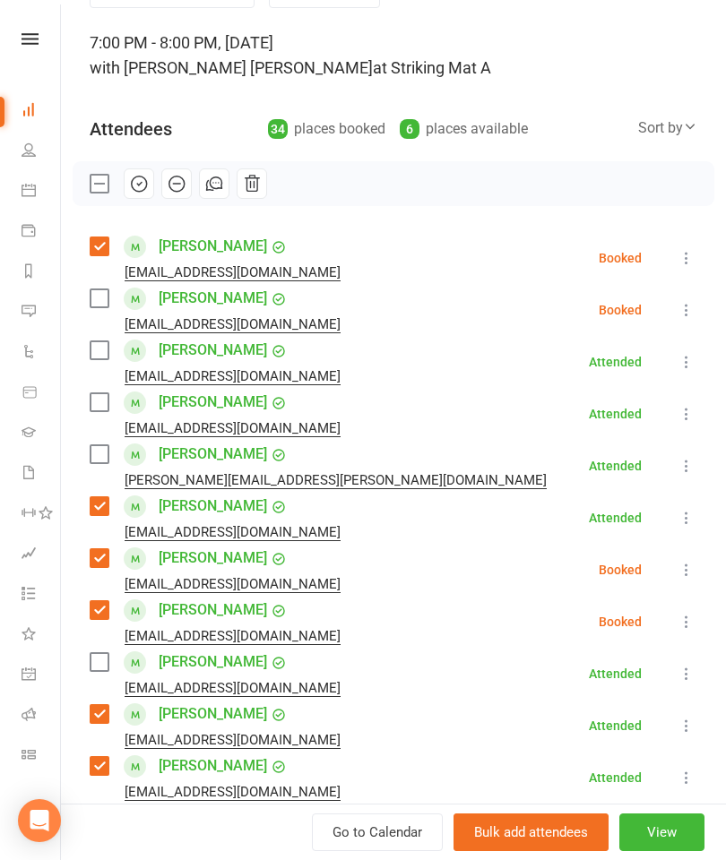
click at [103, 302] on label at bounding box center [99, 298] width 18 height 18
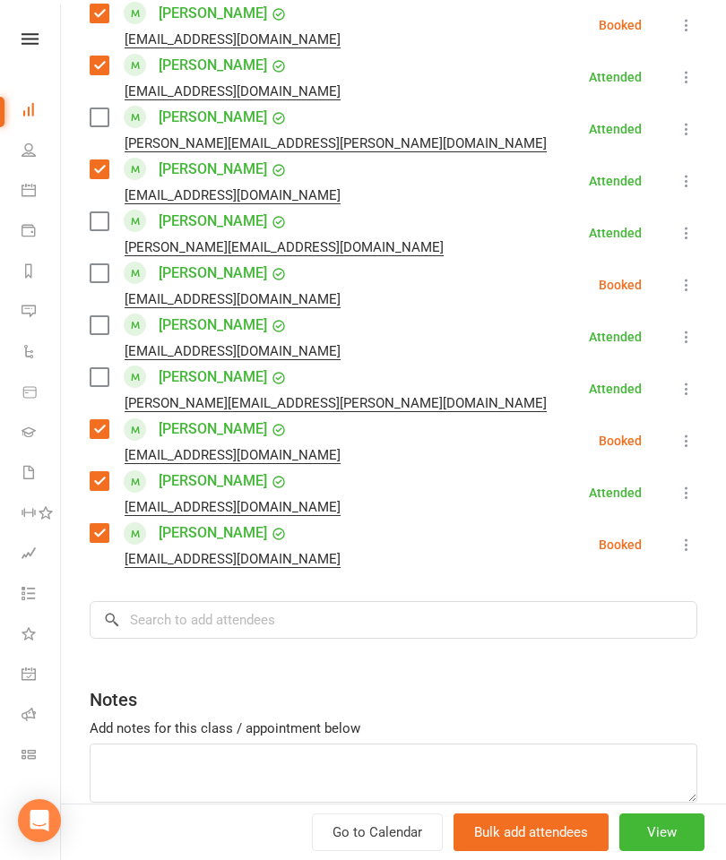
scroll to position [1553, 0]
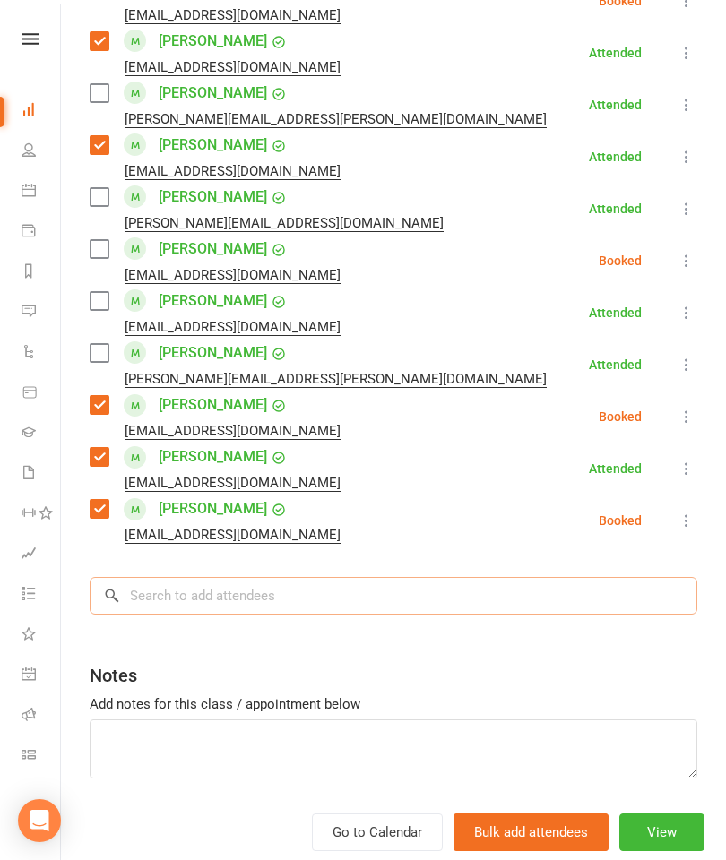
click at [300, 598] on input "search" at bounding box center [394, 596] width 608 height 38
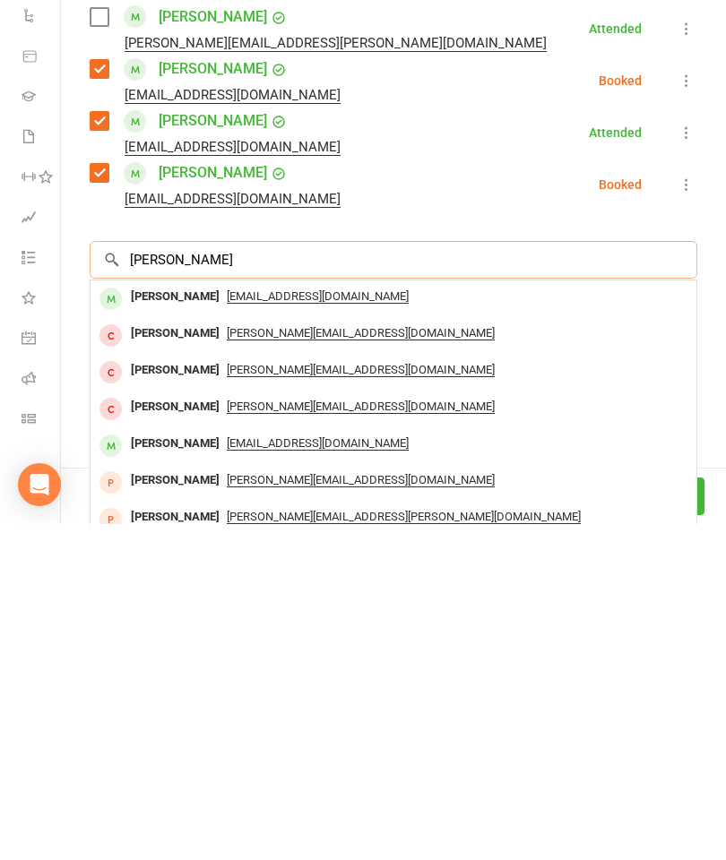
type input "[PERSON_NAME]"
click at [180, 620] on div "[PERSON_NAME]" at bounding box center [175, 633] width 103 height 26
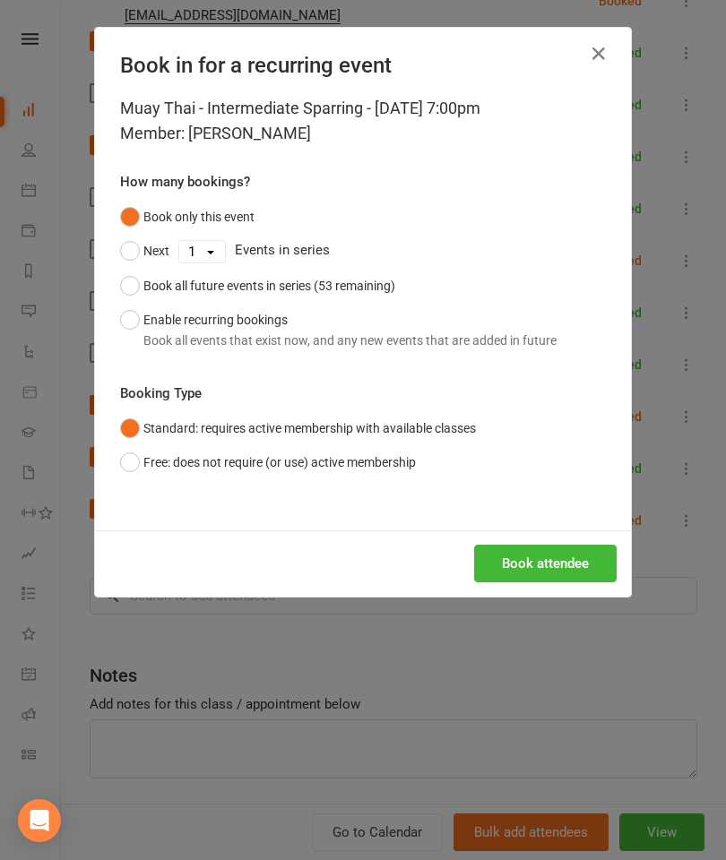
click at [529, 556] on button "Book attendee" at bounding box center [545, 564] width 142 height 38
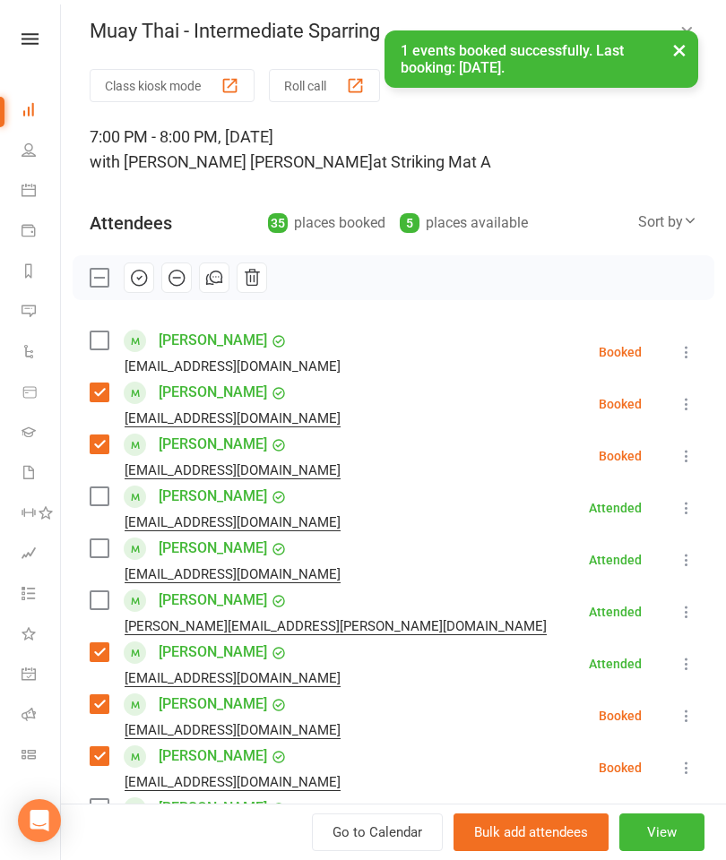
scroll to position [6, 0]
click at [90, 341] on label at bounding box center [99, 340] width 18 height 18
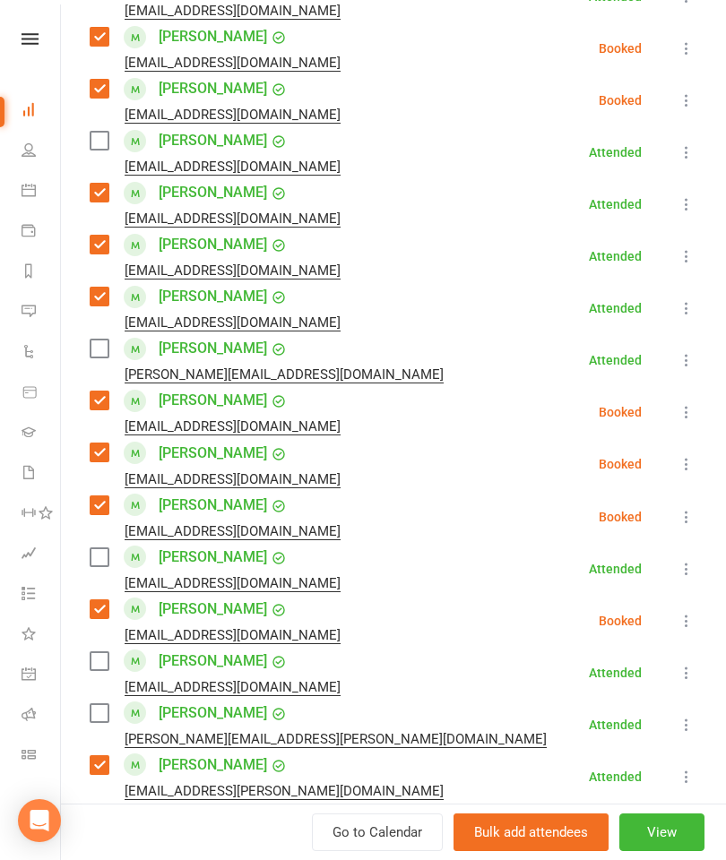
scroll to position [677, 0]
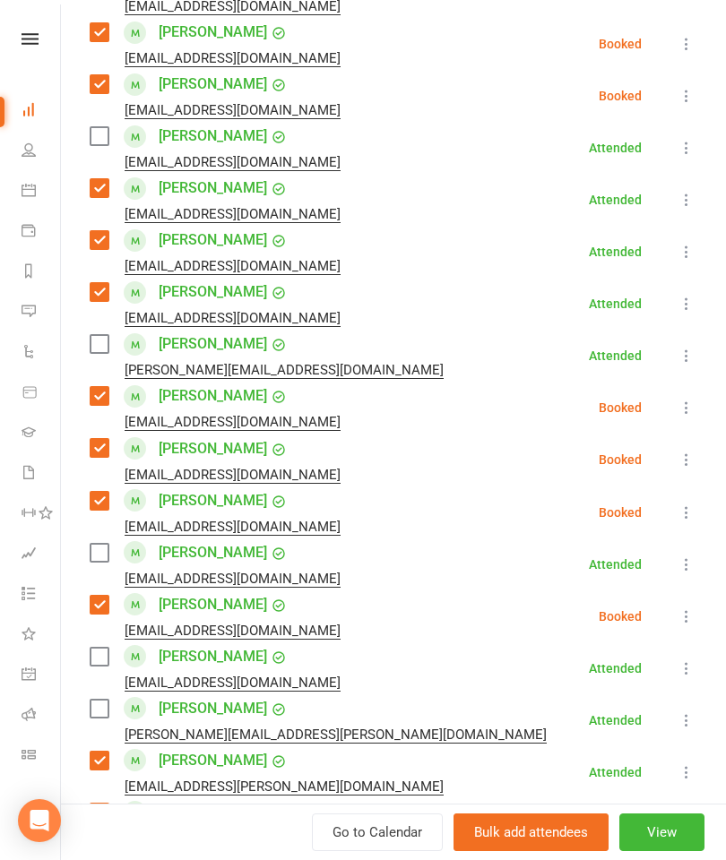
click at [96, 342] on label at bounding box center [99, 344] width 18 height 18
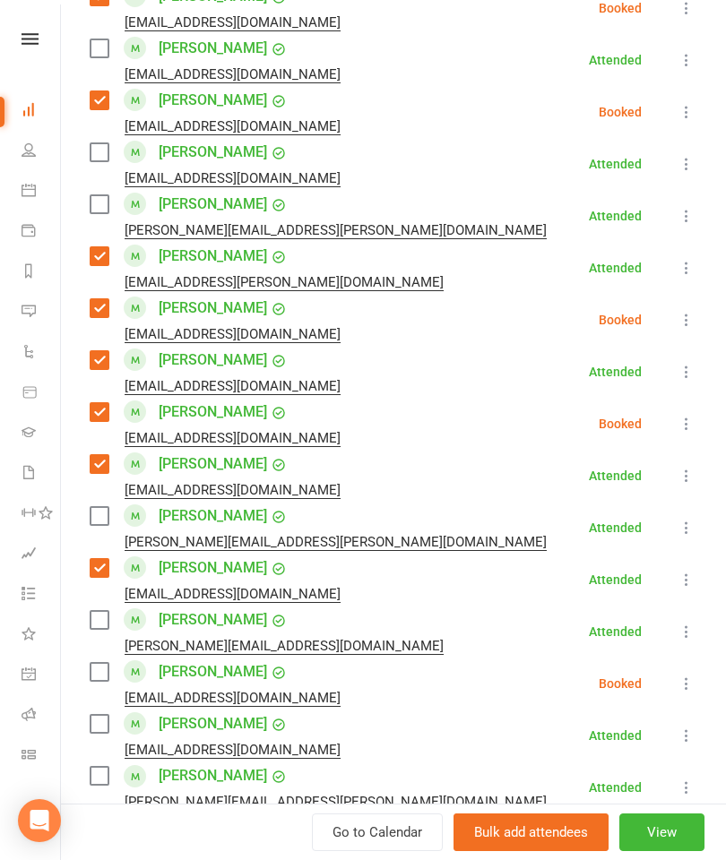
scroll to position [1190, 0]
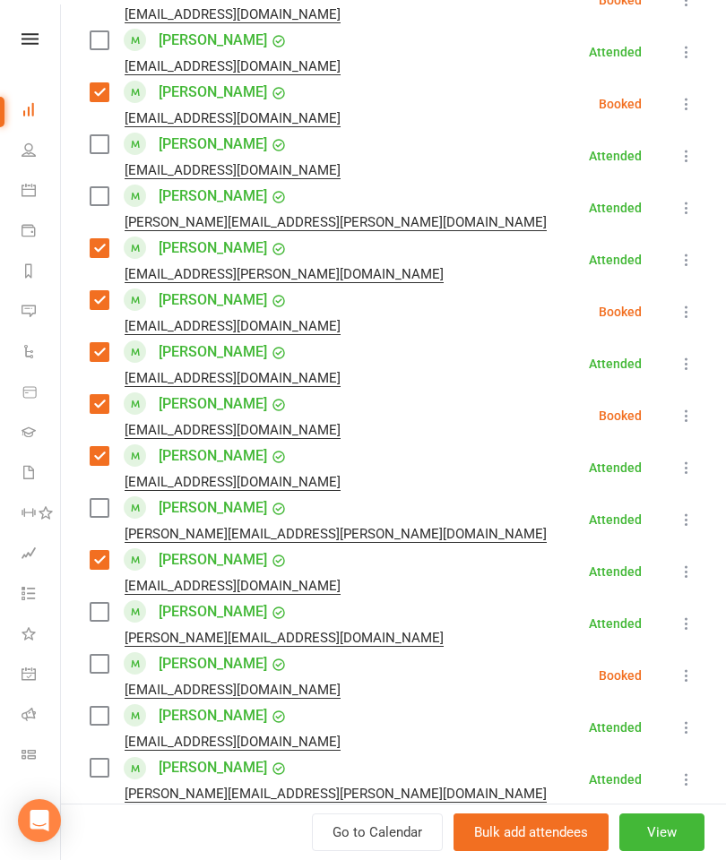
click at [98, 513] on label at bounding box center [99, 508] width 18 height 18
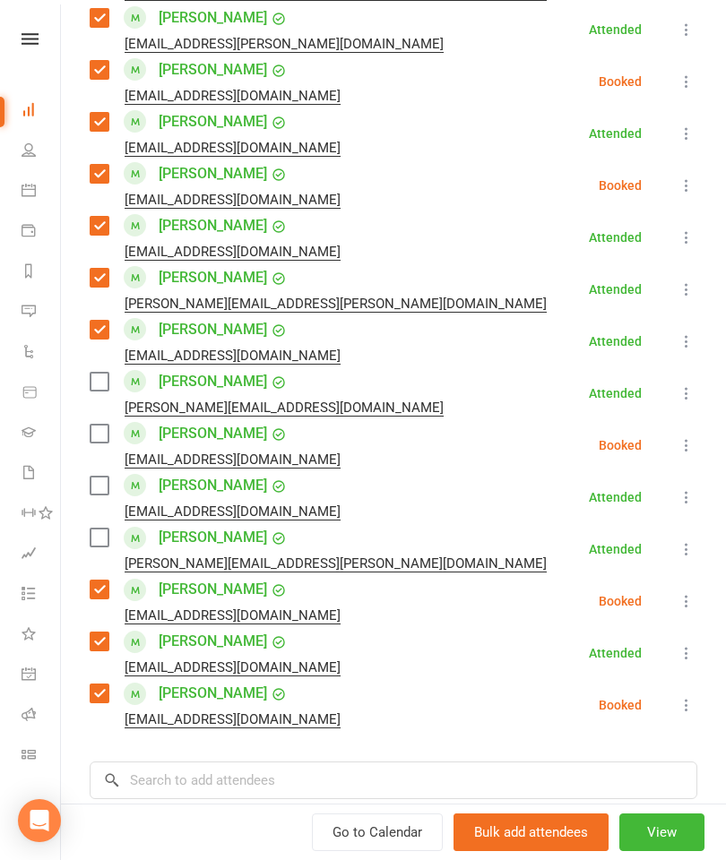
scroll to position [1420, 0]
click at [103, 391] on label at bounding box center [99, 382] width 18 height 18
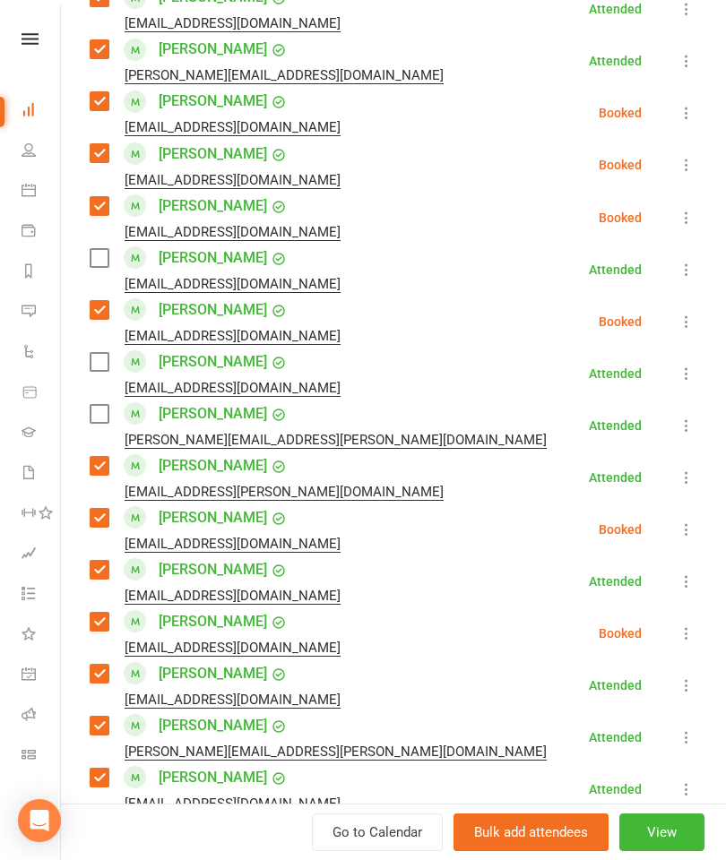
scroll to position [885, 0]
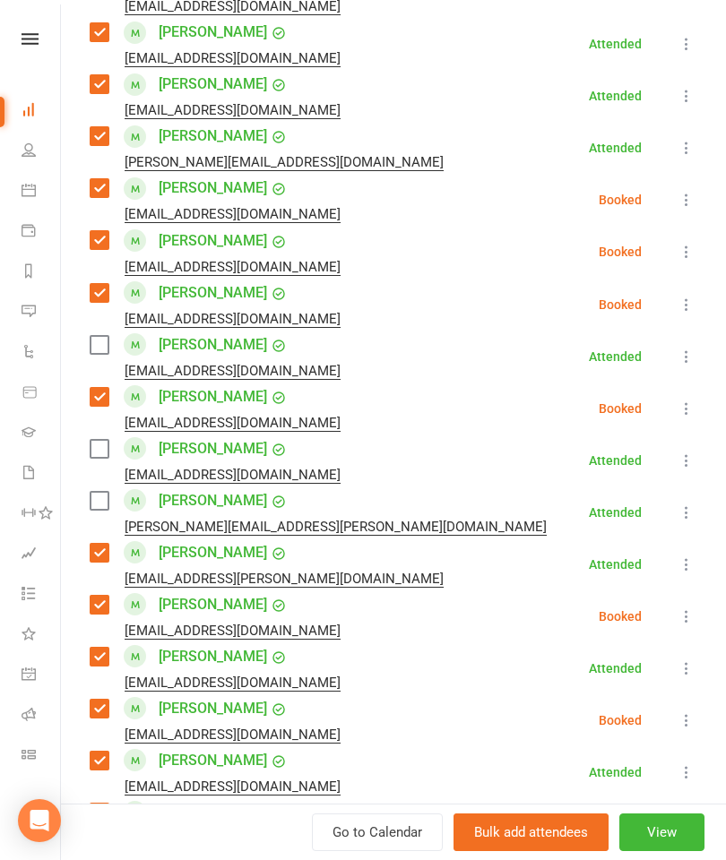
click at [99, 354] on label at bounding box center [99, 345] width 18 height 18
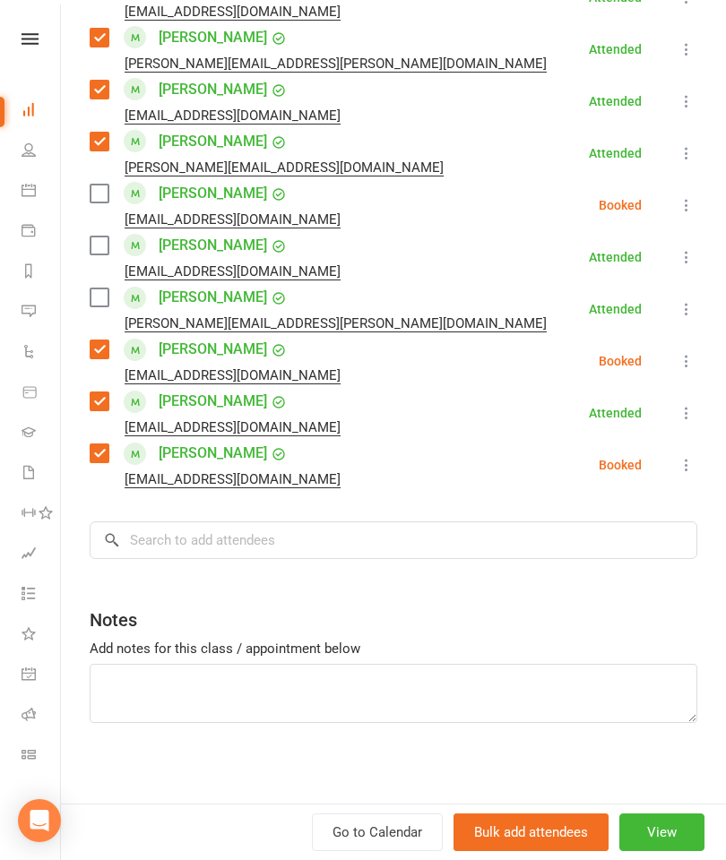
scroll to position [1659, 0]
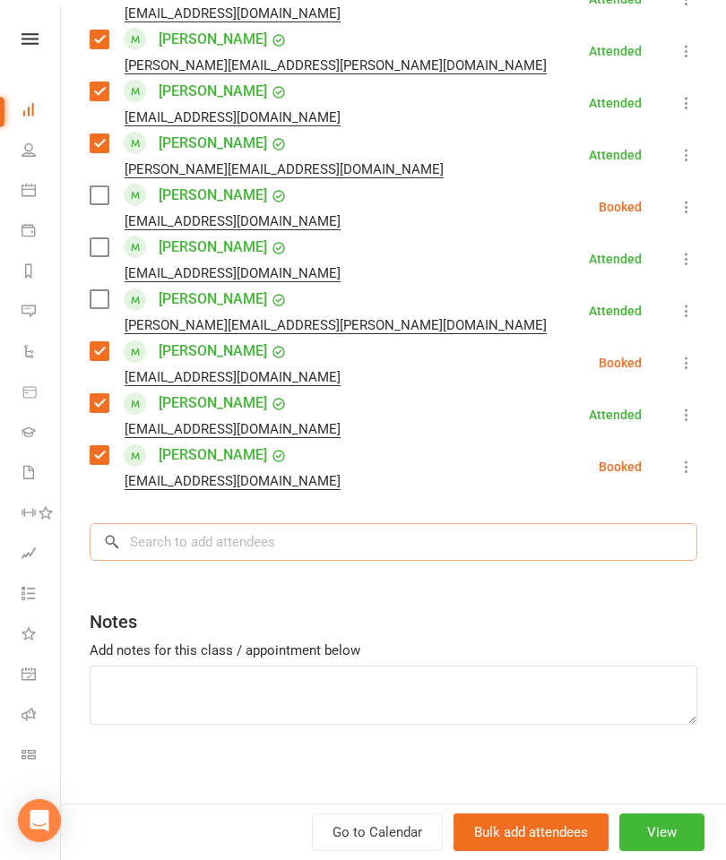
click at [368, 557] on input "search" at bounding box center [394, 542] width 608 height 38
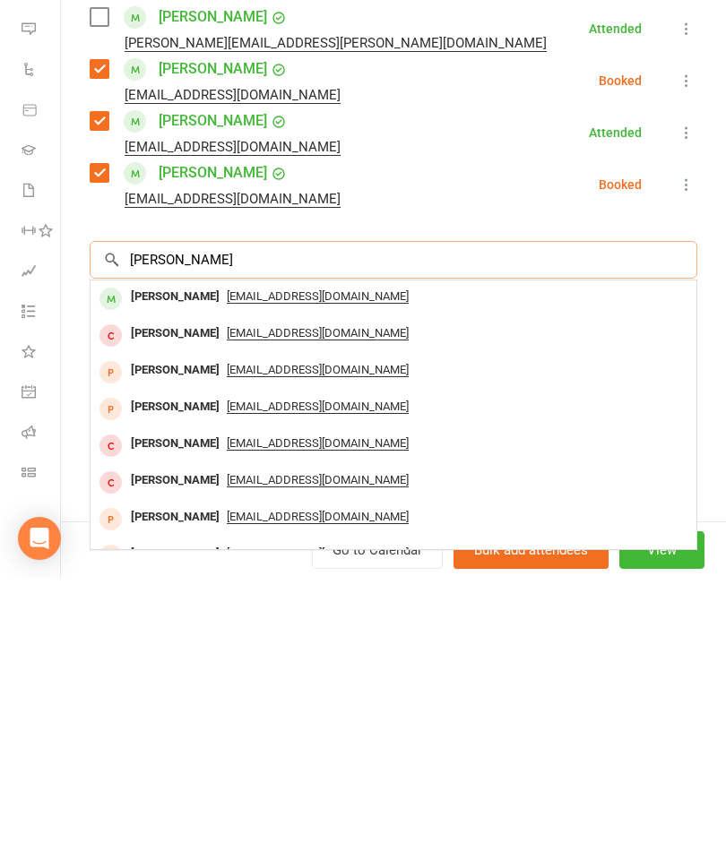
type input "[PERSON_NAME]"
click at [177, 566] on div "[PERSON_NAME]" at bounding box center [175, 579] width 103 height 26
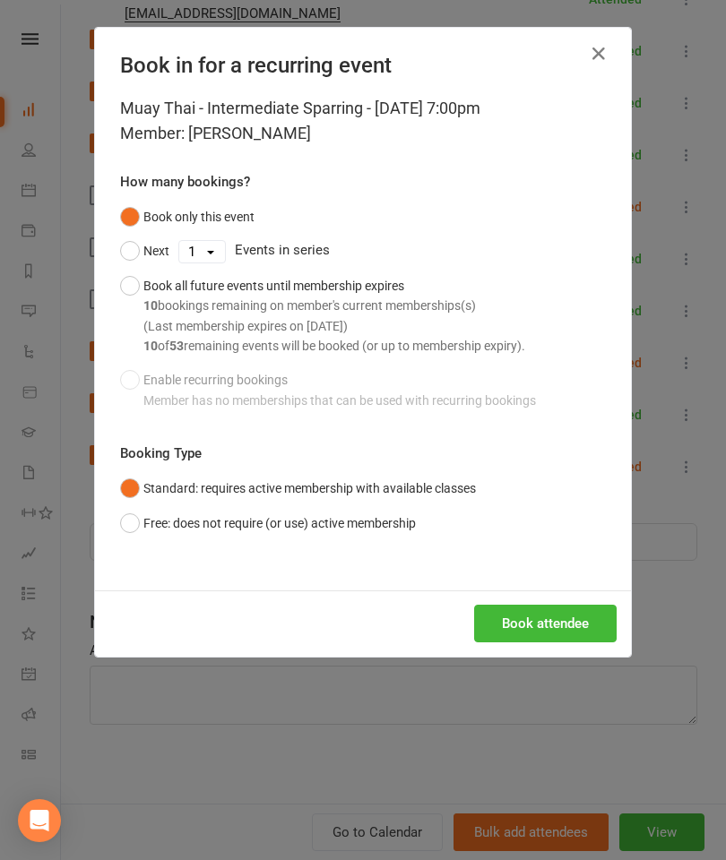
click at [544, 617] on button "Book attendee" at bounding box center [545, 624] width 142 height 38
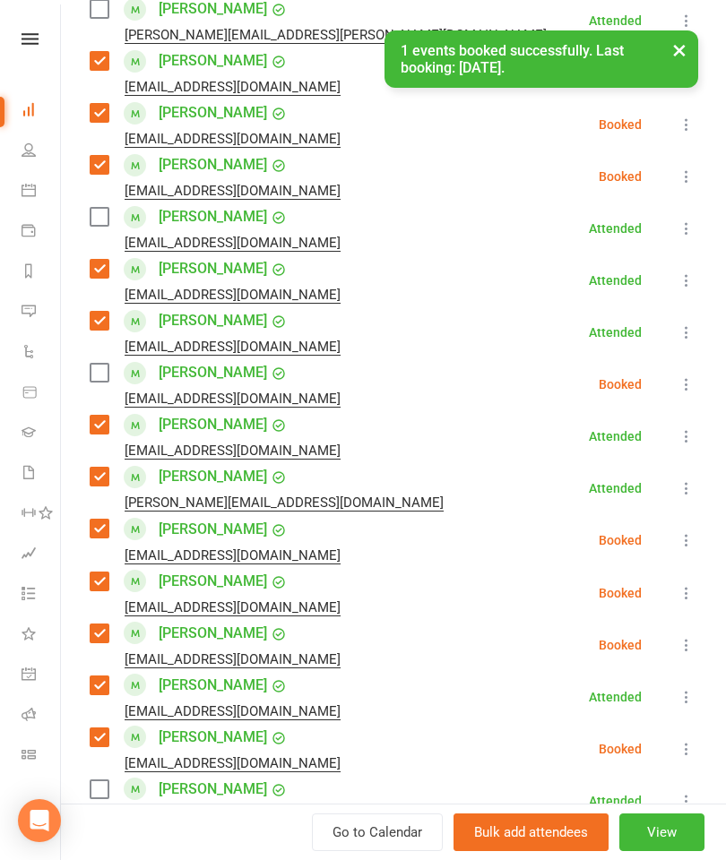
scroll to position [596, 0]
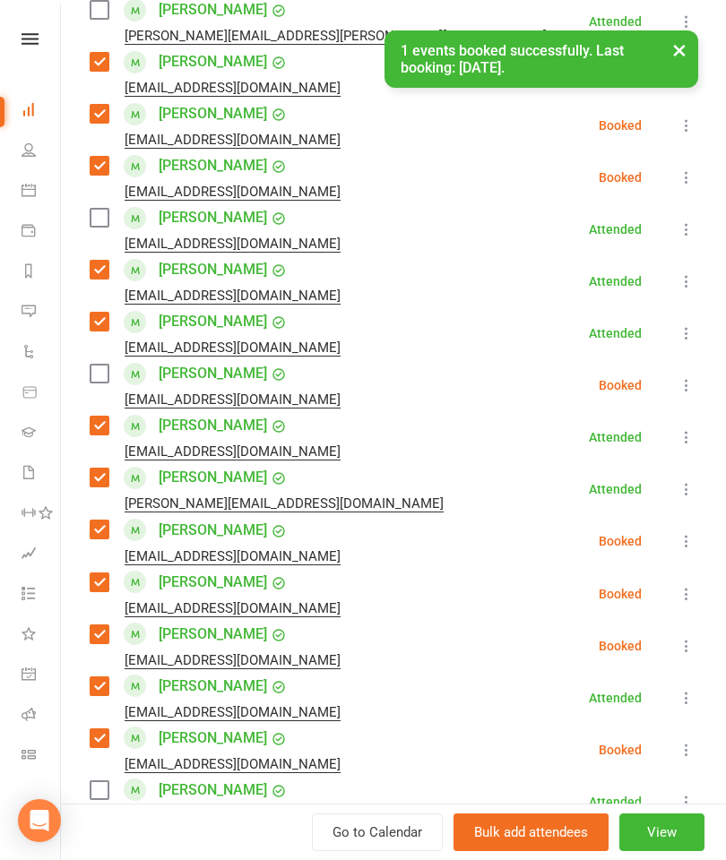
click at [103, 379] on label at bounding box center [99, 374] width 18 height 18
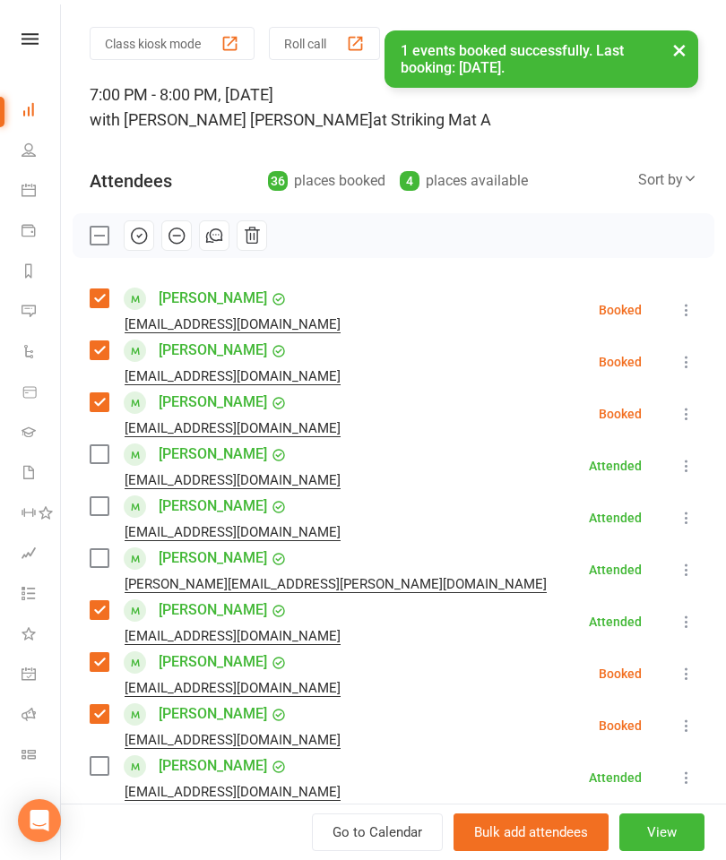
scroll to position [34, 0]
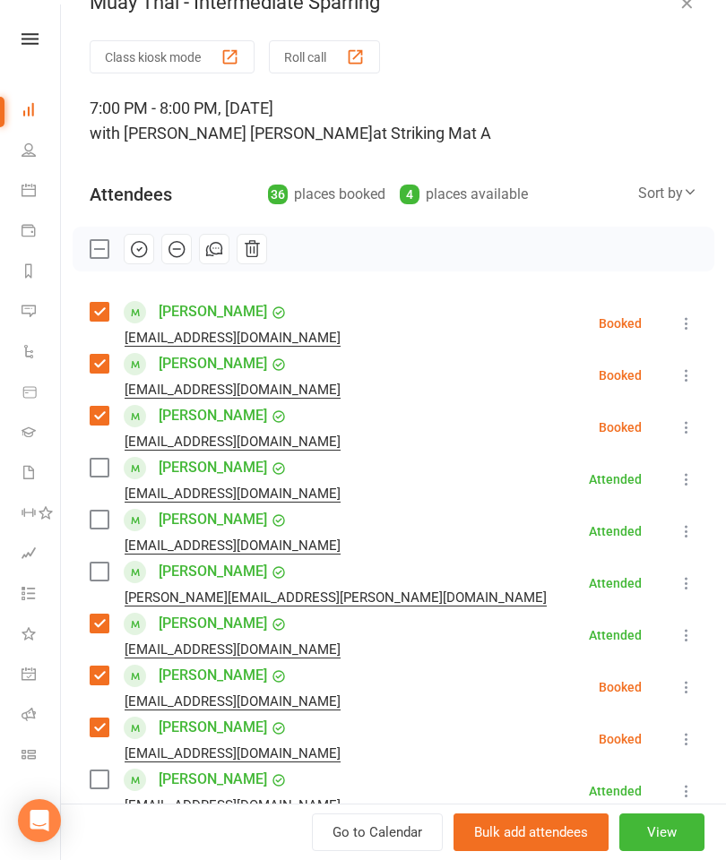
click at [99, 514] on label at bounding box center [99, 520] width 18 height 18
click at [99, 581] on label at bounding box center [99, 572] width 18 height 18
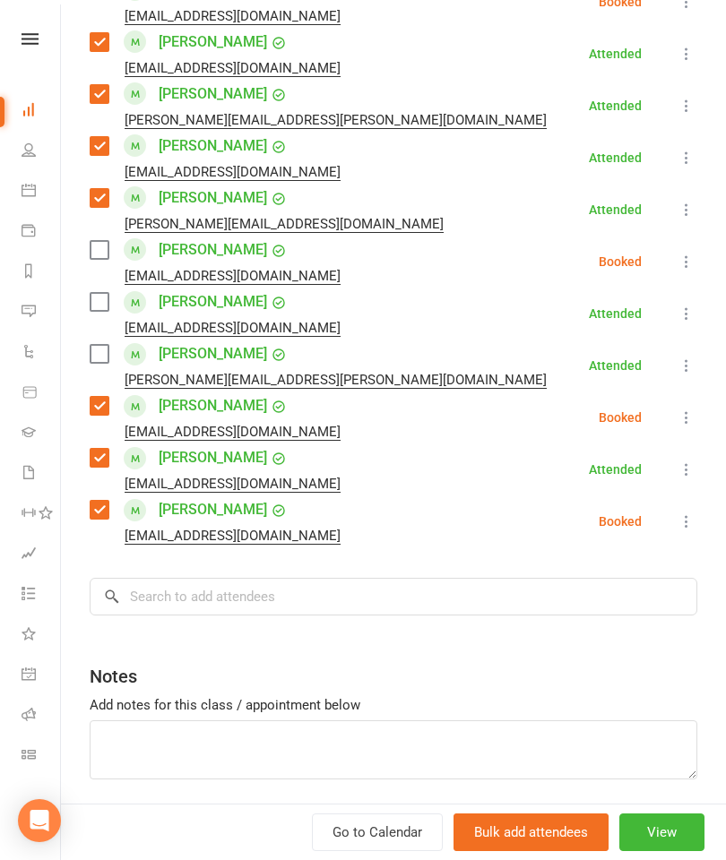
scroll to position [1657, 0]
click at [322, 599] on input "search" at bounding box center [394, 596] width 608 height 38
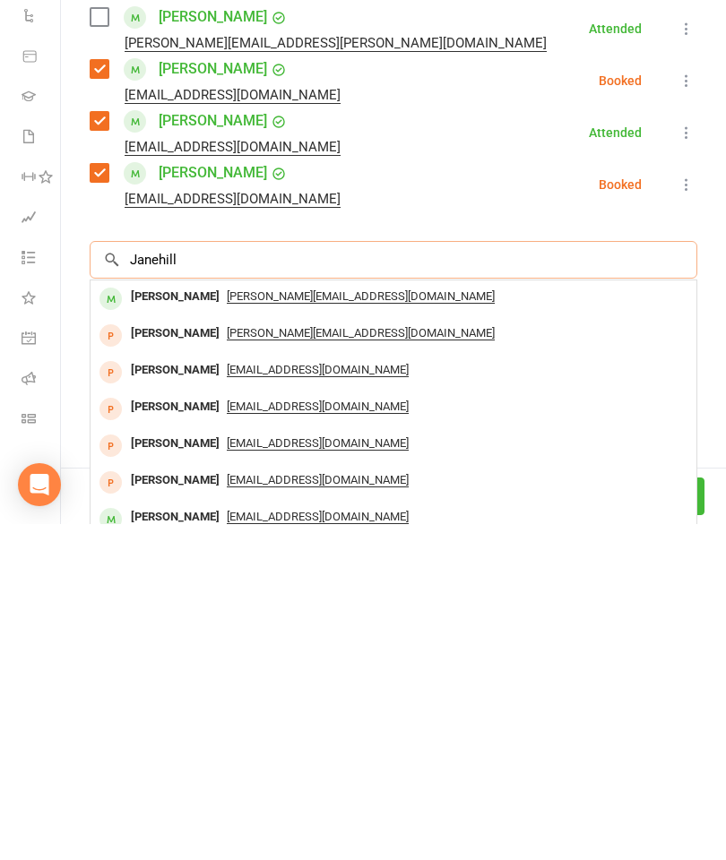
type input "Janehill"
click at [171, 620] on div "[PERSON_NAME]" at bounding box center [175, 633] width 103 height 26
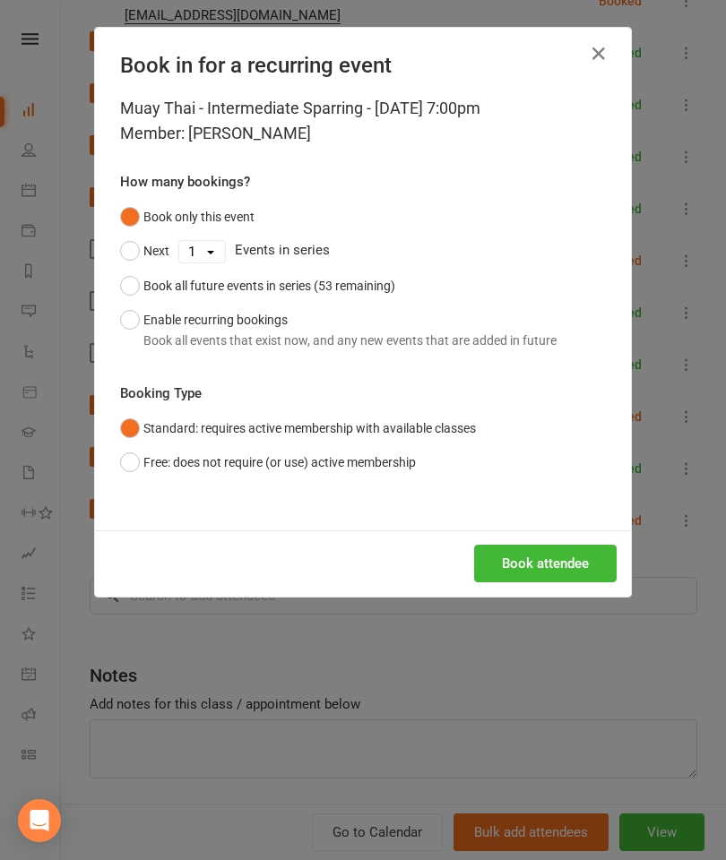
click at [523, 560] on button "Book attendee" at bounding box center [545, 564] width 142 height 38
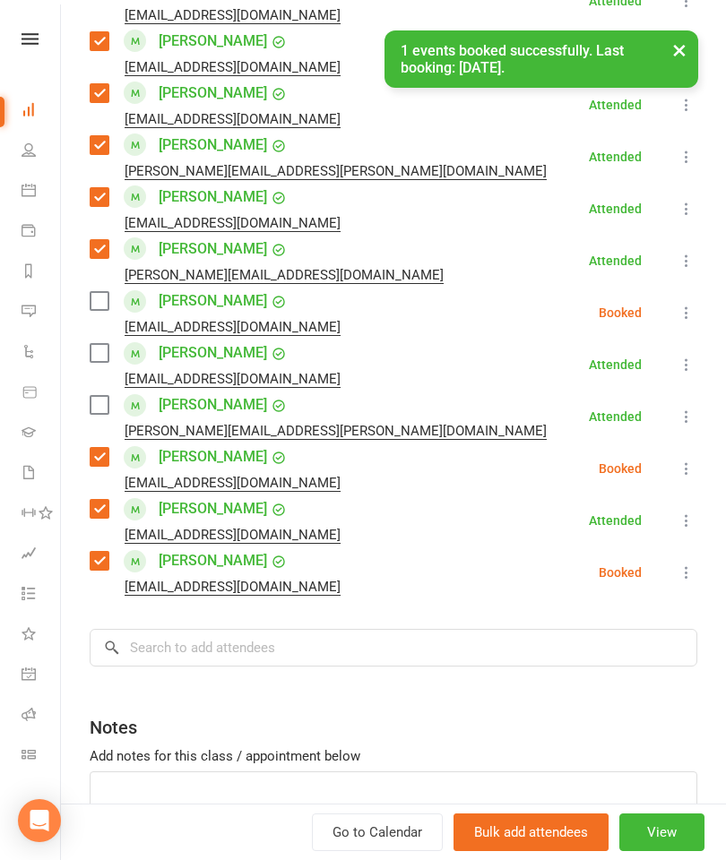
click at [337, 667] on input "search" at bounding box center [394, 648] width 608 height 38
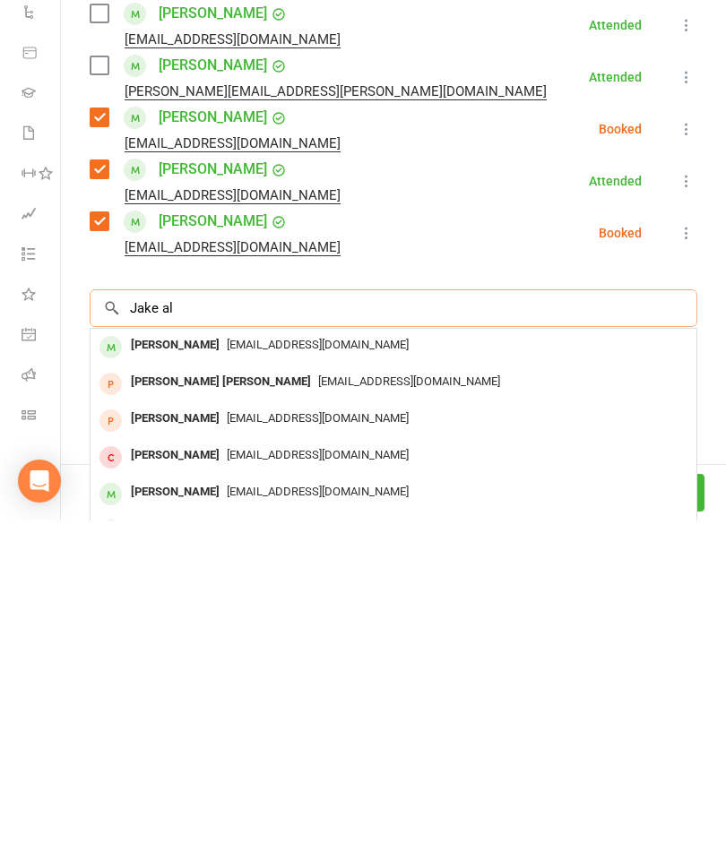
scroll to position [2165, 0]
type input "Jake al"
click at [170, 672] on div "[PERSON_NAME]" at bounding box center [175, 685] width 103 height 26
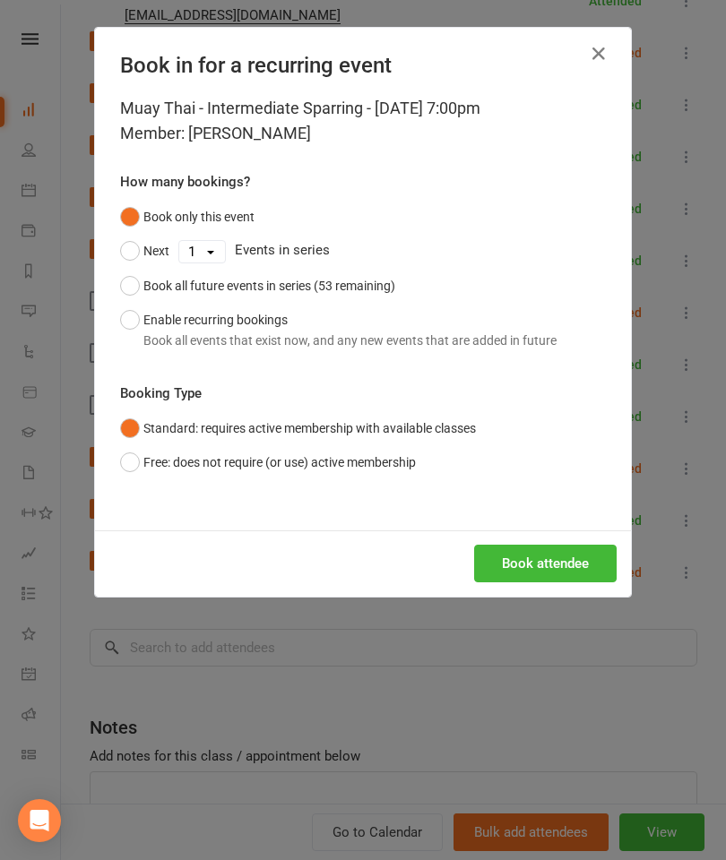
click at [539, 569] on button "Book attendee" at bounding box center [545, 564] width 142 height 38
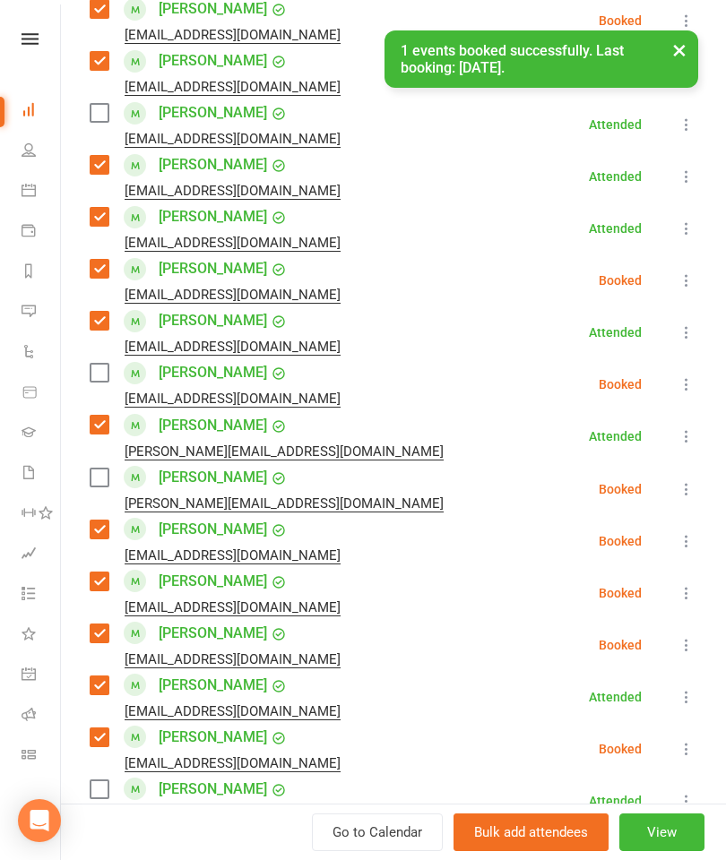
scroll to position [692, 0]
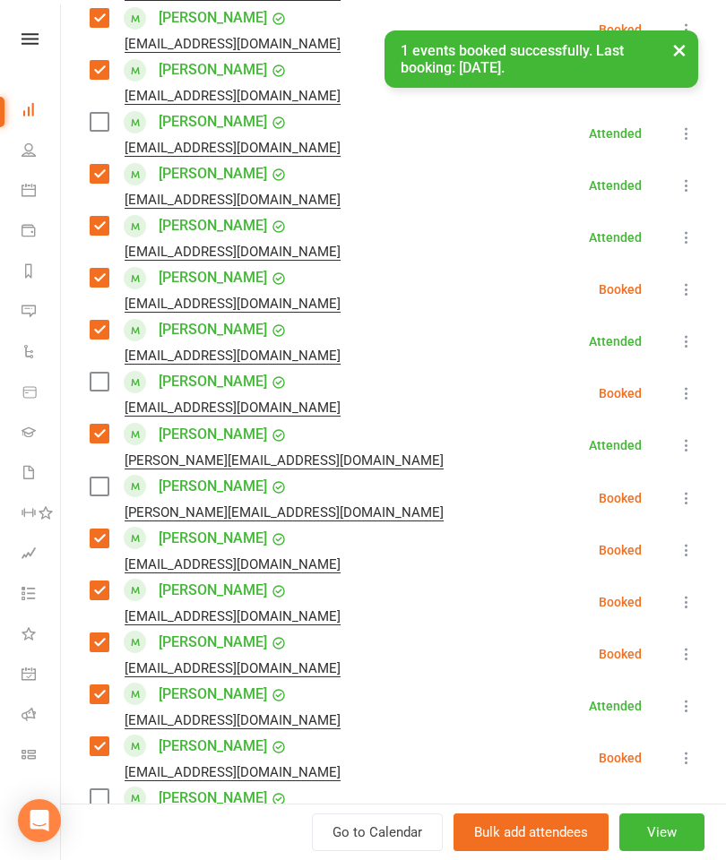
click at [103, 384] on label at bounding box center [99, 382] width 18 height 18
click at [108, 487] on label at bounding box center [99, 487] width 18 height 18
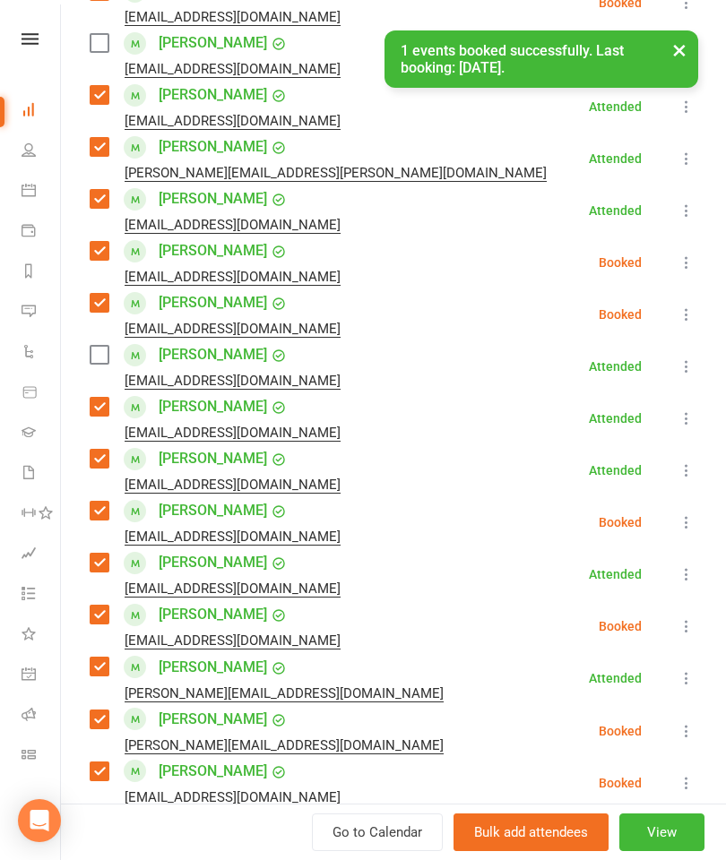
click at [93, 360] on label at bounding box center [99, 355] width 18 height 18
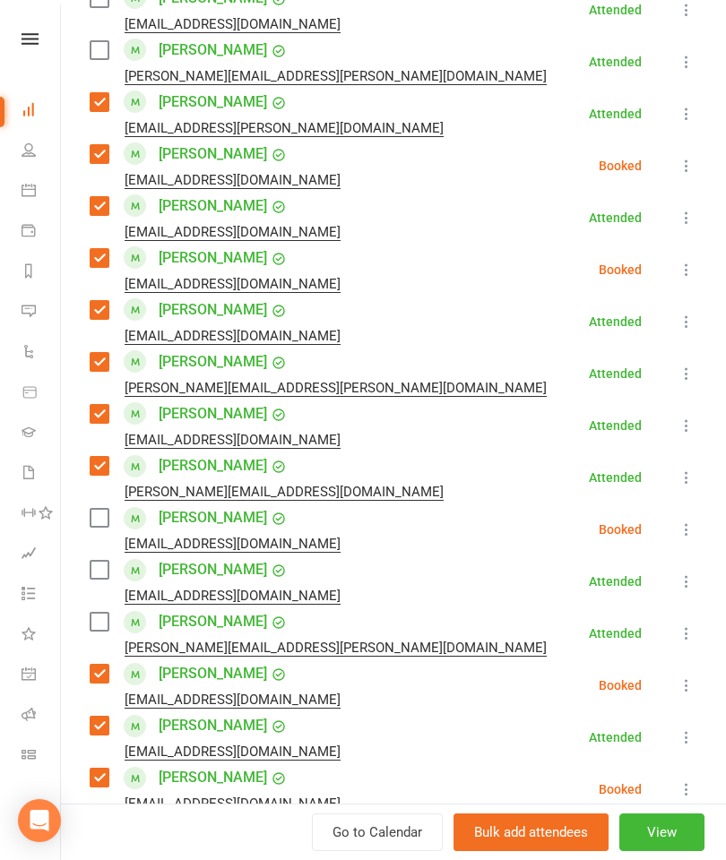
scroll to position [1558, 0]
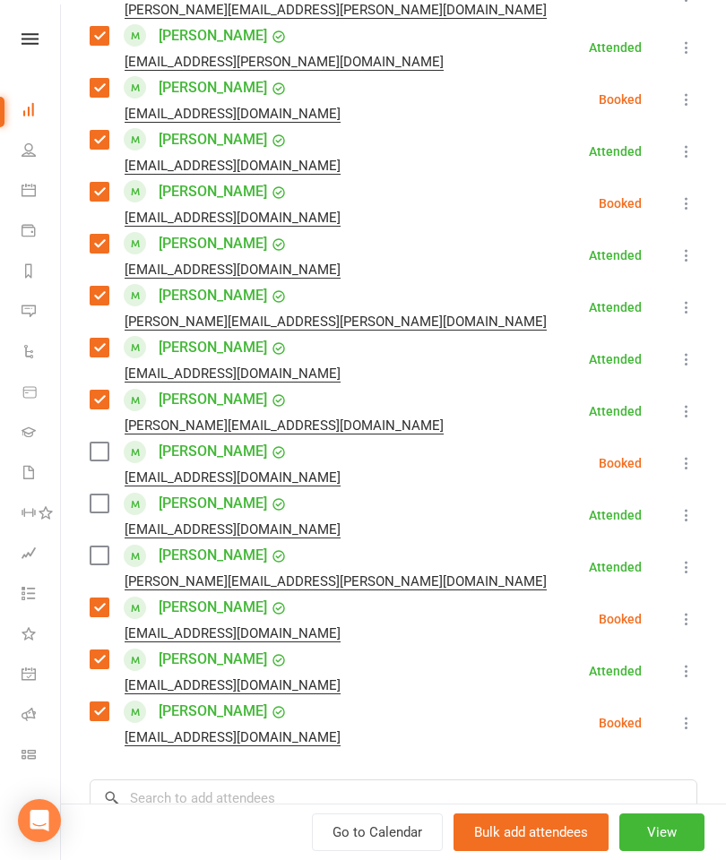
click at [100, 496] on label at bounding box center [99, 504] width 18 height 18
click at [101, 459] on label at bounding box center [99, 452] width 18 height 18
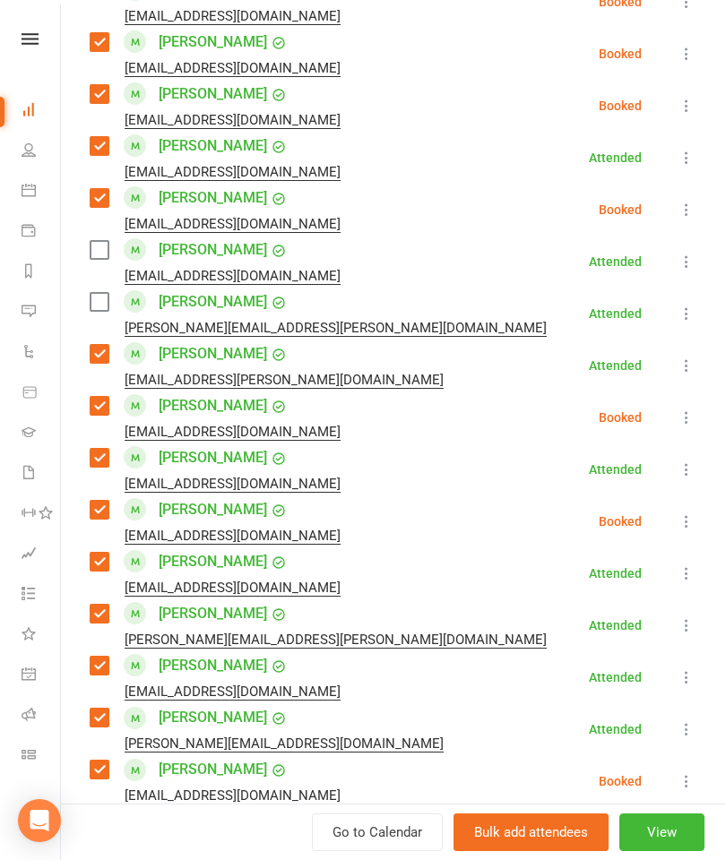
scroll to position [1160, 0]
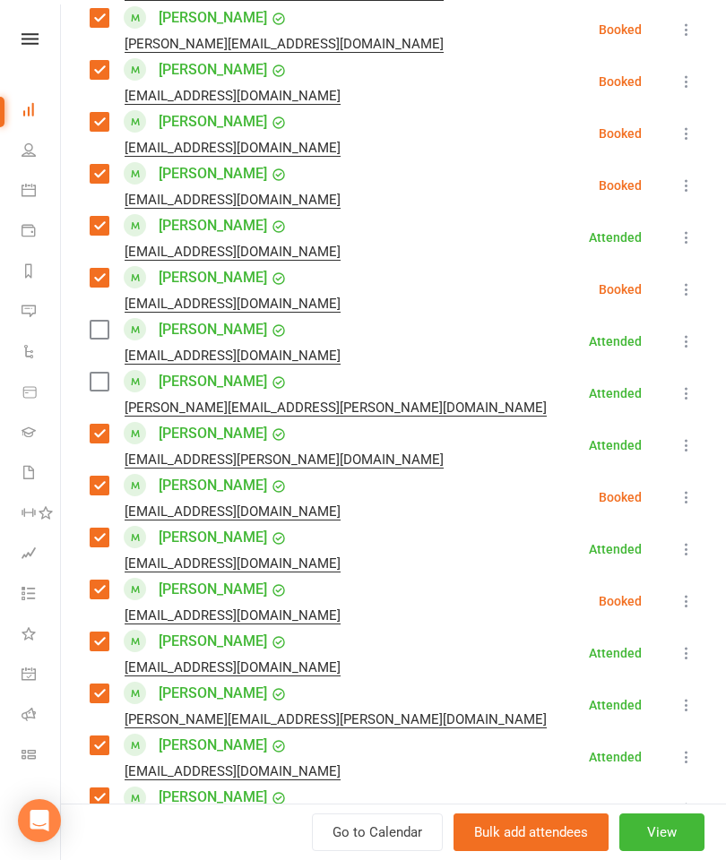
click at [99, 336] on label at bounding box center [99, 330] width 18 height 18
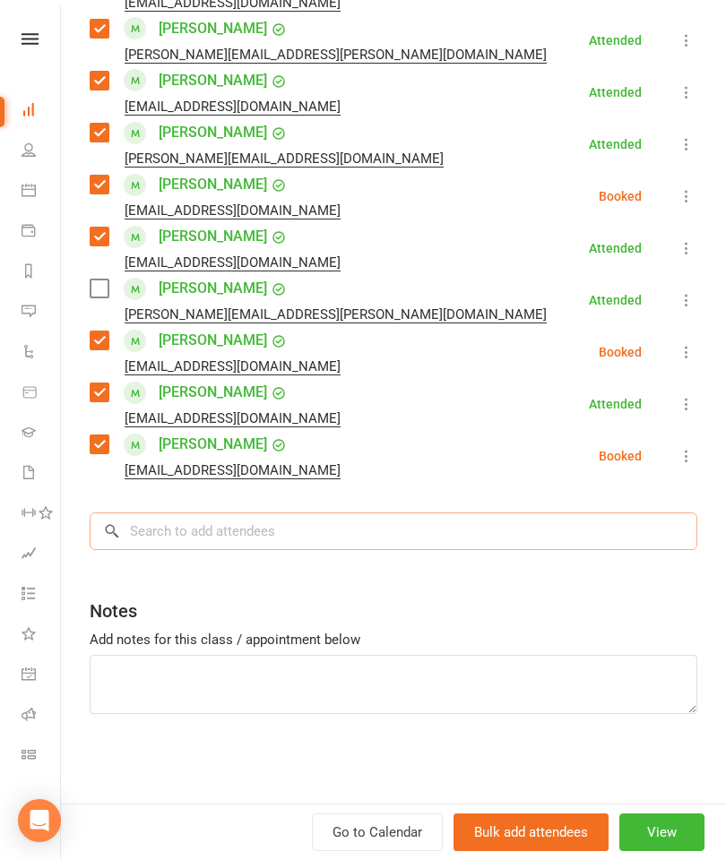
click at [334, 540] on input "search" at bounding box center [394, 532] width 608 height 38
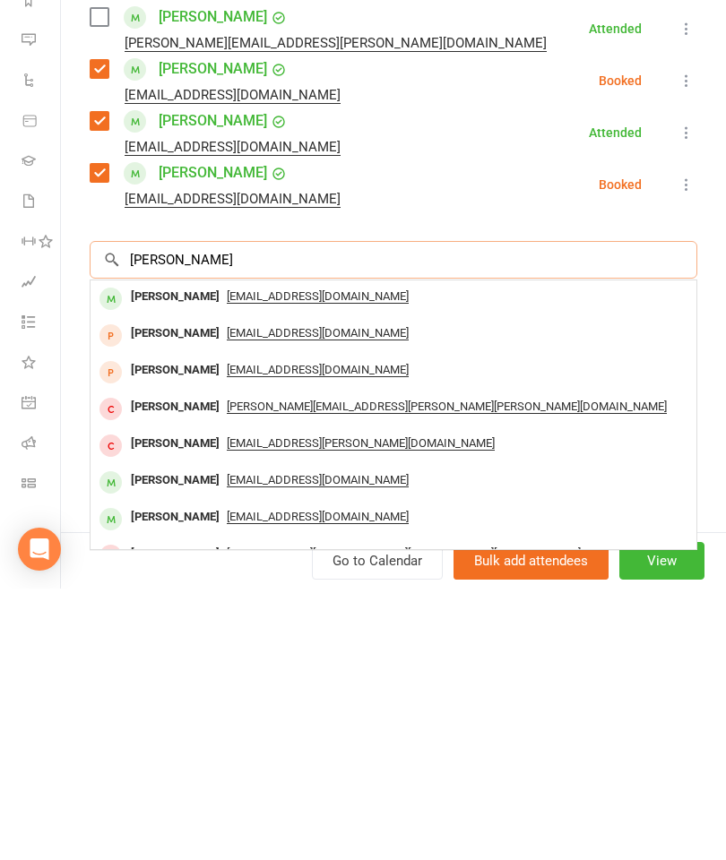
type input "[PERSON_NAME]"
click at [177, 556] on div "[PERSON_NAME]" at bounding box center [175, 569] width 103 height 26
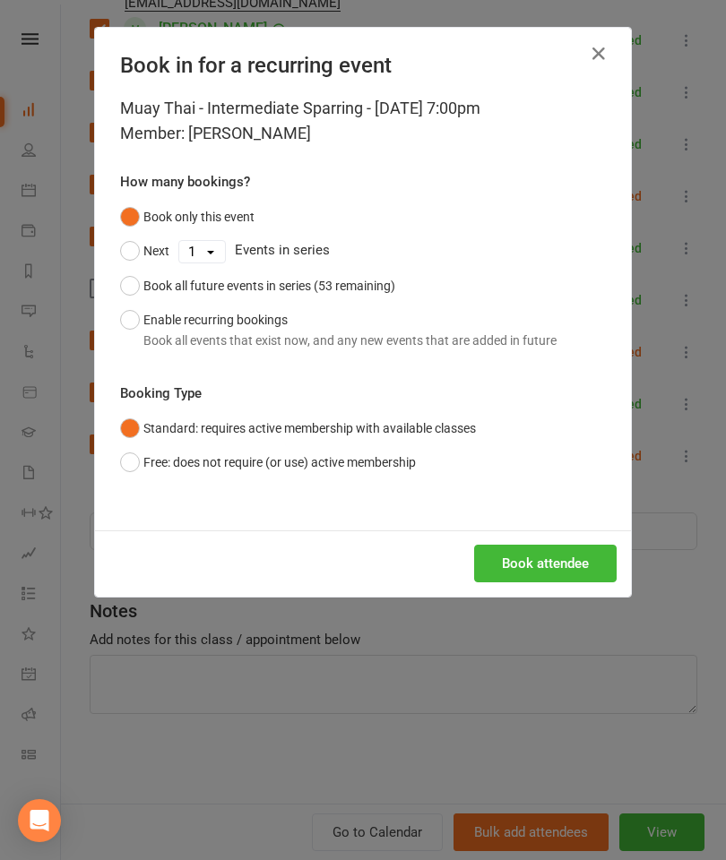
click at [541, 555] on button "Book attendee" at bounding box center [545, 564] width 142 height 38
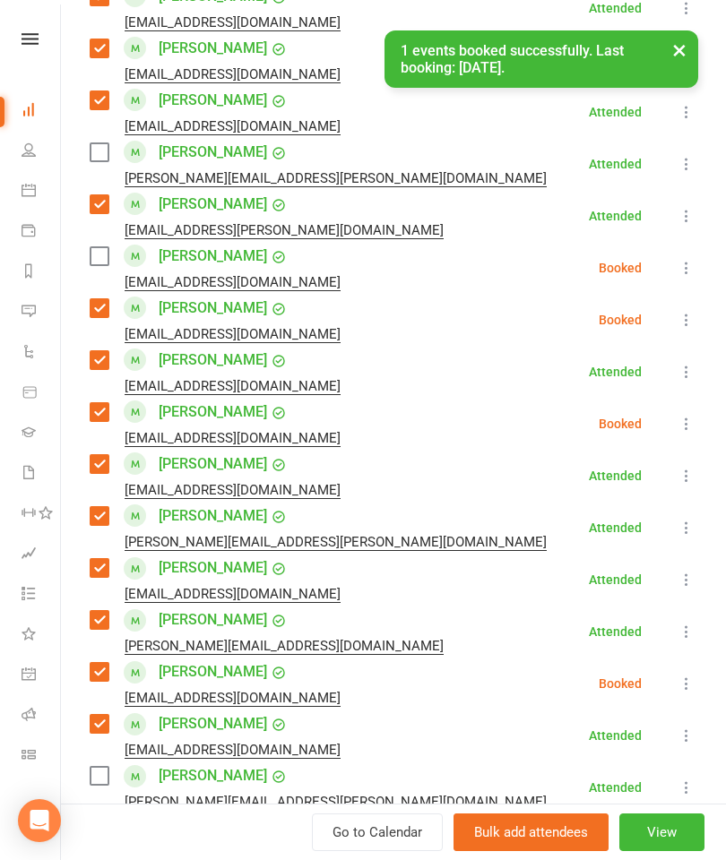
scroll to position [1340, 0]
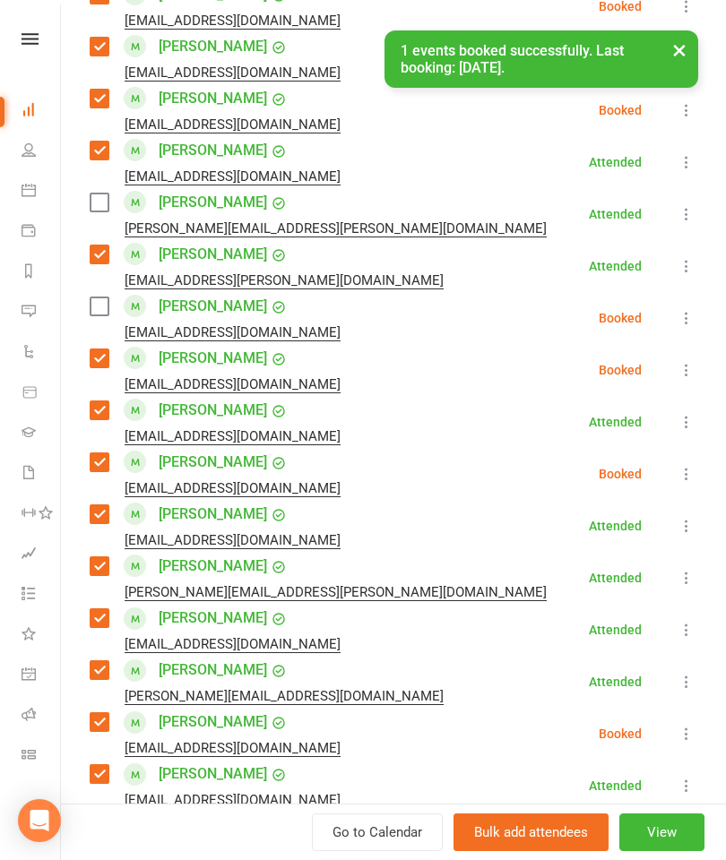
click at [98, 315] on label at bounding box center [99, 306] width 18 height 18
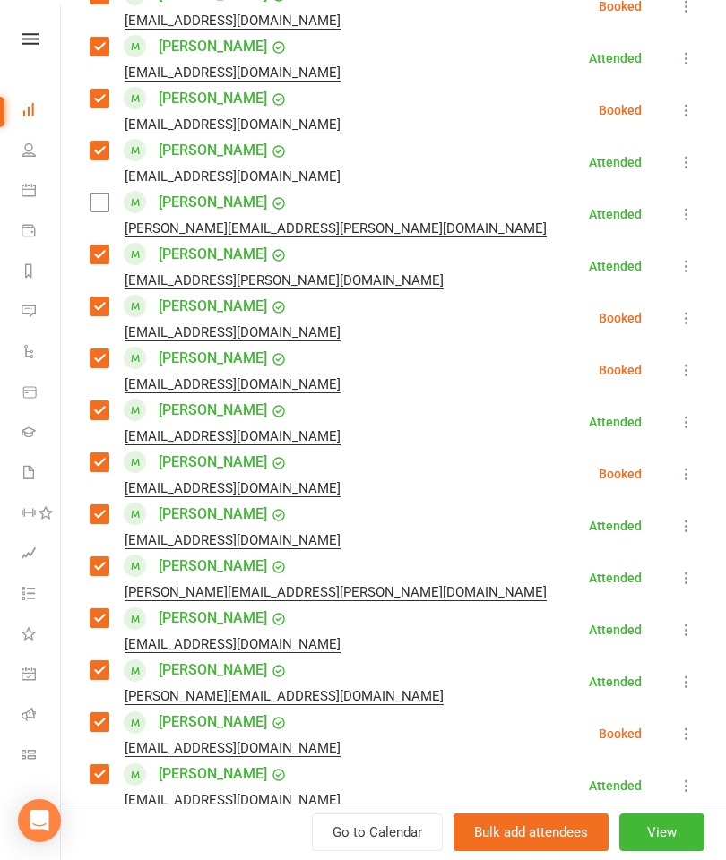
click at [103, 202] on label at bounding box center [99, 203] width 18 height 18
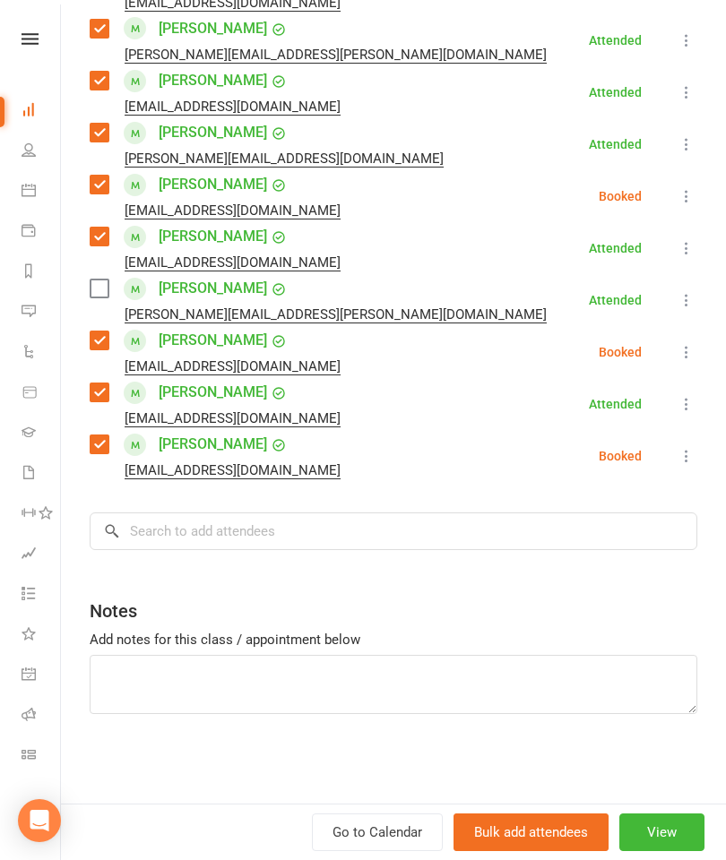
scroll to position [1877, 0]
click at [97, 287] on label at bounding box center [99, 289] width 18 height 18
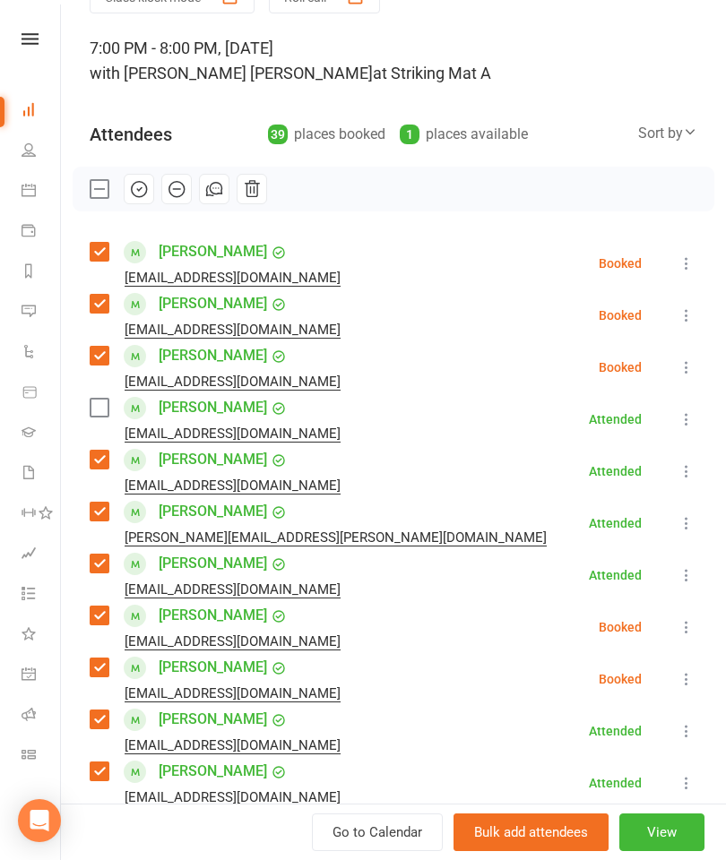
scroll to position [92, 0]
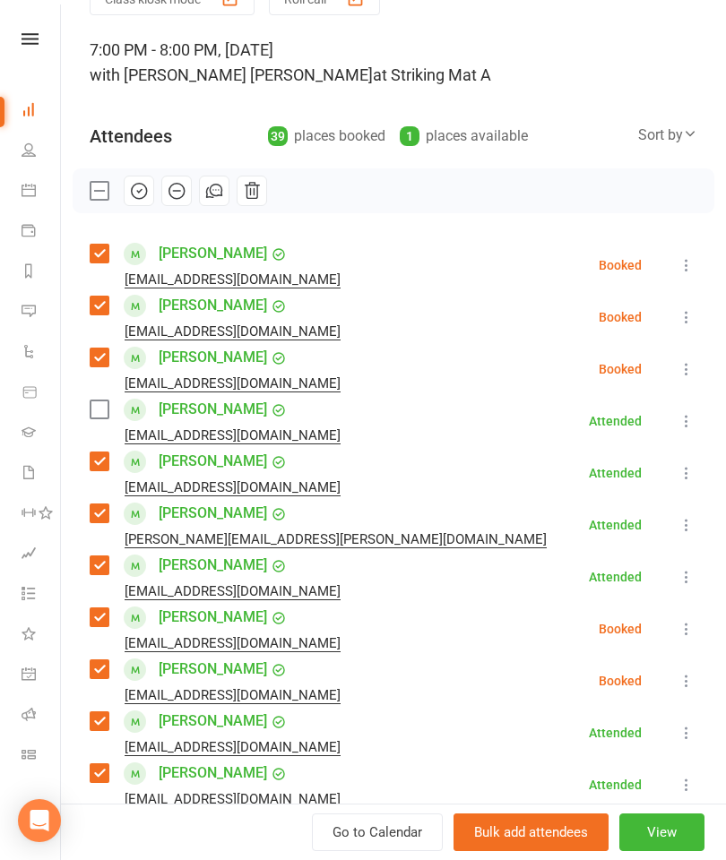
click at [680, 427] on icon at bounding box center [686, 421] width 18 height 18
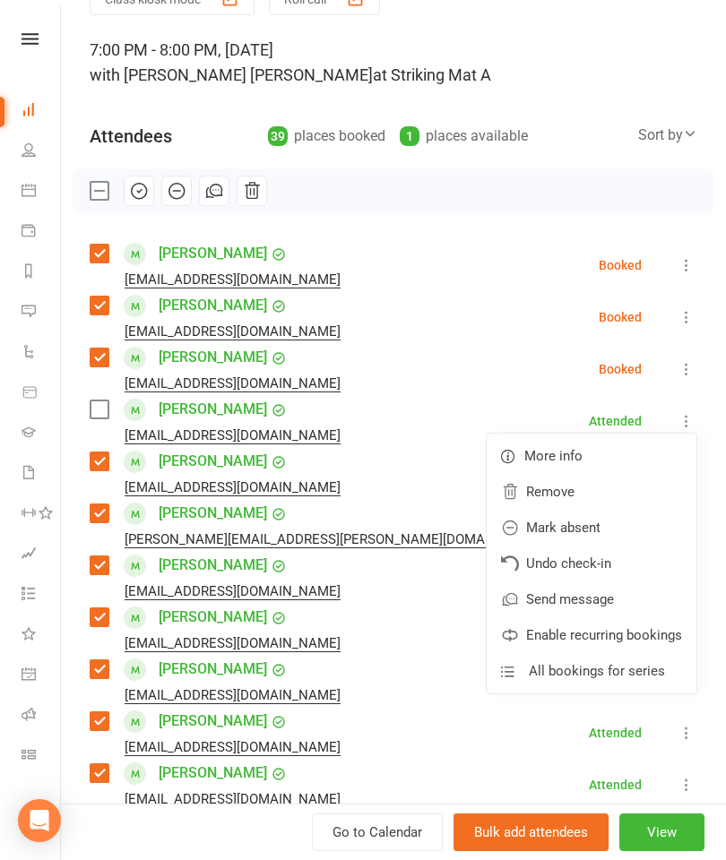
click at [586, 480] on link "Remove" at bounding box center [592, 492] width 210 height 36
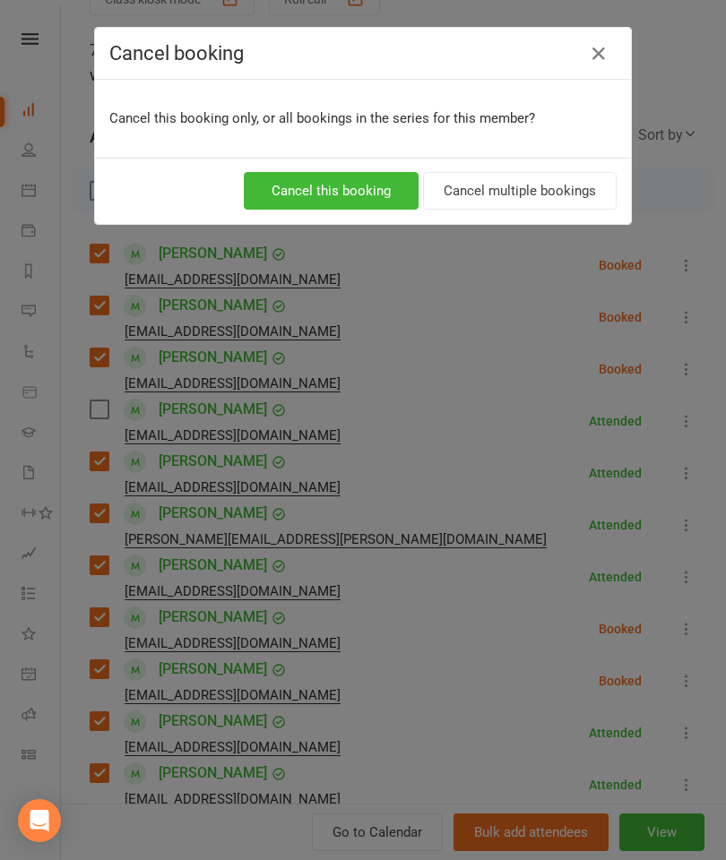
click at [314, 187] on button "Cancel this booking" at bounding box center [331, 191] width 175 height 38
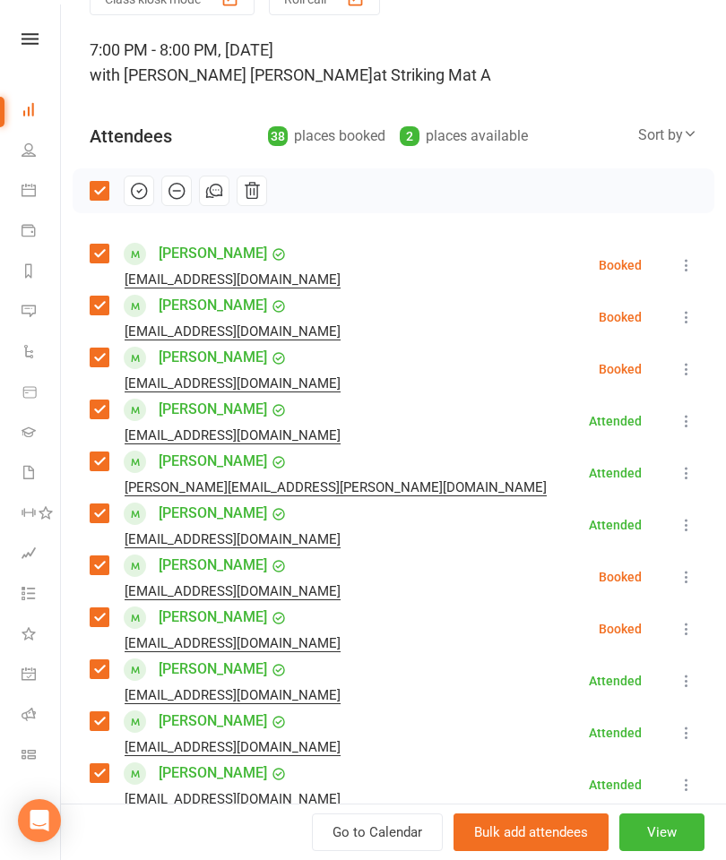
click at [141, 193] on icon "button" at bounding box center [139, 191] width 20 height 20
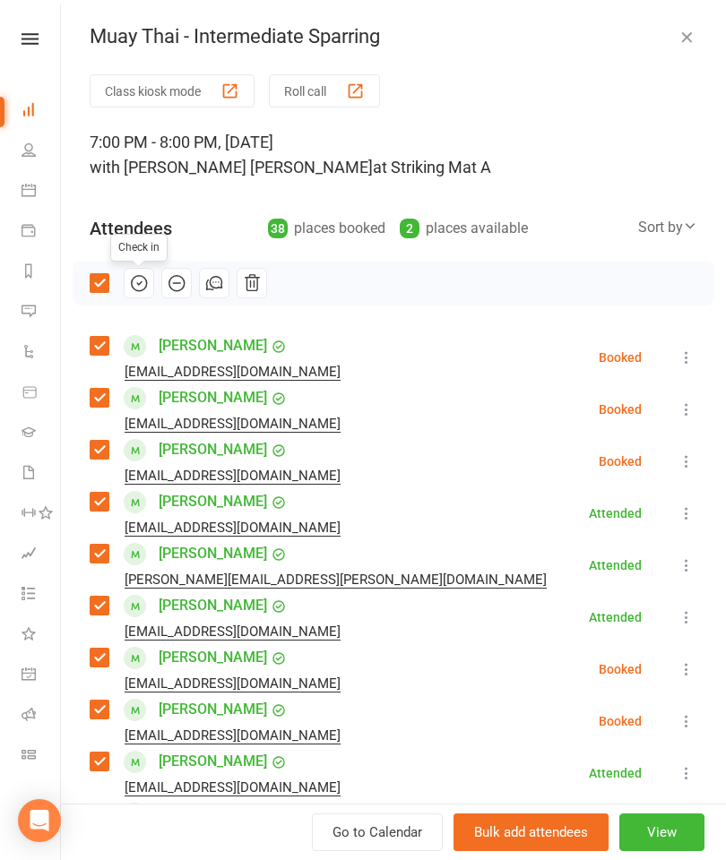
scroll to position [0, 0]
click at [694, 29] on icon "button" at bounding box center [686, 37] width 18 height 18
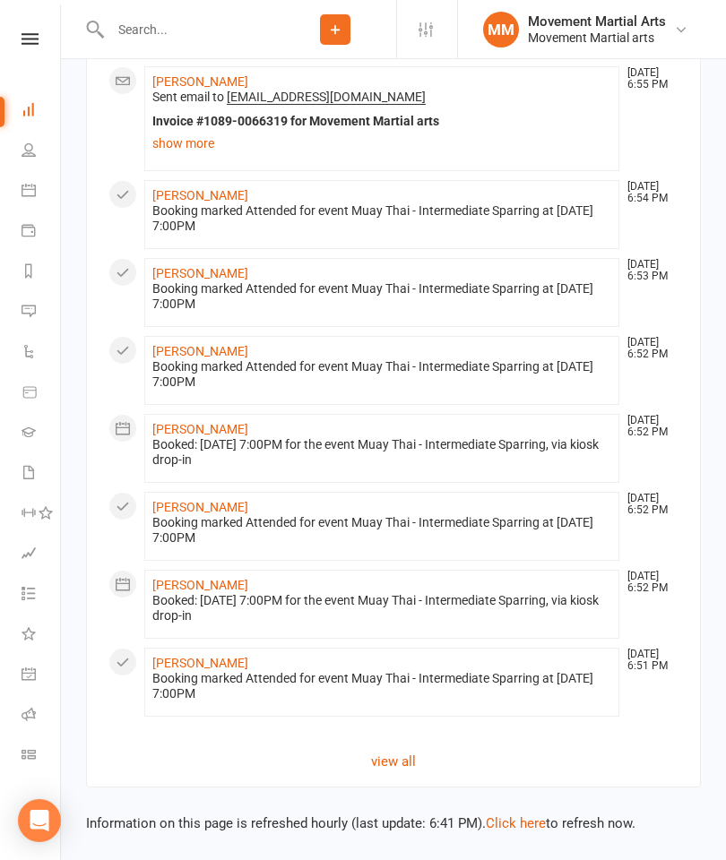
click at [175, 41] on input "text" at bounding box center [189, 29] width 169 height 25
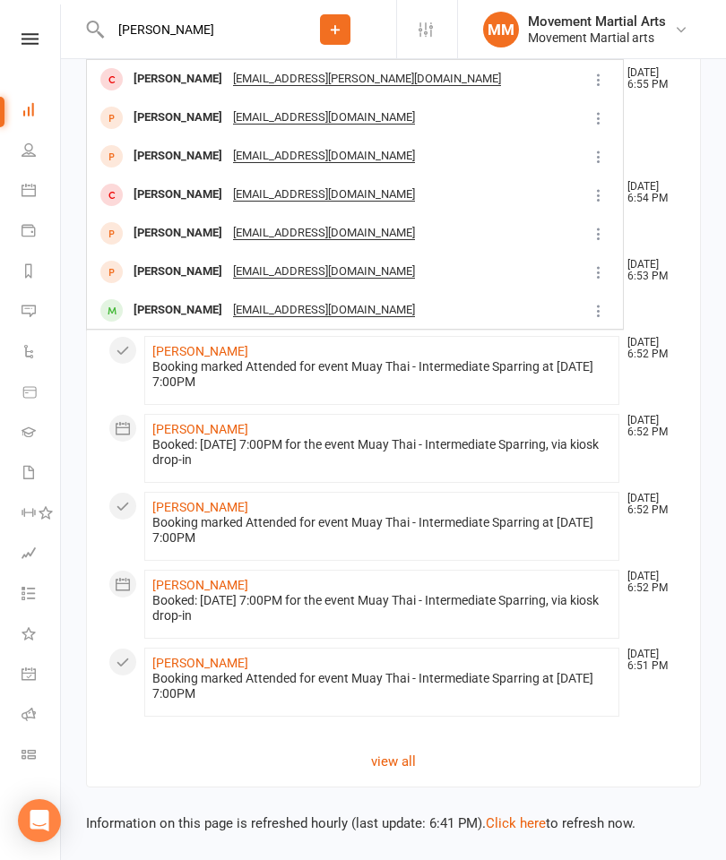
type input "[PERSON_NAME]"
click at [193, 115] on div "[PERSON_NAME]" at bounding box center [177, 118] width 99 height 26
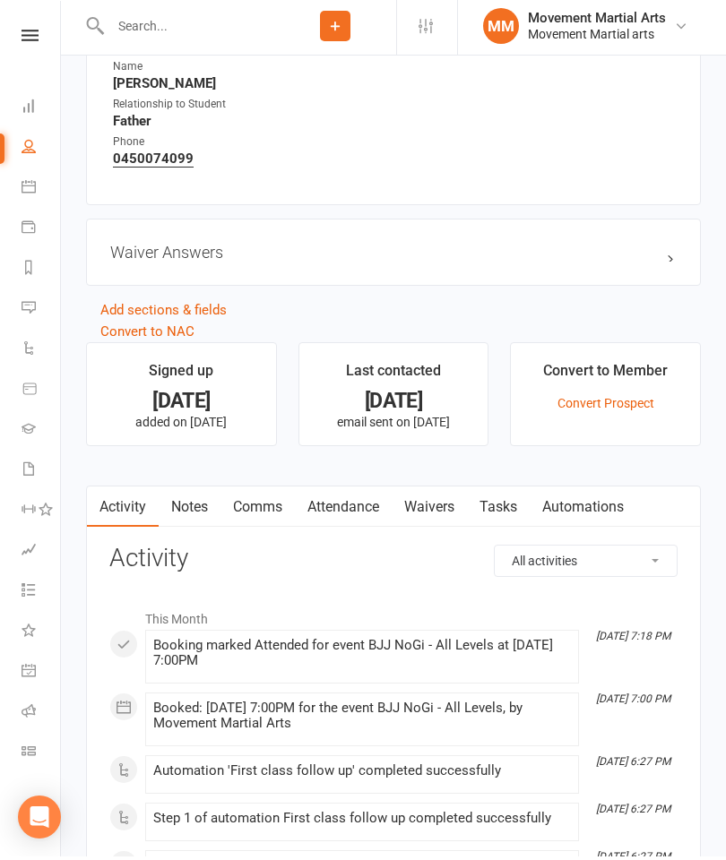
scroll to position [1027, 0]
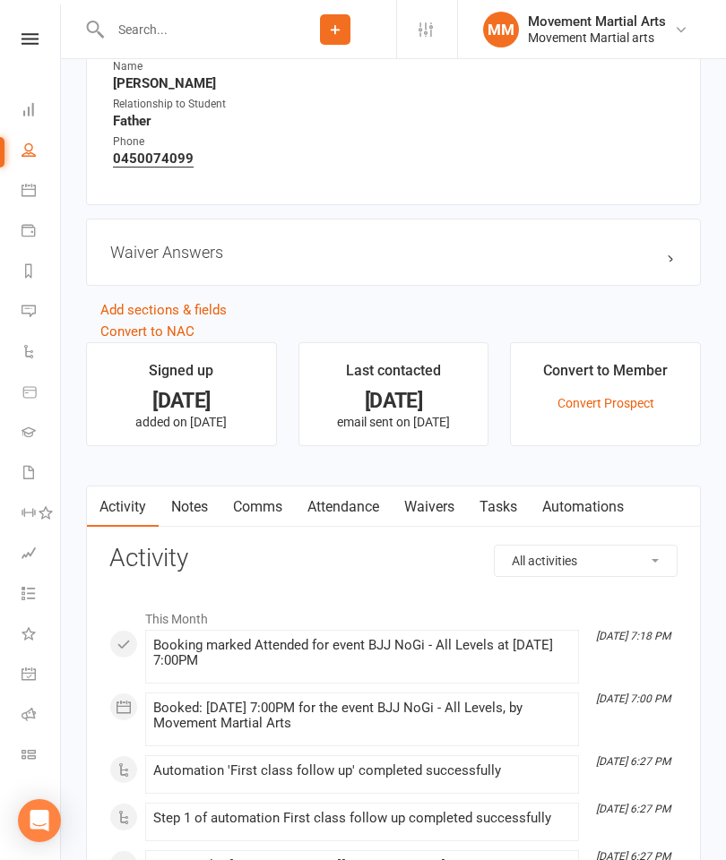
click at [428, 494] on link "Waivers" at bounding box center [429, 507] width 75 height 41
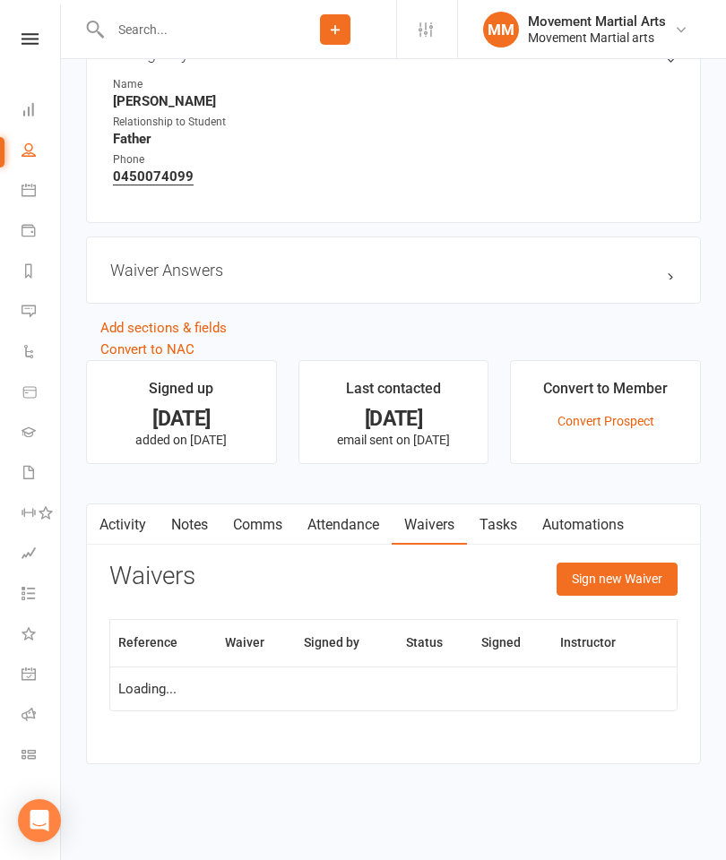
scroll to position [953, 0]
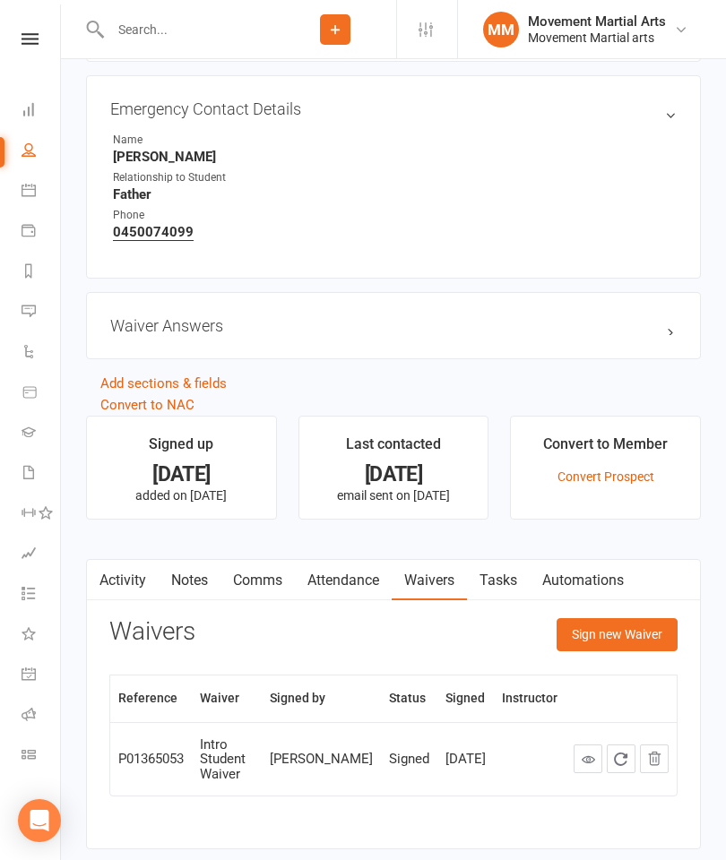
click at [642, 663] on div "Waivers Sign new Waiver Reference Waiver Signed by Status Signed Instructor P01…" at bounding box center [393, 719] width 568 height 203
click at [616, 645] on button "Sign new Waiver" at bounding box center [616, 634] width 121 height 32
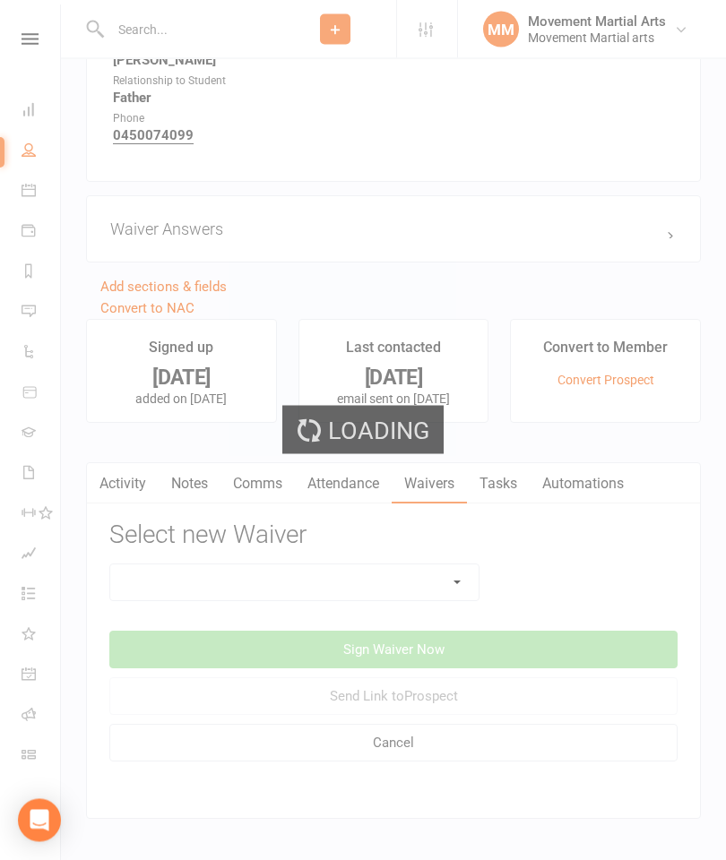
scroll to position [1050, 0]
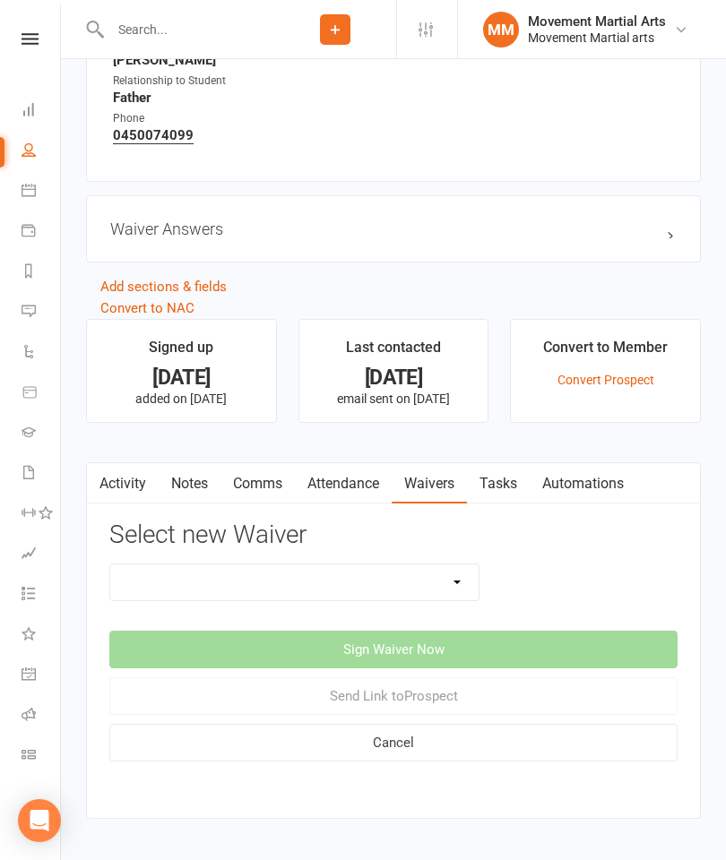
click at [444, 589] on select "Intro Student Waiver Membership Contract Membership Contract (2019) Direct Debi…" at bounding box center [294, 583] width 368 height 36
select select "13361"
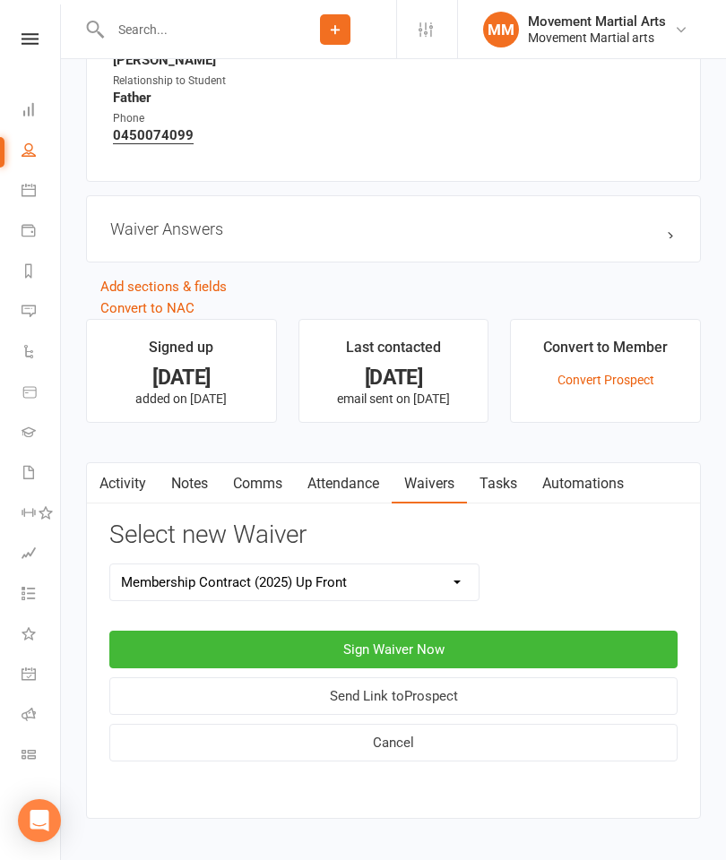
click at [505, 641] on button "Sign Waiver Now" at bounding box center [393, 650] width 568 height 38
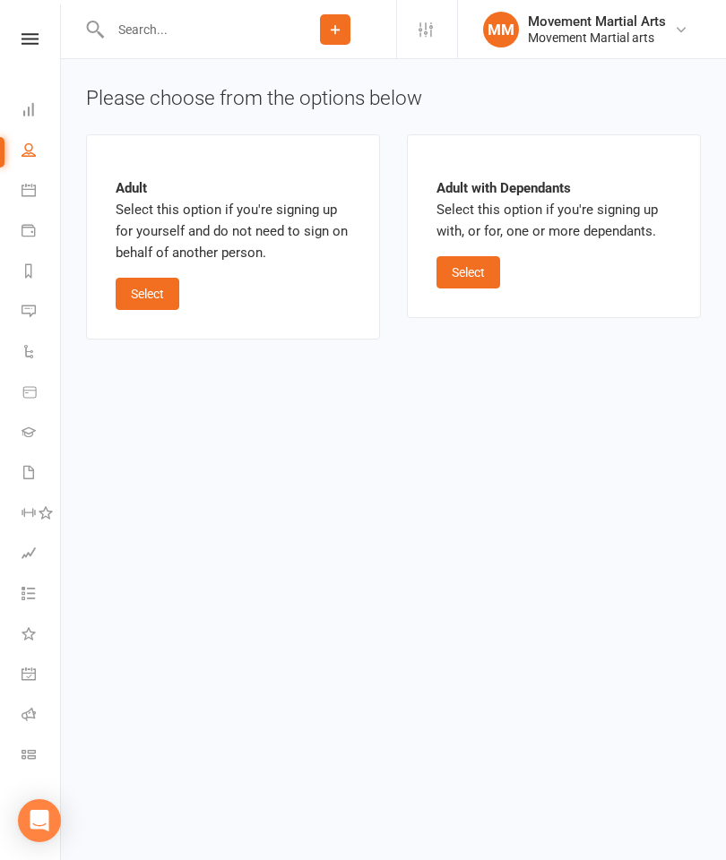
click at [171, 296] on button "Select" at bounding box center [148, 294] width 64 height 32
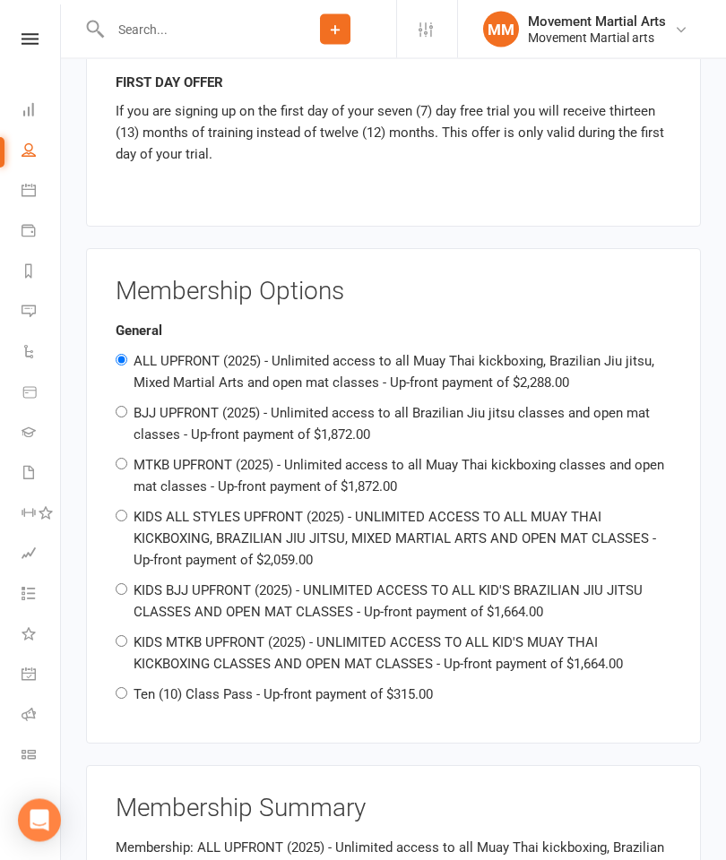
click at [390, 687] on label "Ten (10) Class Pass - Up-front payment of $315.00" at bounding box center [283, 695] width 299 height 16
click at [127, 688] on input "Ten (10) Class Pass - Up-front payment of $315.00" at bounding box center [122, 694] width 12 height 12
radio input "true"
radio input "false"
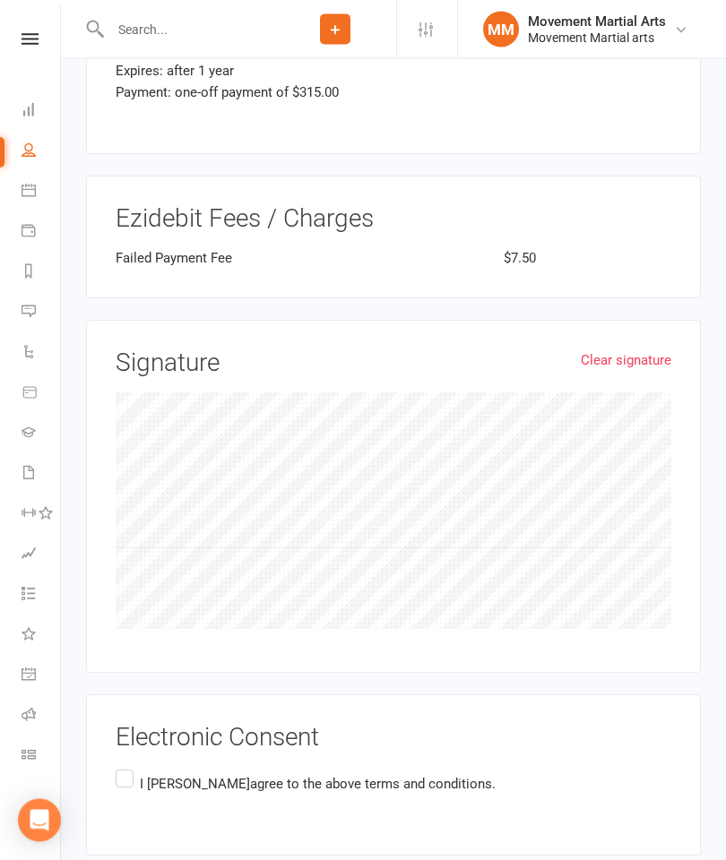
scroll to position [1970, 0]
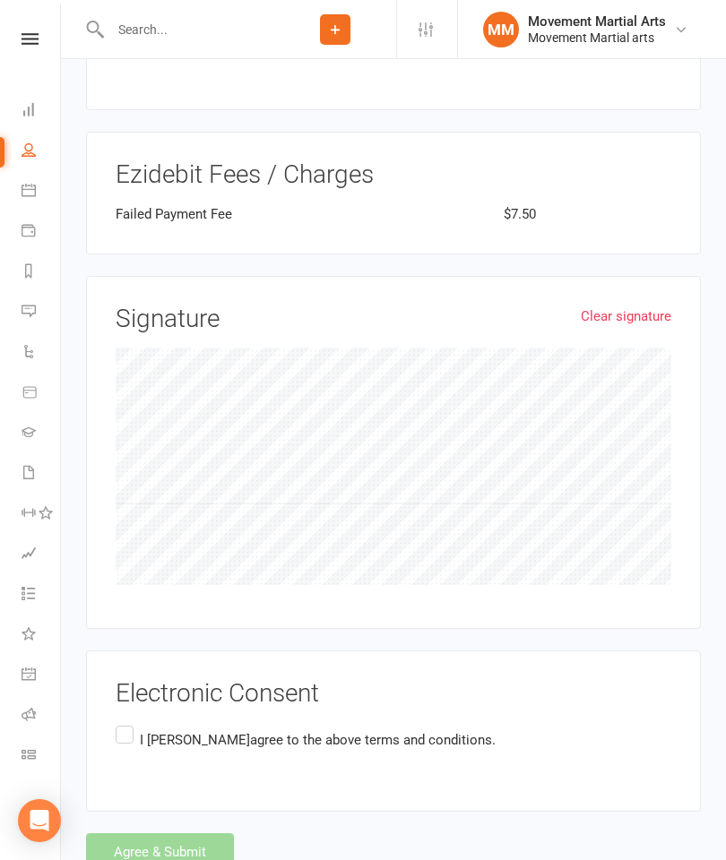
click at [129, 732] on label "I [PERSON_NAME] agree to the above terms and conditions." at bounding box center [306, 739] width 380 height 35
click at [127, 722] on input "I [PERSON_NAME] agree to the above terms and conditions." at bounding box center [122, 722] width 12 height 0
click at [113, 836] on button "Agree & Submit" at bounding box center [160, 852] width 148 height 38
